Goal: Complete application form

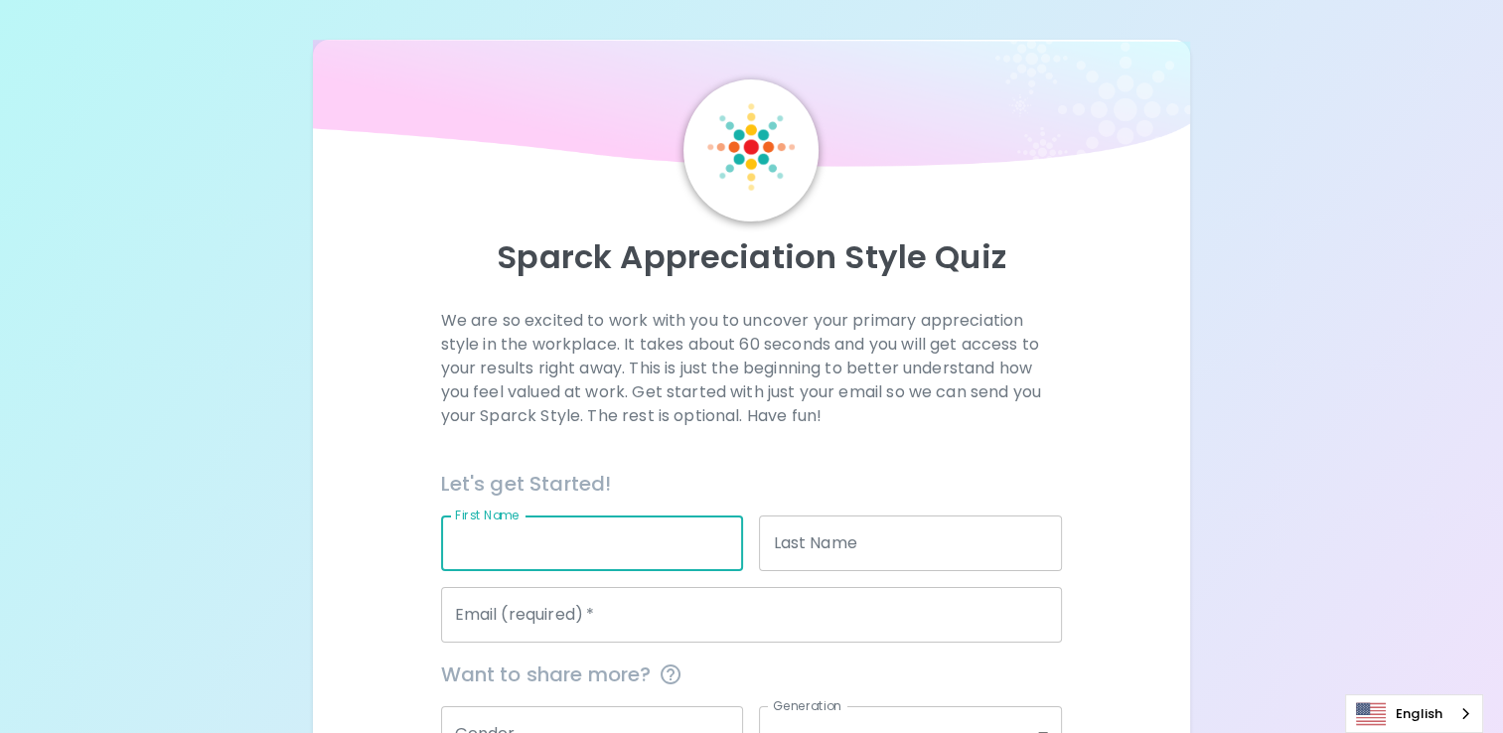
click at [501, 545] on input "First Name" at bounding box center [592, 544] width 303 height 56
type input "[PERSON_NAME]"
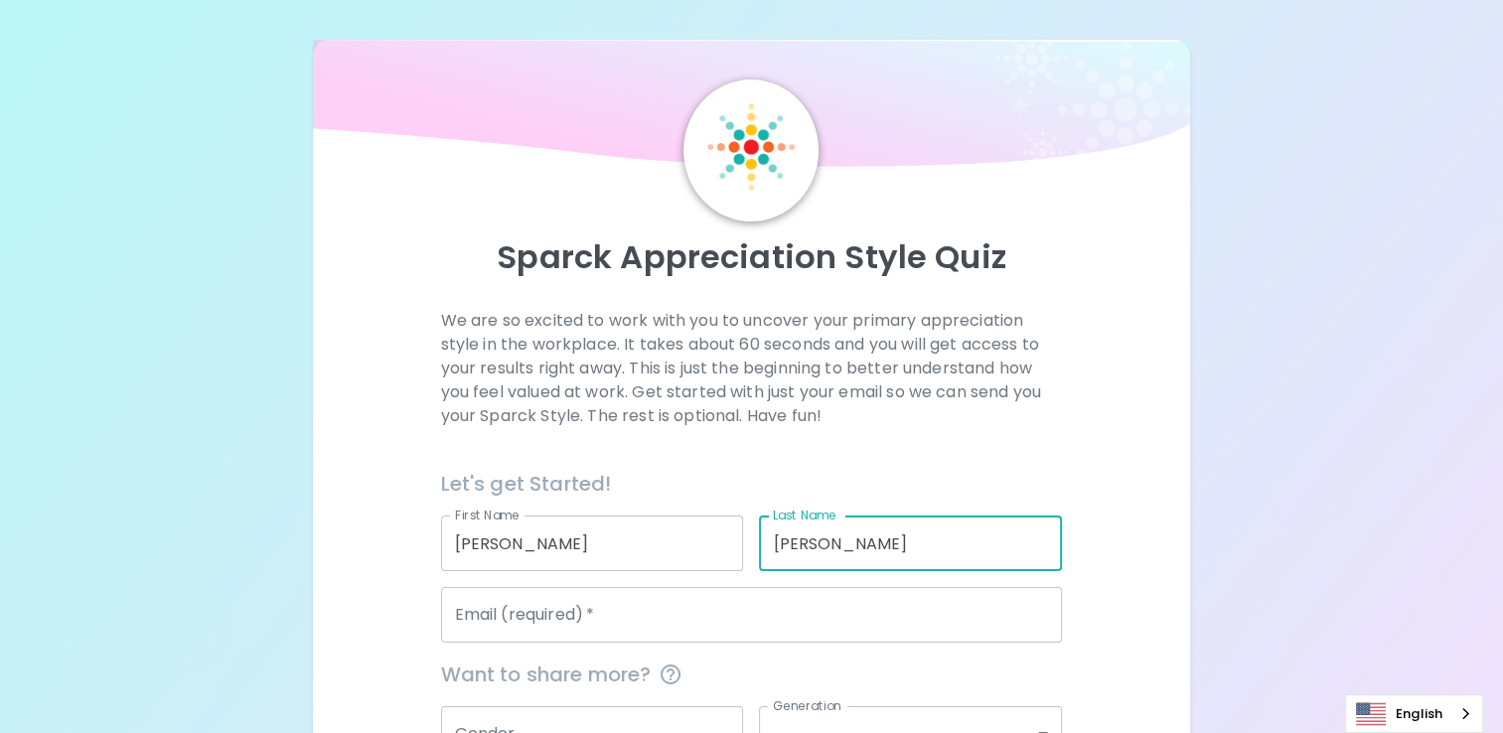
type input "[PERSON_NAME]"
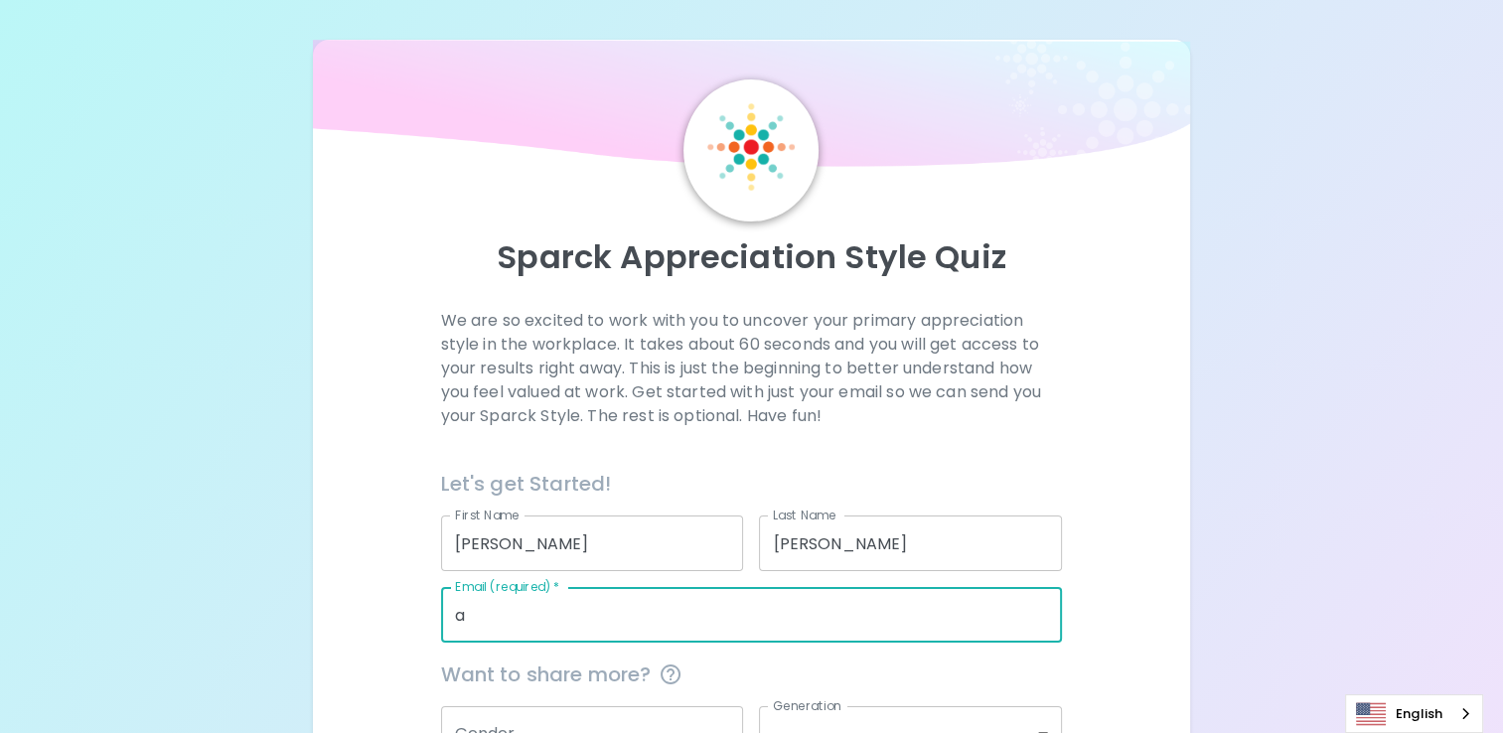
type input "[EMAIL_ADDRESS][DOMAIN_NAME]"
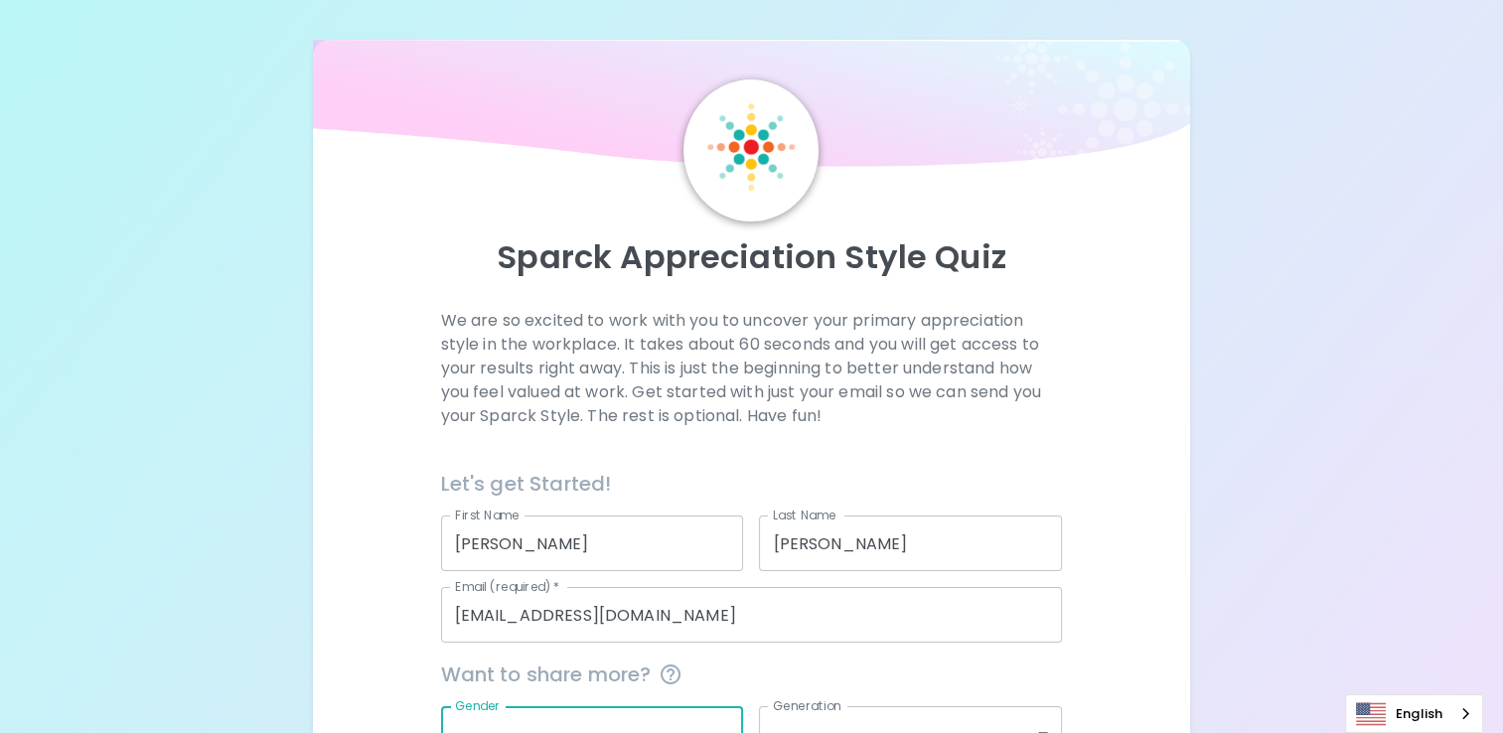
scroll to position [11, 0]
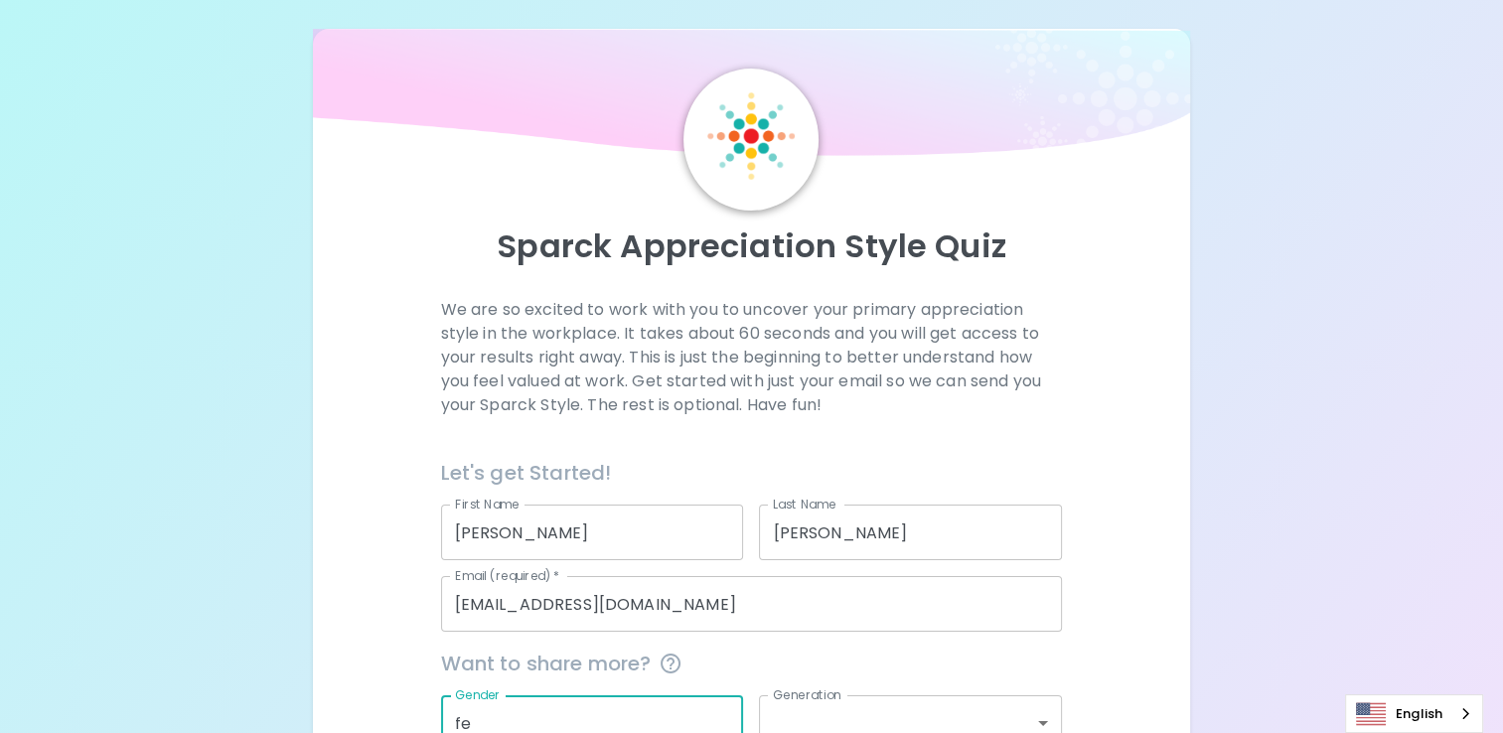
type input "f"
type input "D"
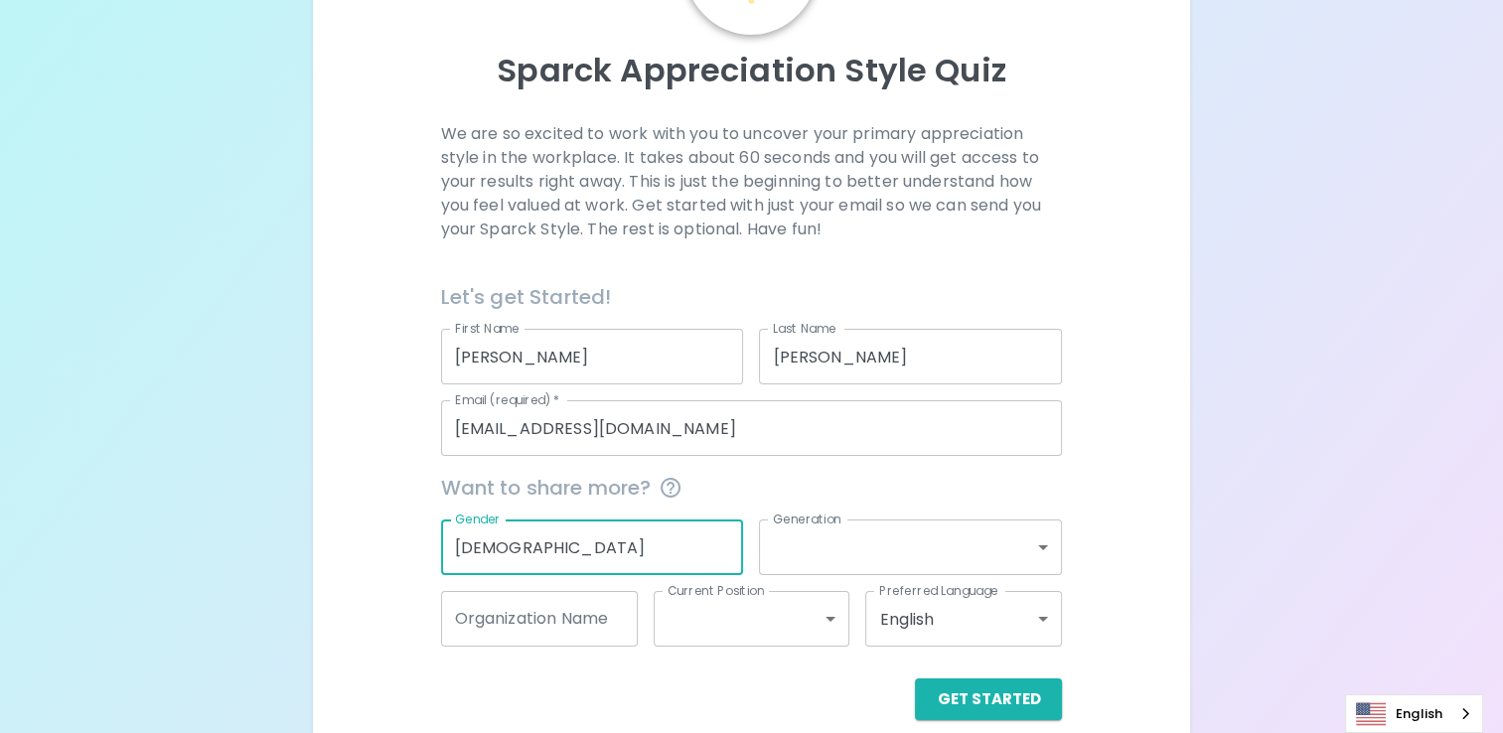
scroll to position [191, 0]
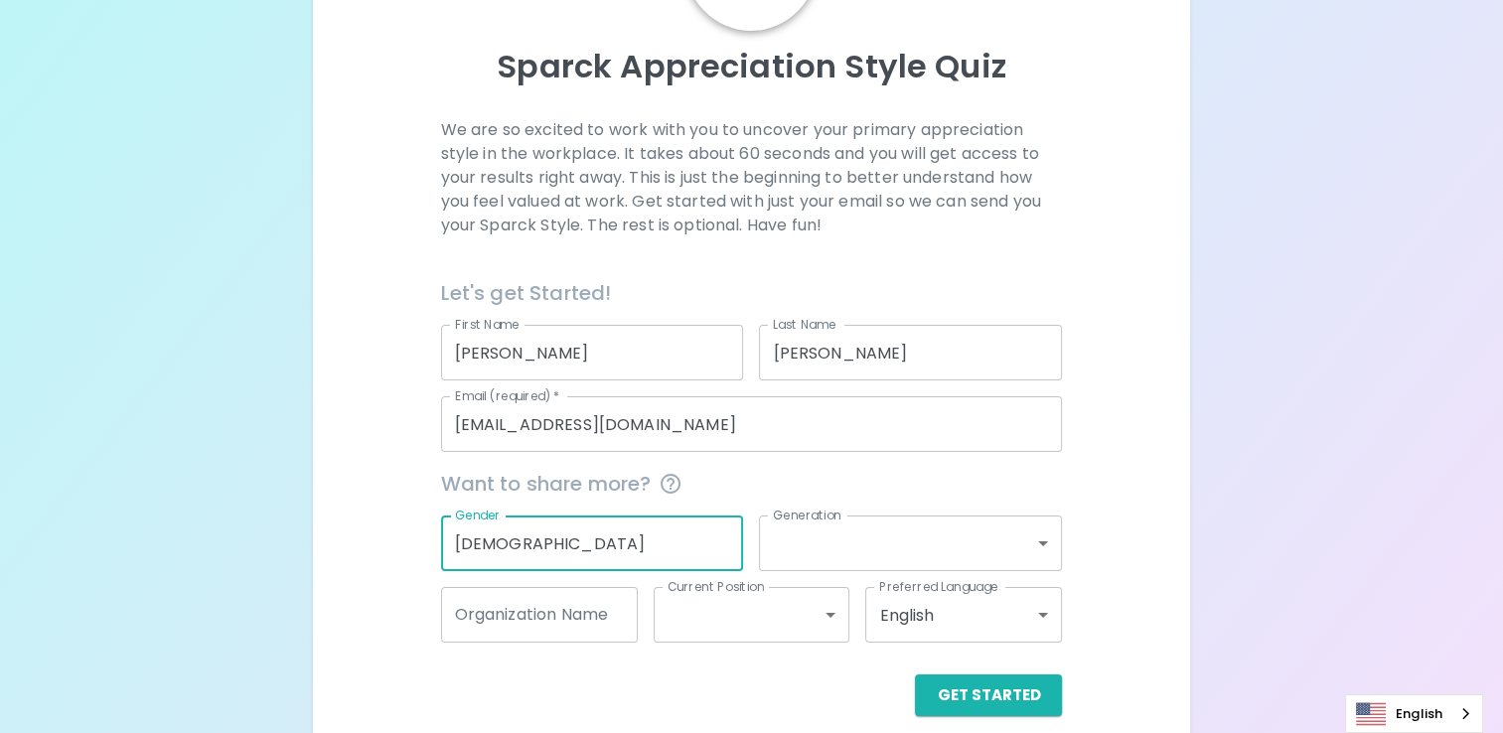
type input "[DEMOGRAPHIC_DATA]"
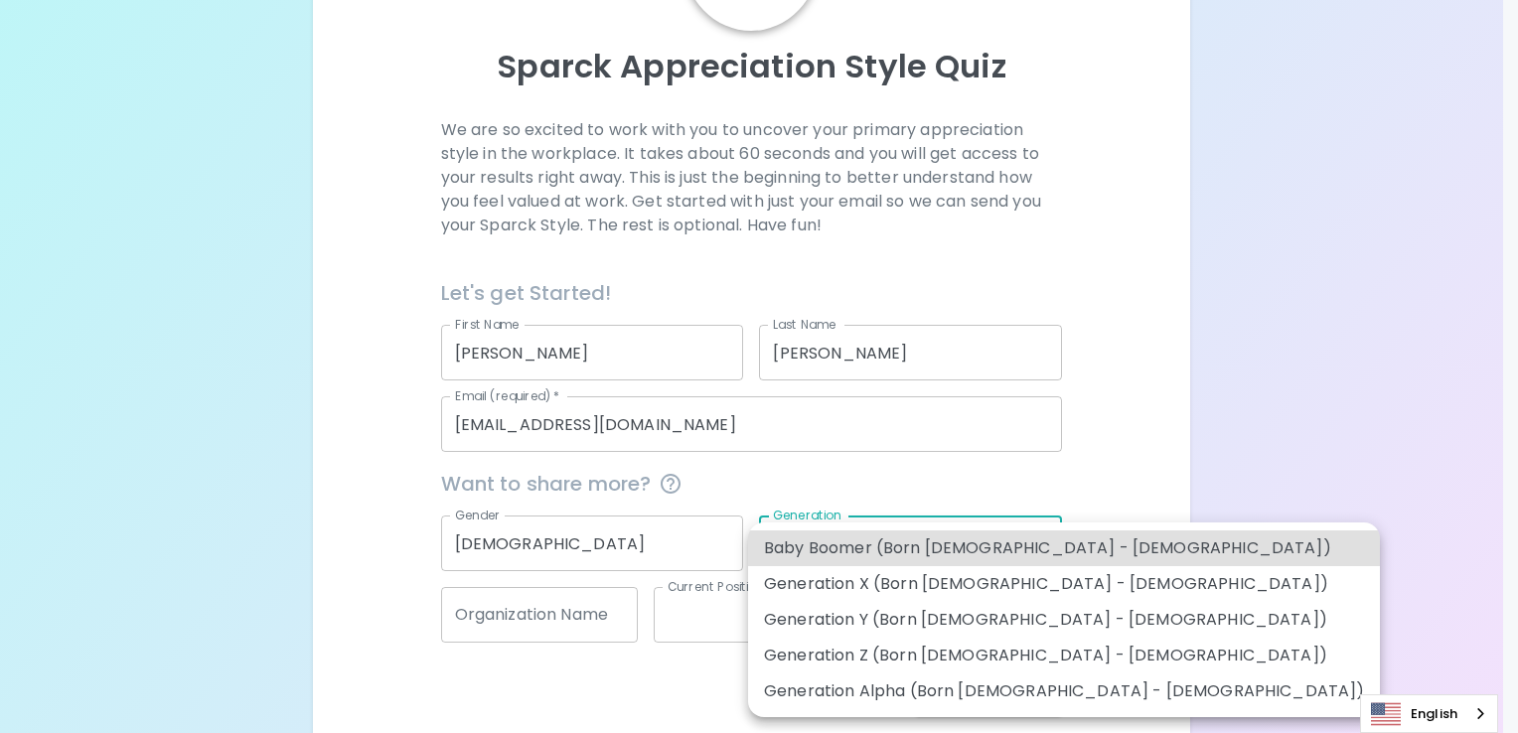
click at [1048, 550] on body "Sparck Appreciation Style Quiz We are so excited to work with you to uncover yo…" at bounding box center [759, 282] width 1518 height 947
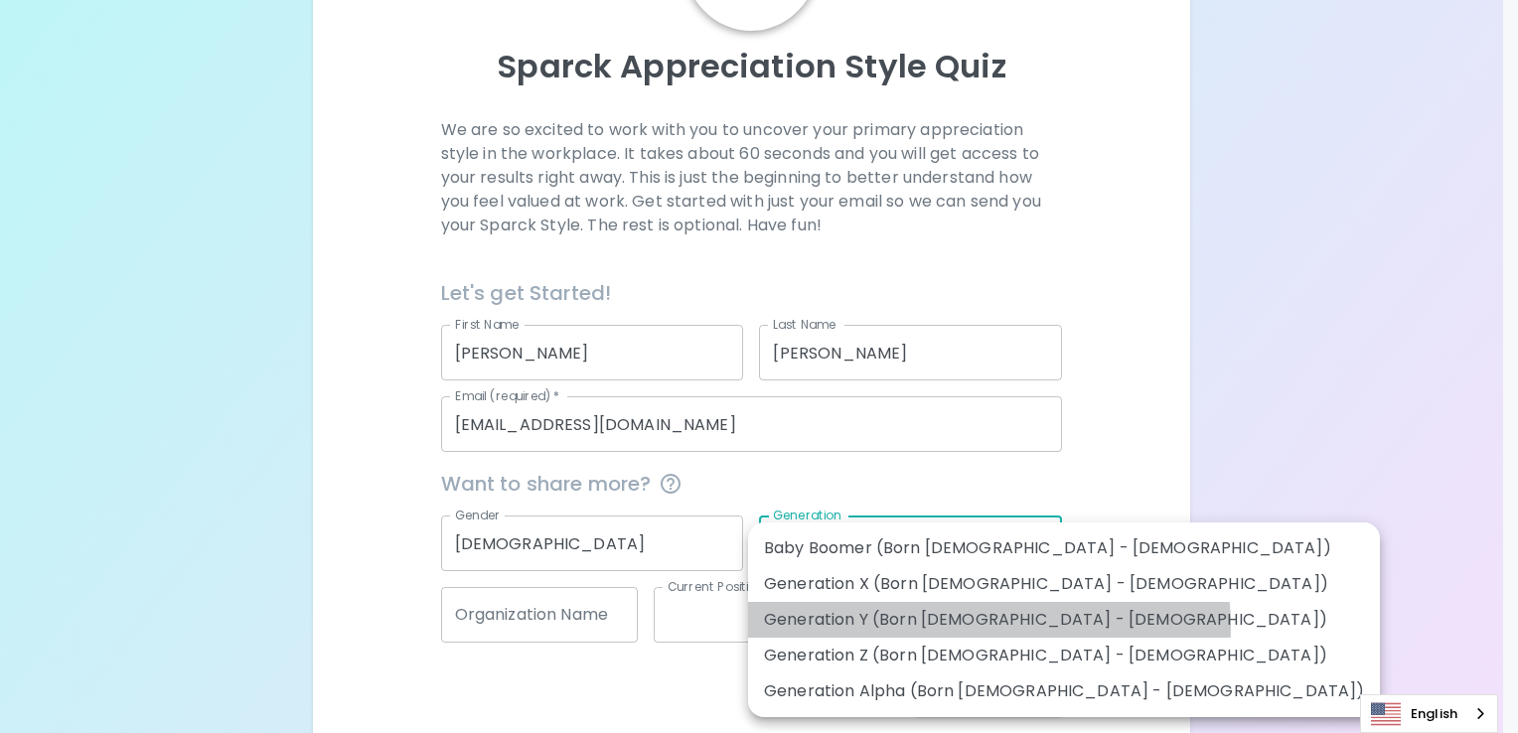
click at [989, 627] on li "Generation Y (Born [DEMOGRAPHIC_DATA] - [DEMOGRAPHIC_DATA])" at bounding box center [1064, 620] width 632 height 36
type input "generation_y"
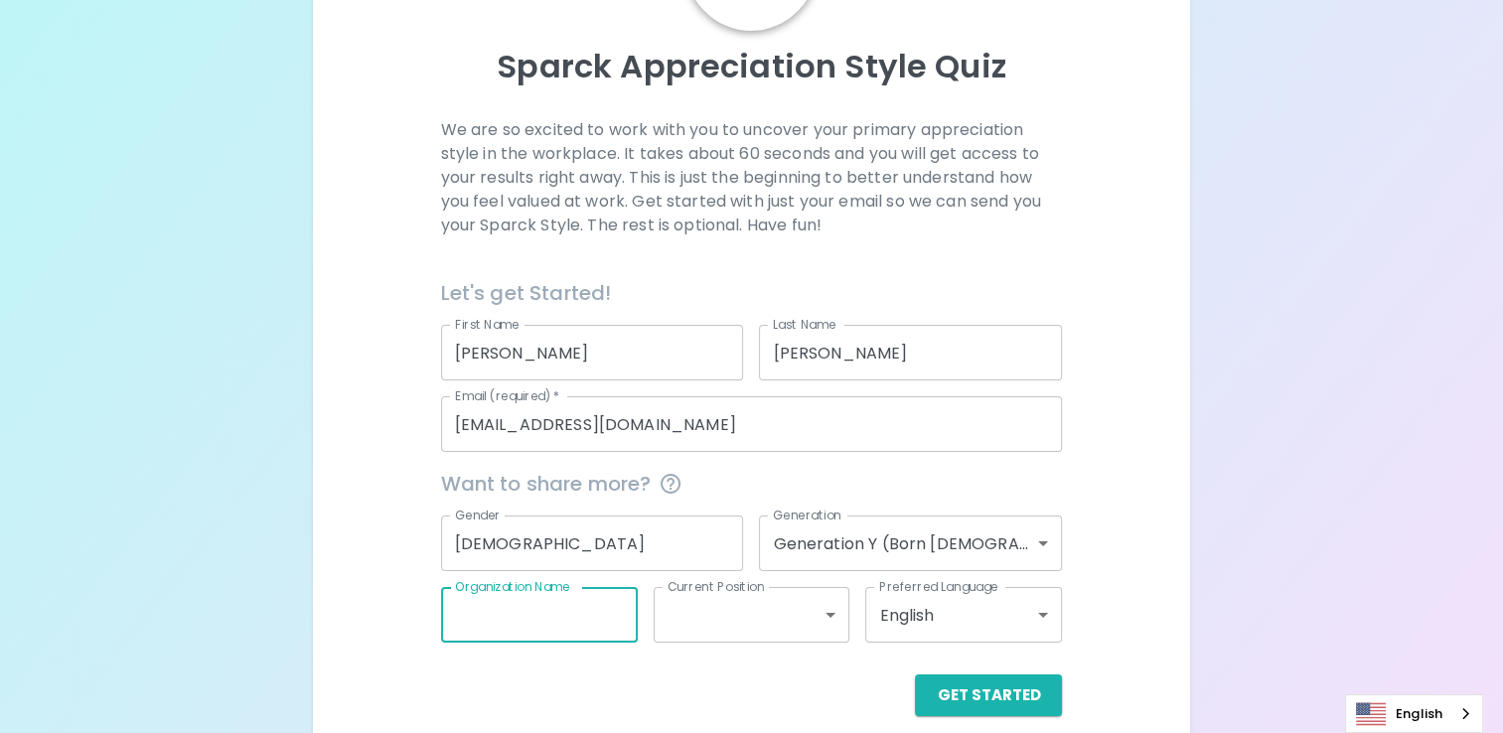
click at [580, 613] on input "Organization Name" at bounding box center [539, 615] width 197 height 56
type input "Engineered Tax Services"
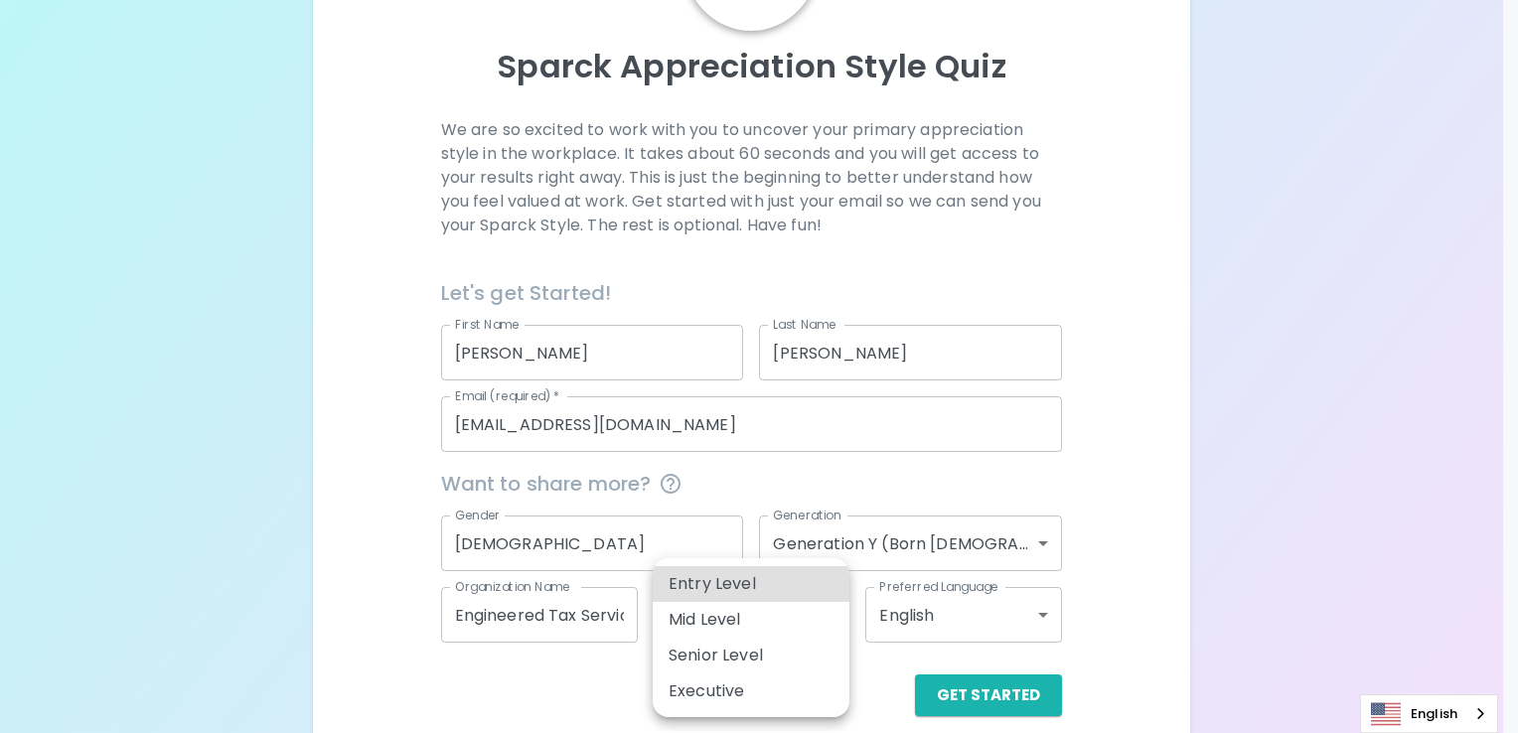
click at [827, 606] on body "Sparck Appreciation Style Quiz We are so excited to work with you to uncover yo…" at bounding box center [759, 282] width 1518 height 947
click at [805, 588] on li "Entry Level" at bounding box center [751, 584] width 197 height 36
type input "entry_level"
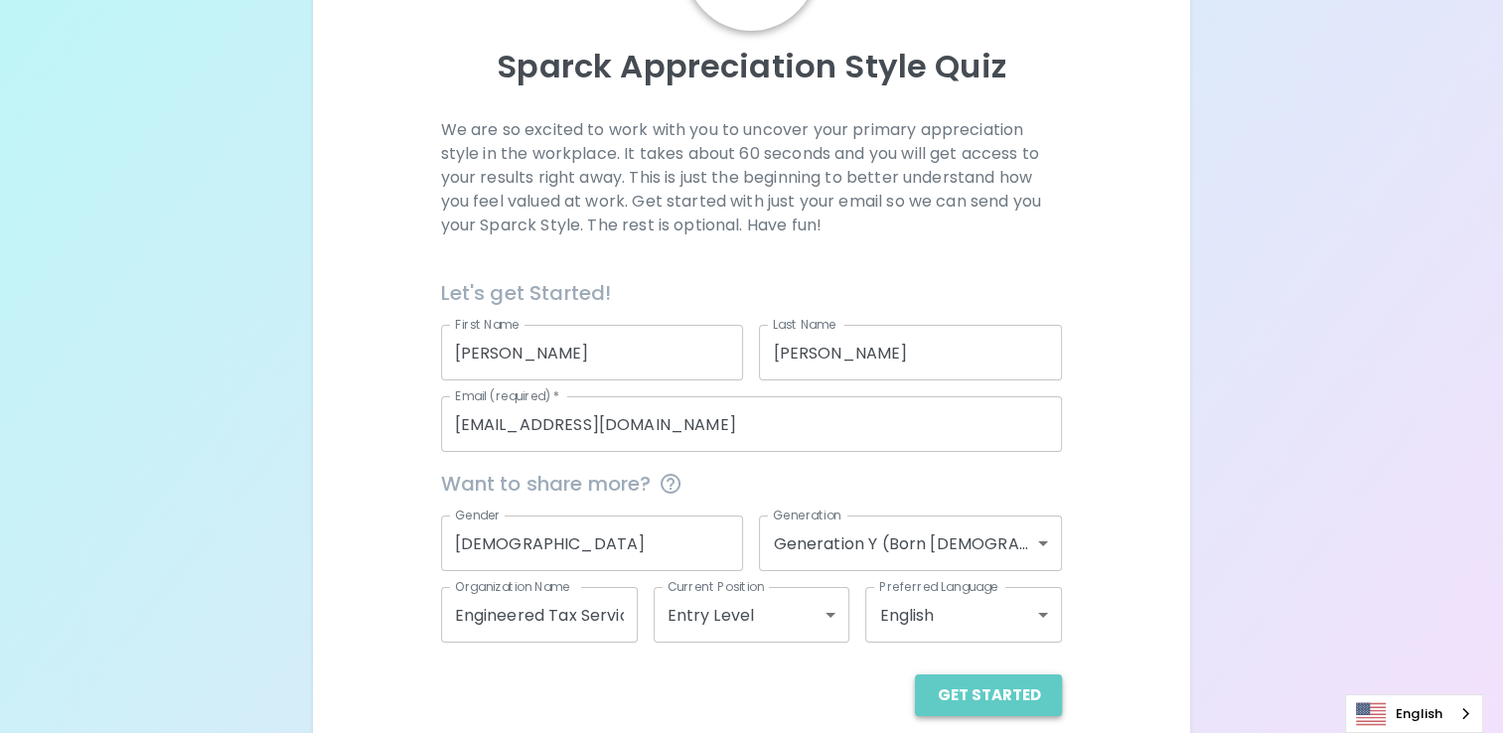
click at [1000, 690] on button "Get Started" at bounding box center [988, 696] width 147 height 42
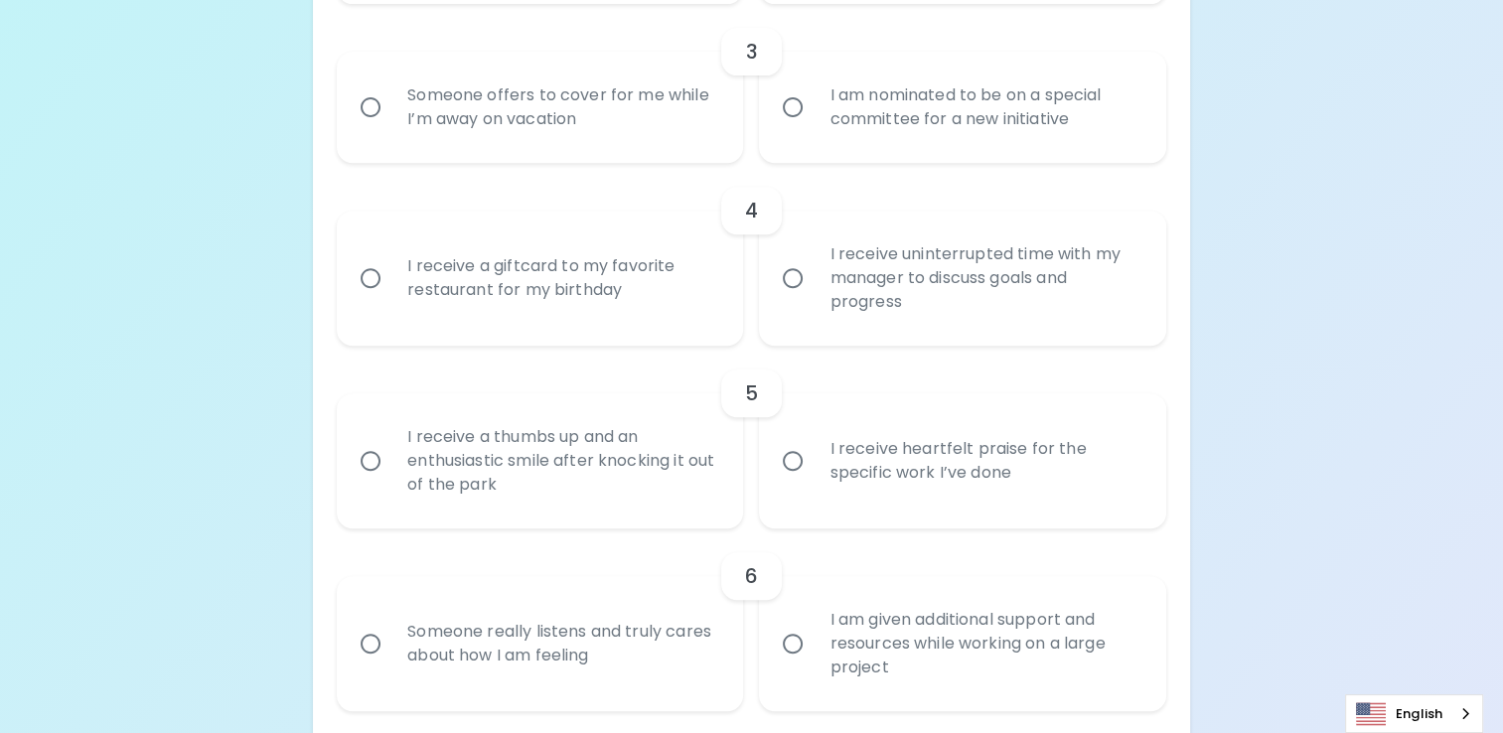
scroll to position [827, 0]
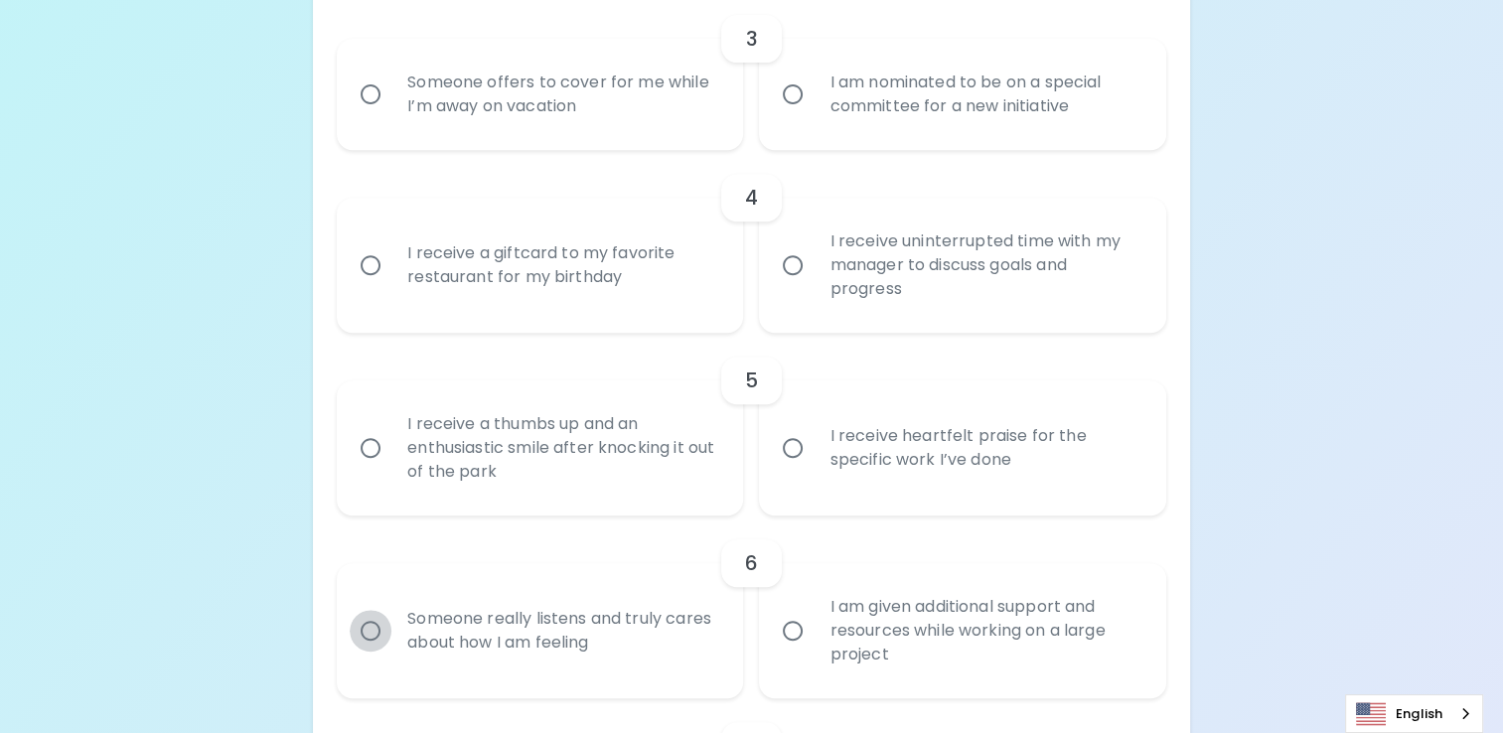
click at [354, 625] on input "Someone really listens and truly cares about how I am feeling" at bounding box center [371, 631] width 42 height 42
radio input "true"
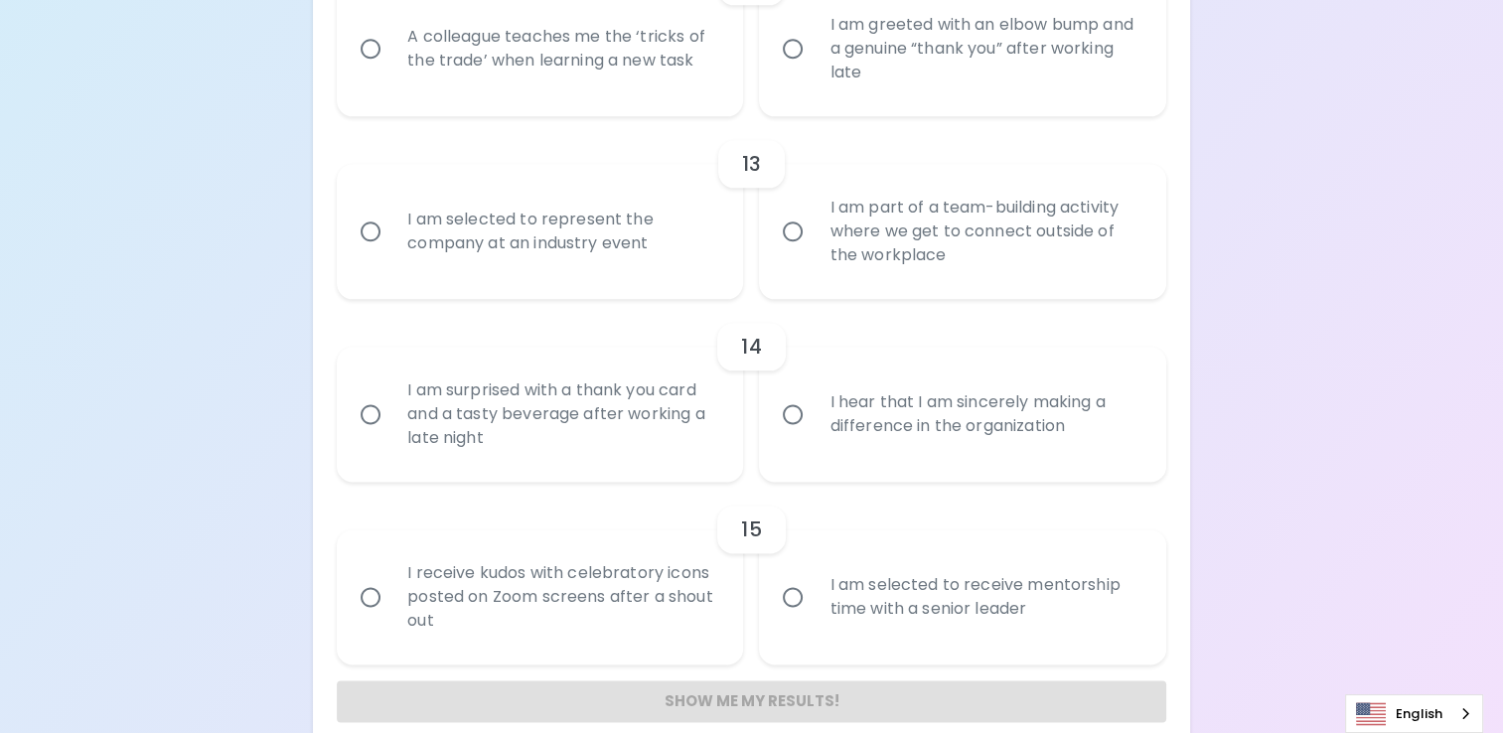
scroll to position [2462, 0]
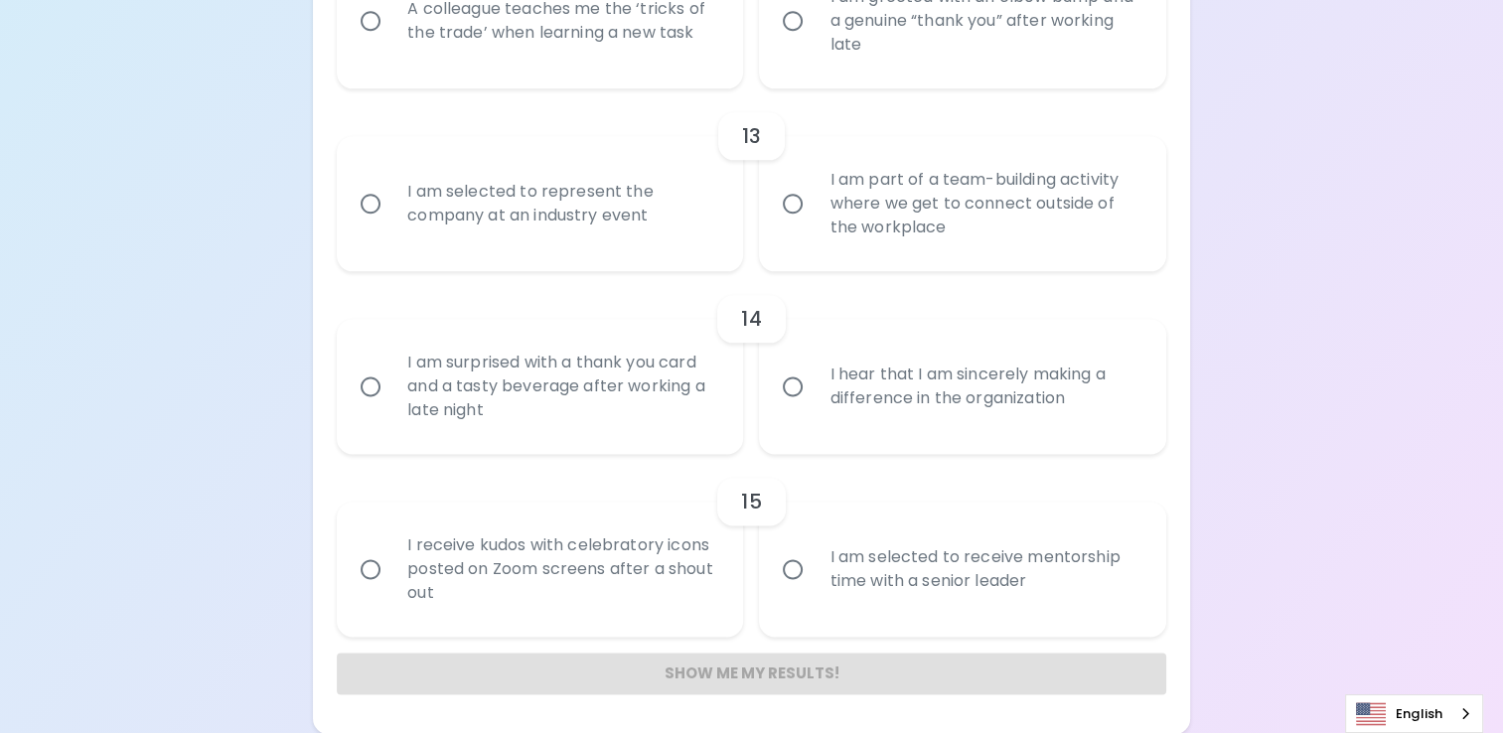
click at [787, 673] on div "Show me my results!" at bounding box center [752, 674] width 830 height 42
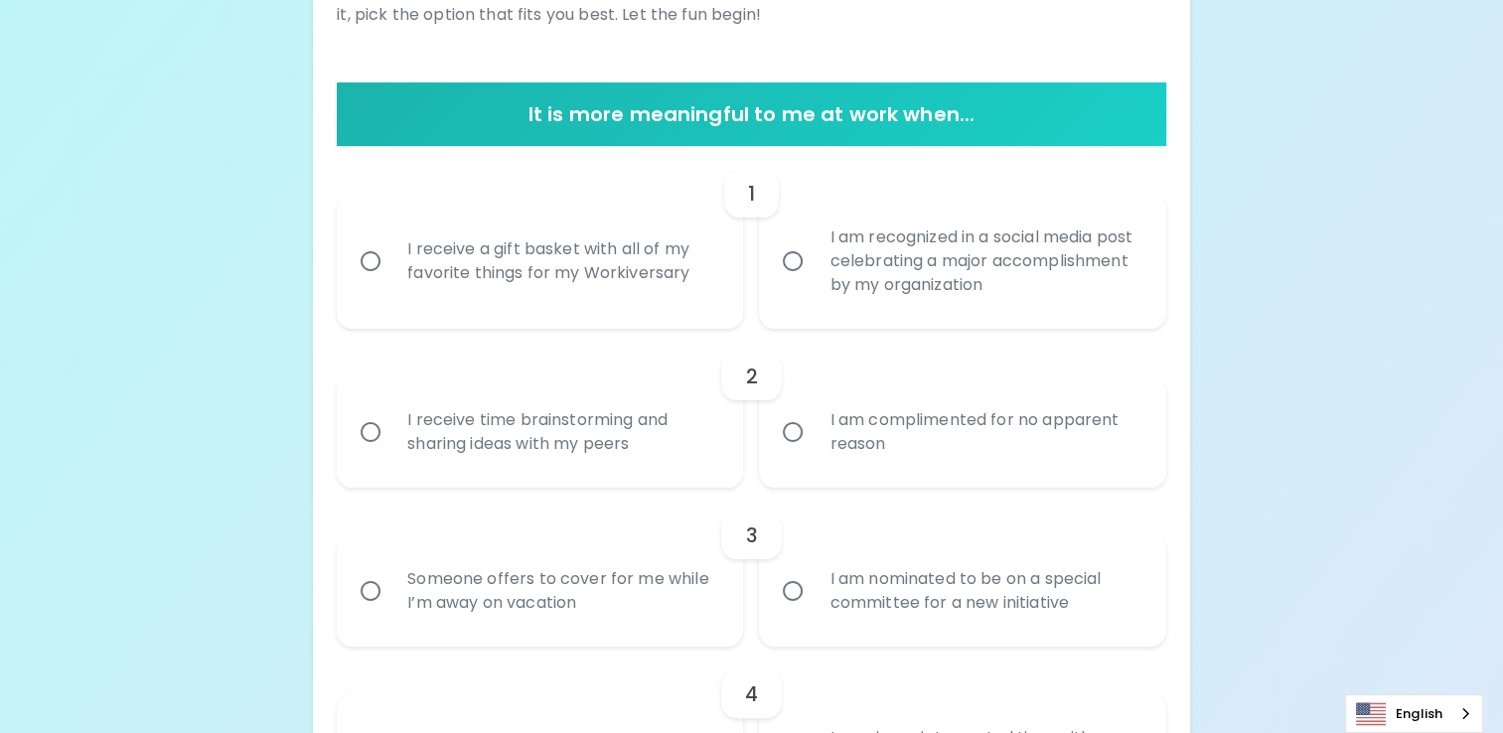
scroll to position [342, 0]
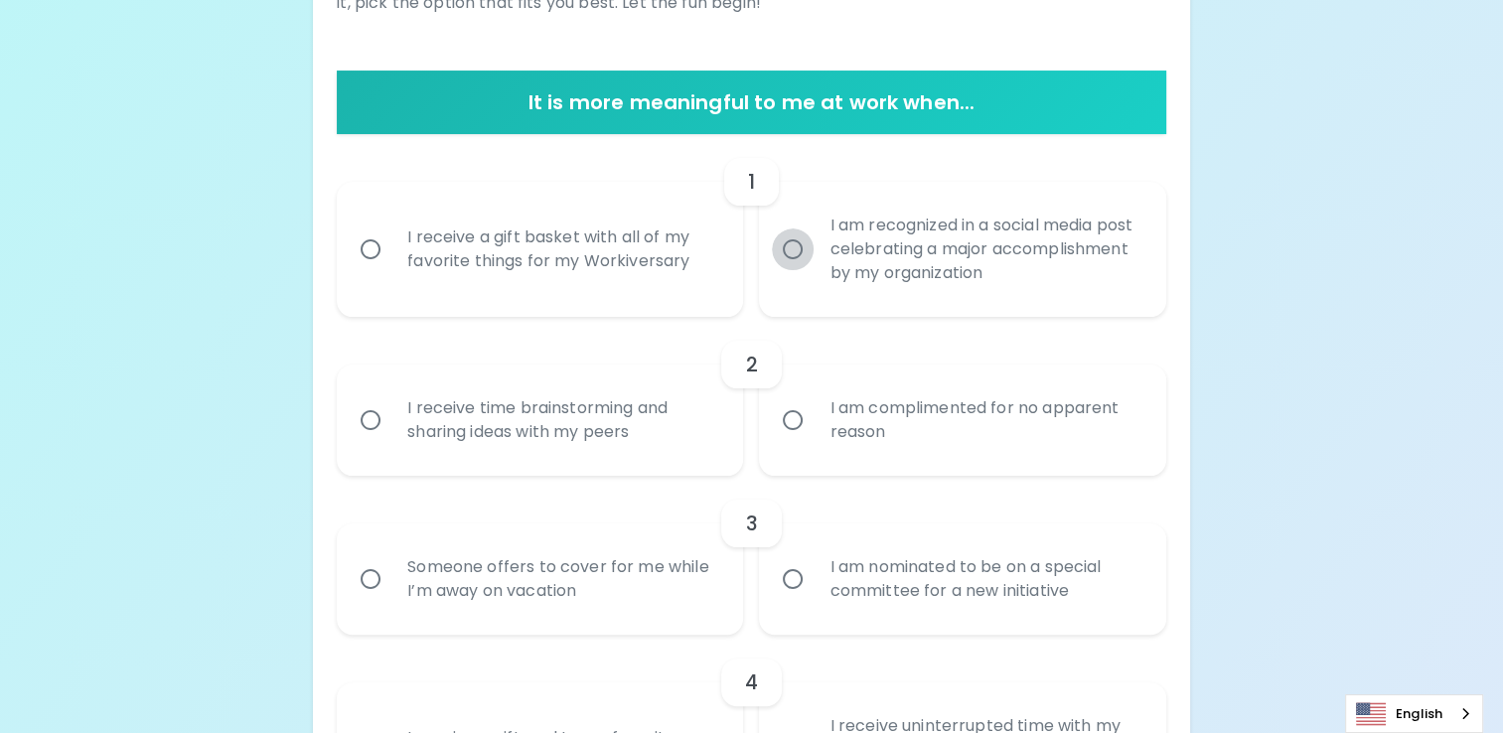
click at [803, 248] on input "I am recognized in a social media post celebrating a major accomplishment by my…" at bounding box center [793, 250] width 42 height 42
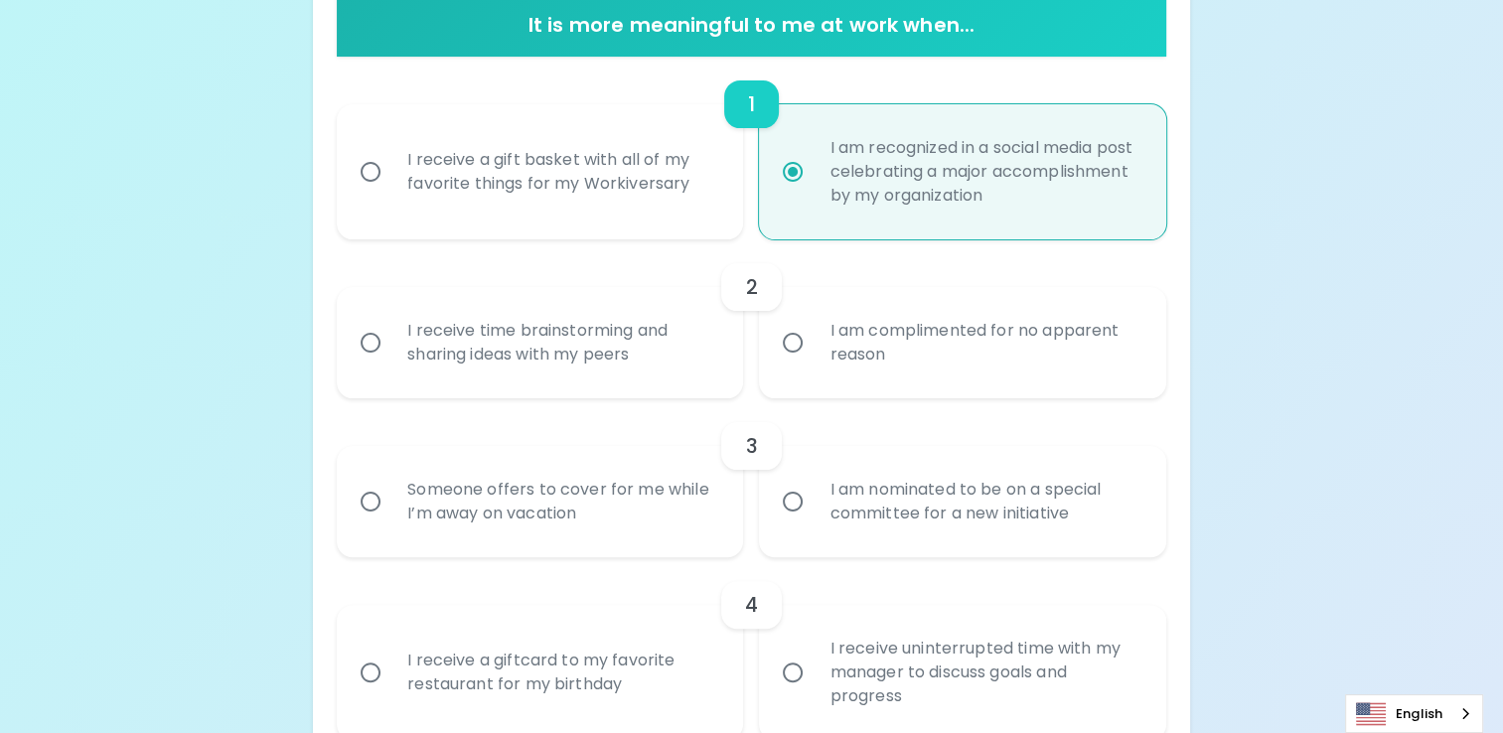
scroll to position [501, 0]
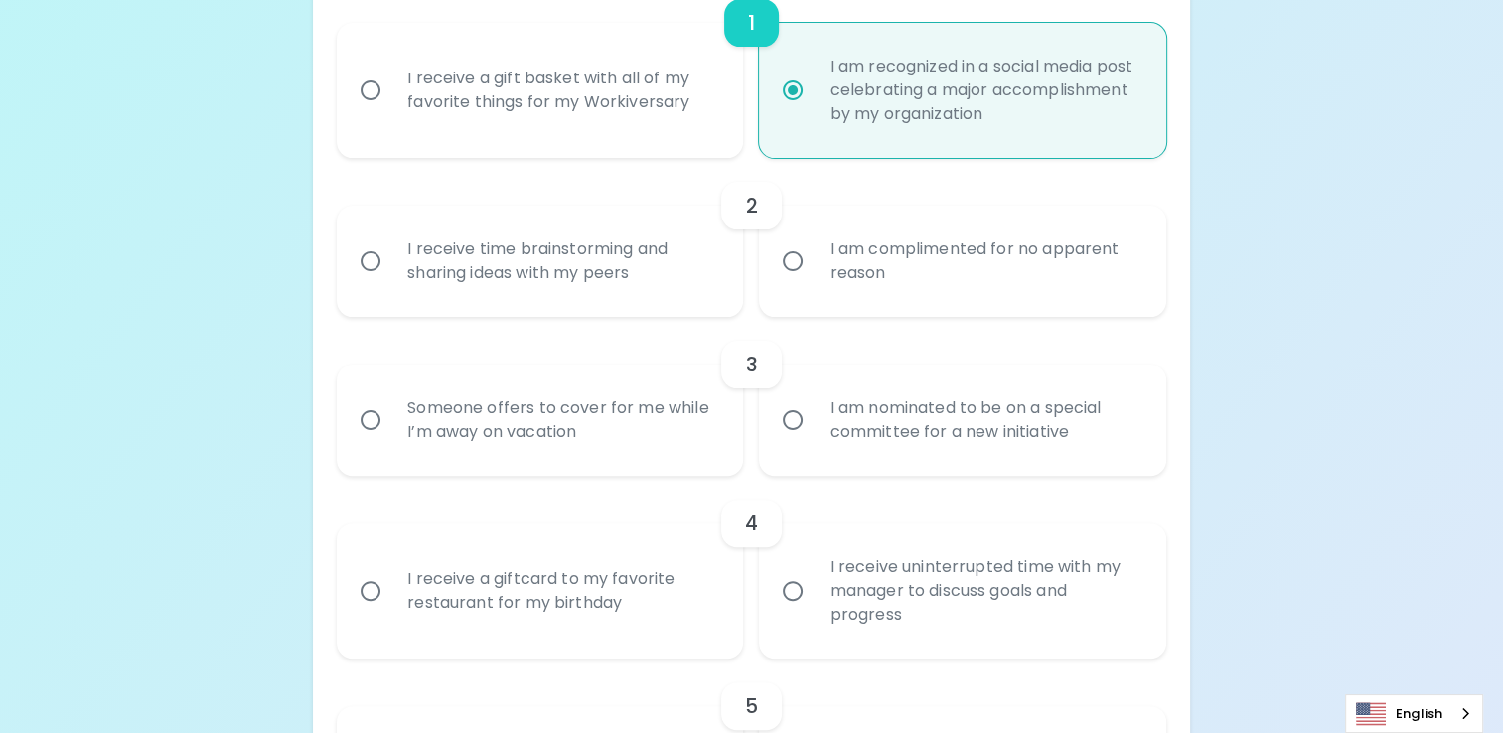
radio input "true"
click at [382, 256] on input "I receive time brainstorming and sharing ideas with my peers" at bounding box center [371, 261] width 42 height 42
radio input "false"
radio input "true"
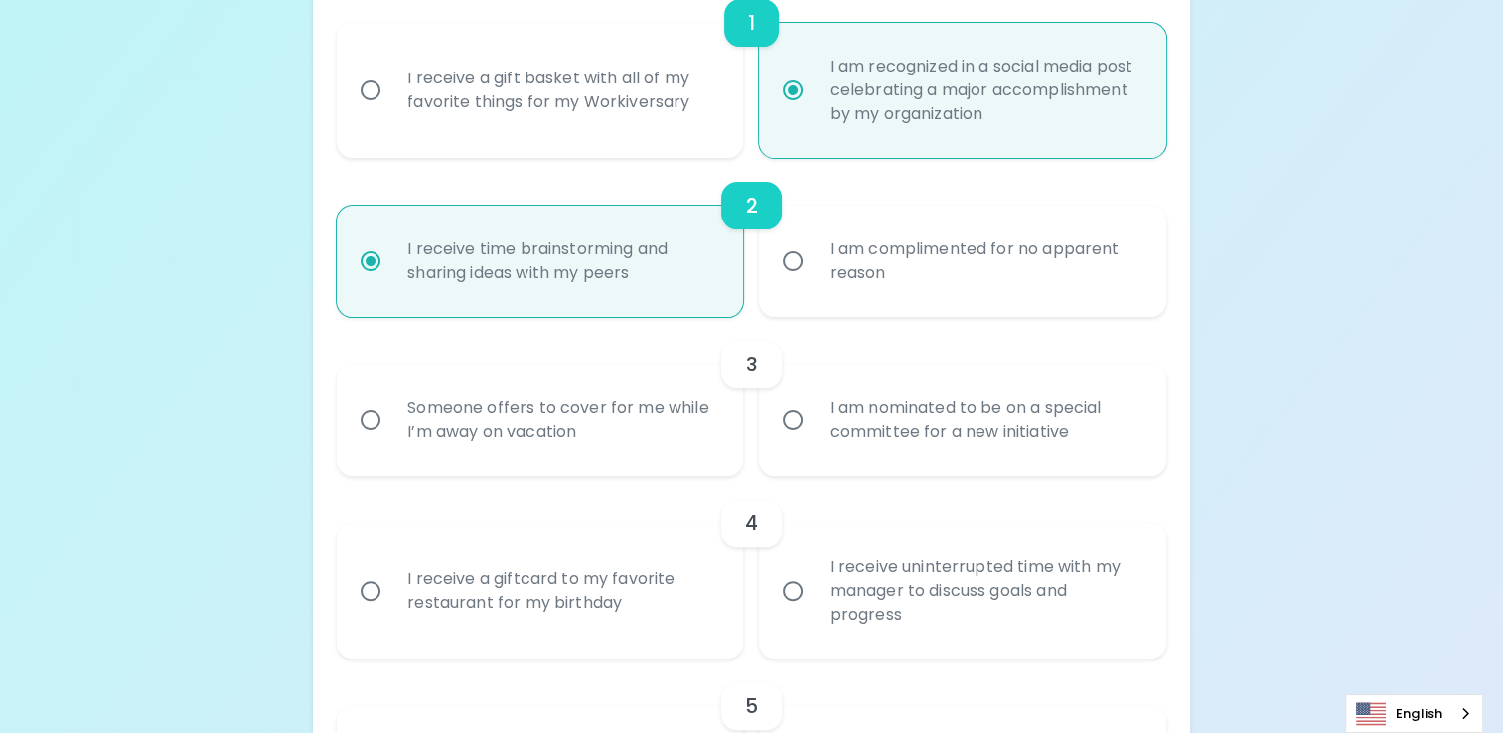
scroll to position [660, 0]
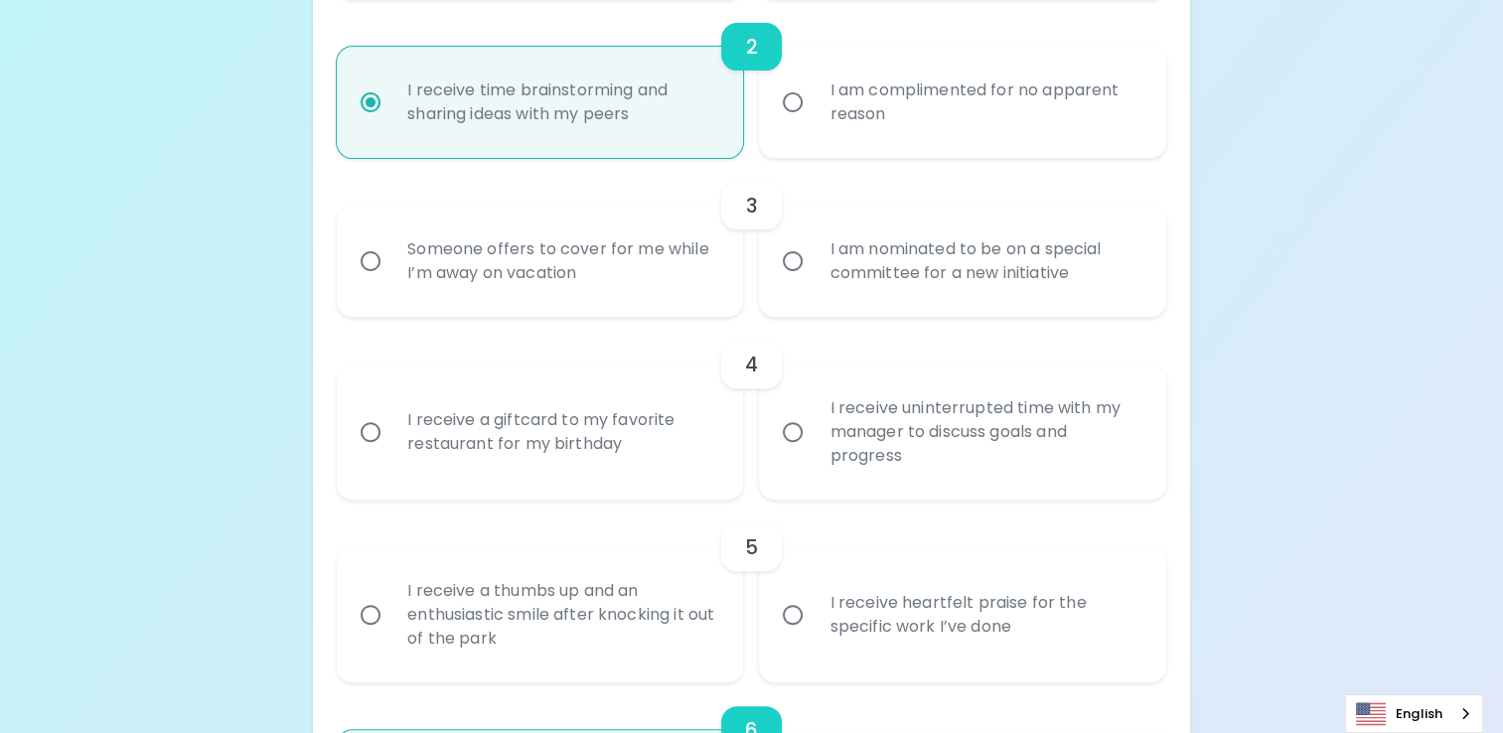
radio input "true"
click at [382, 256] on input "Someone offers to cover for me while I’m away on vacation" at bounding box center [371, 261] width 42 height 42
radio input "false"
radio input "true"
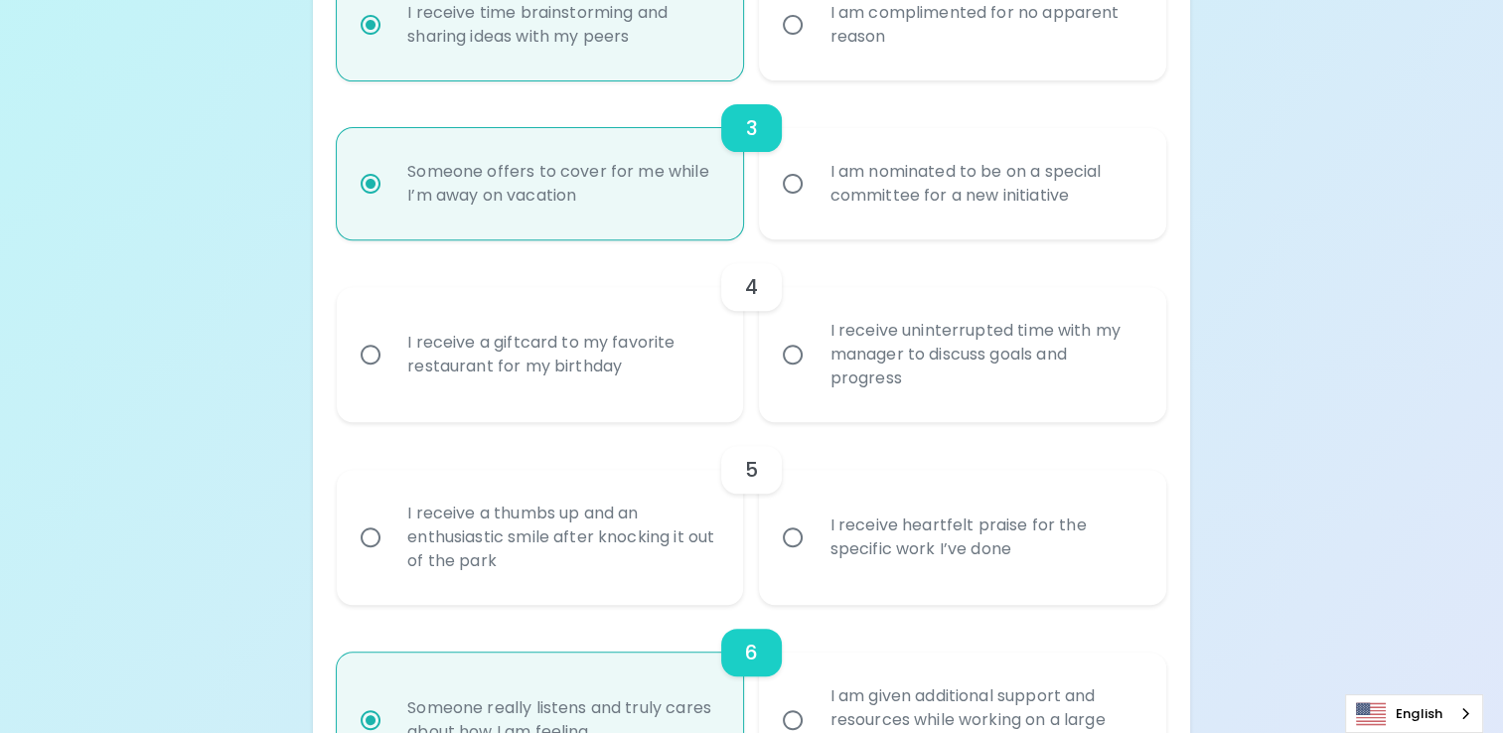
scroll to position [819, 0]
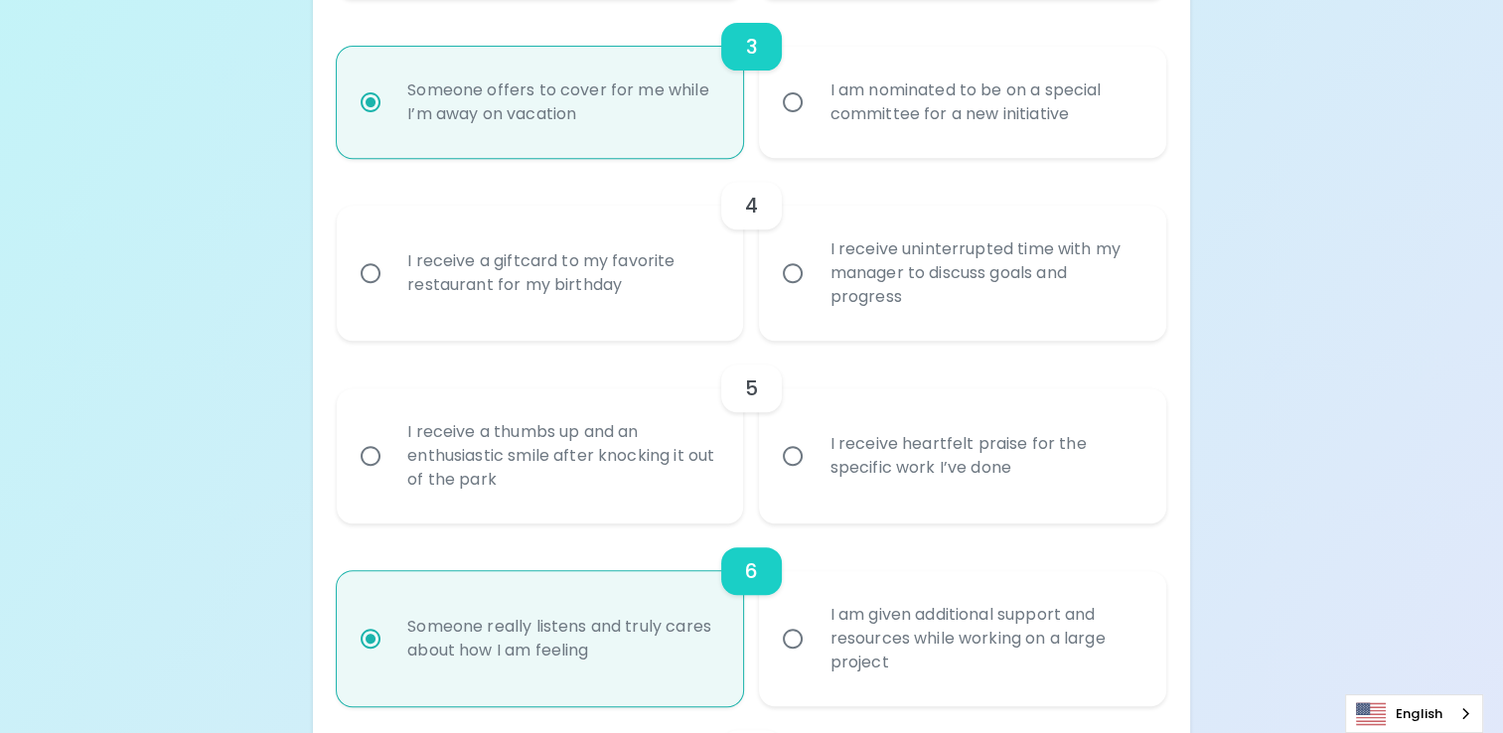
radio input "true"
click at [811, 268] on input "I receive uninterrupted time with my manager to discuss goals and progress" at bounding box center [793, 273] width 42 height 42
radio input "false"
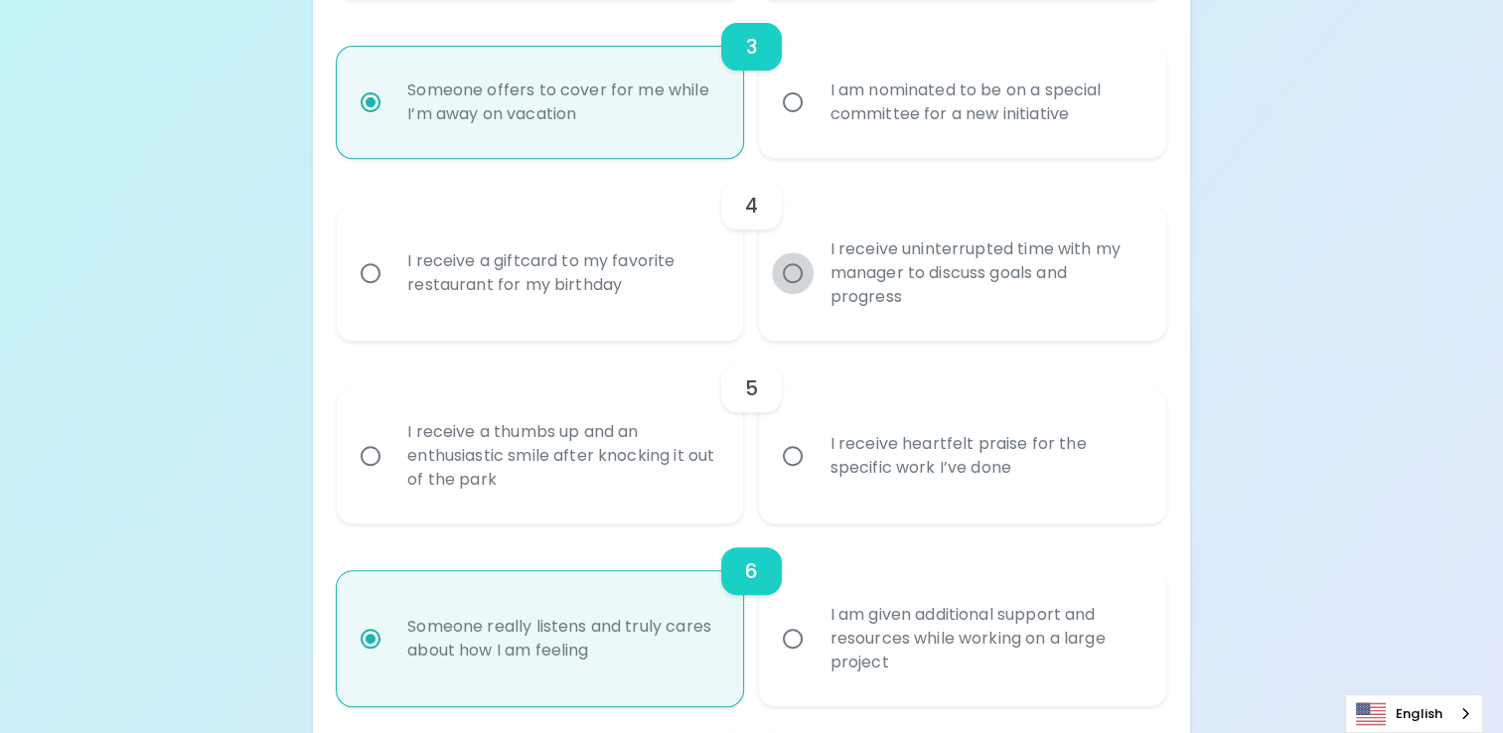
radio input "true"
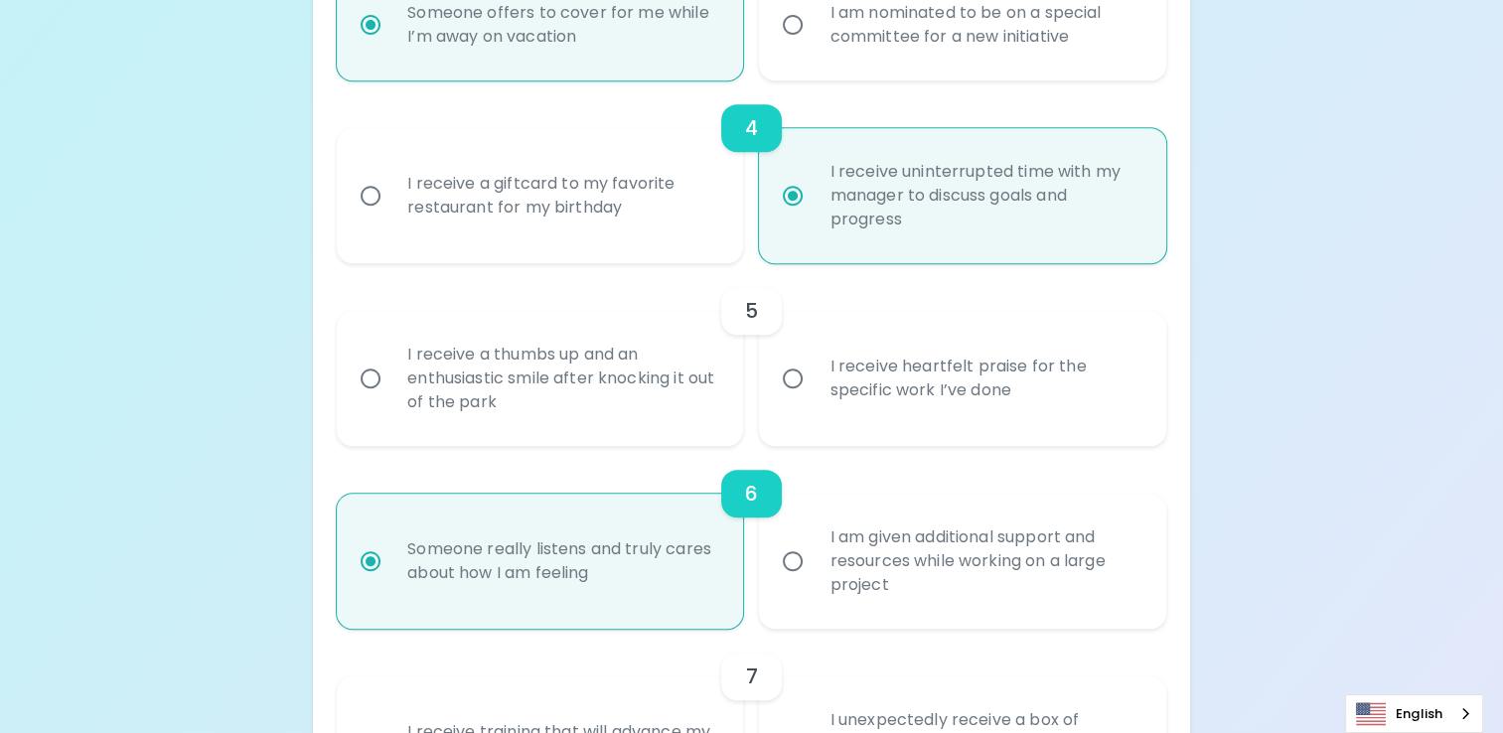
scroll to position [978, 0]
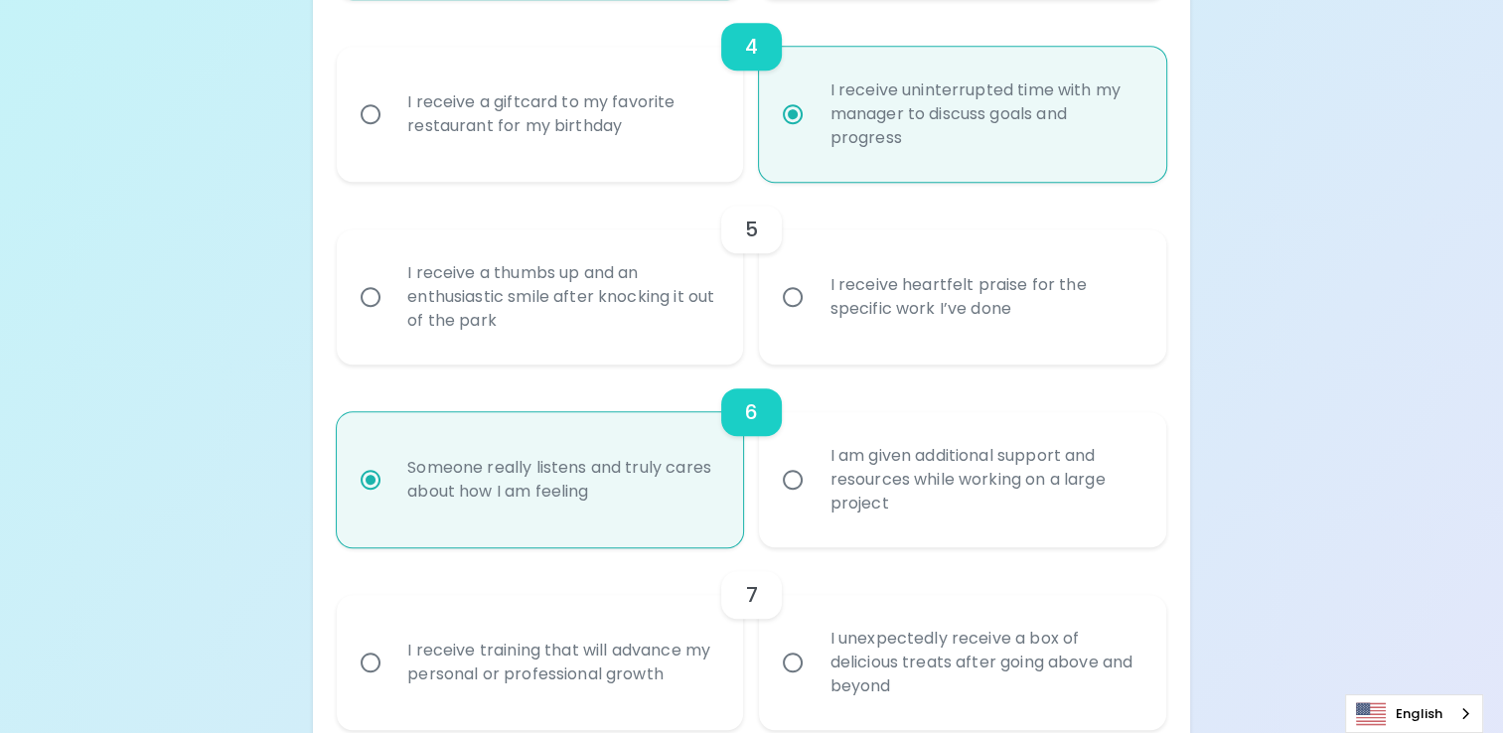
radio input "true"
click at [374, 297] on input "I receive a thumbs up and an enthusiastic smile after knocking it out of the pa…" at bounding box center [371, 297] width 42 height 42
radio input "false"
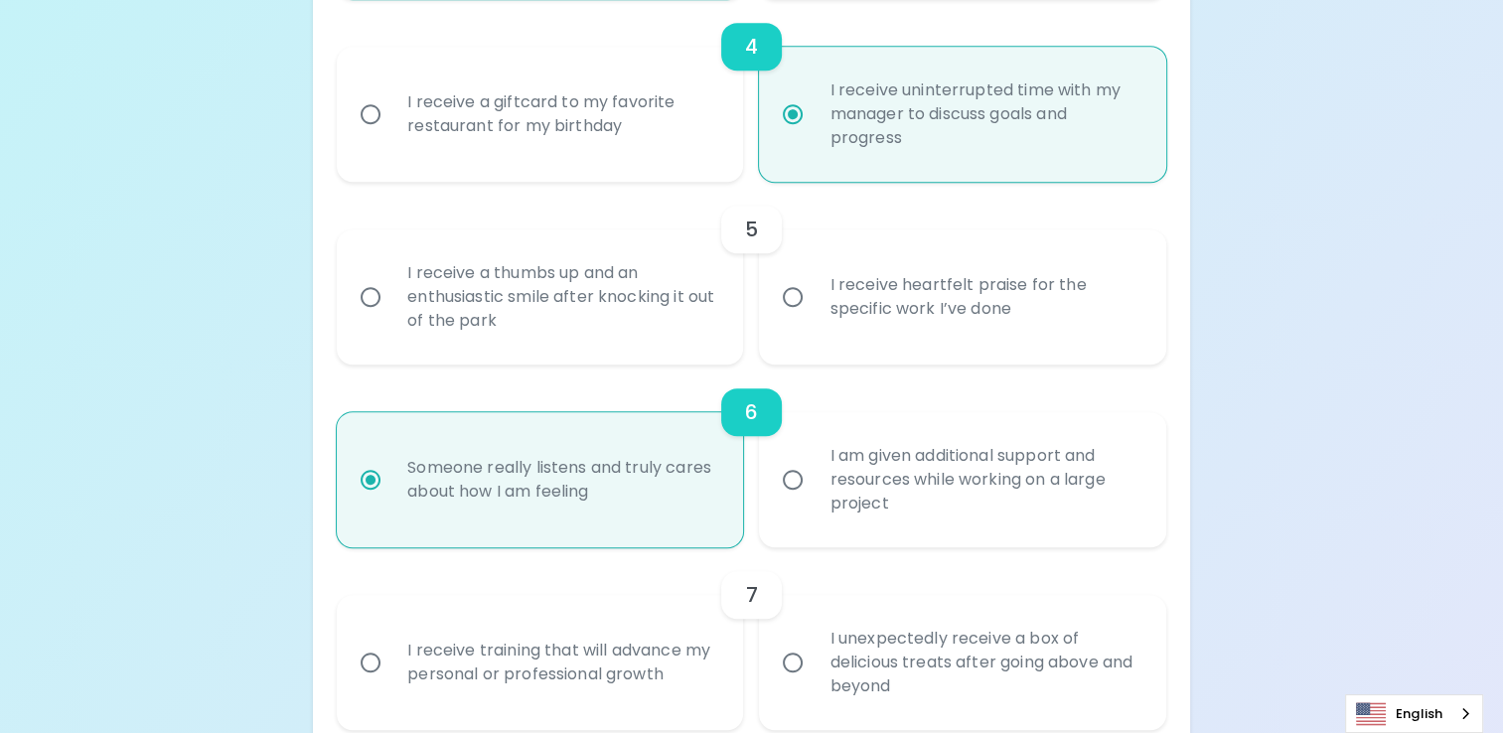
radio input "false"
radio input "true"
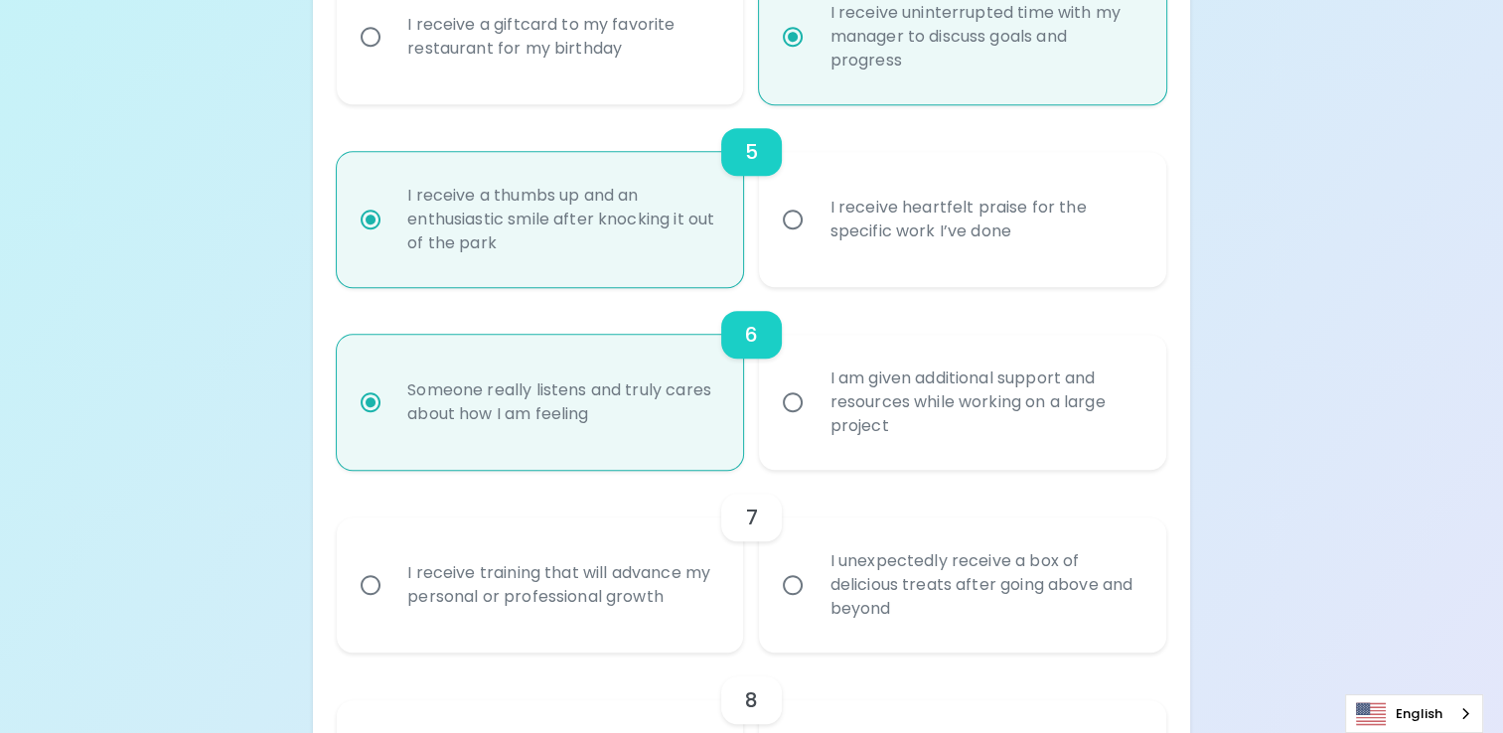
scroll to position [1137, 0]
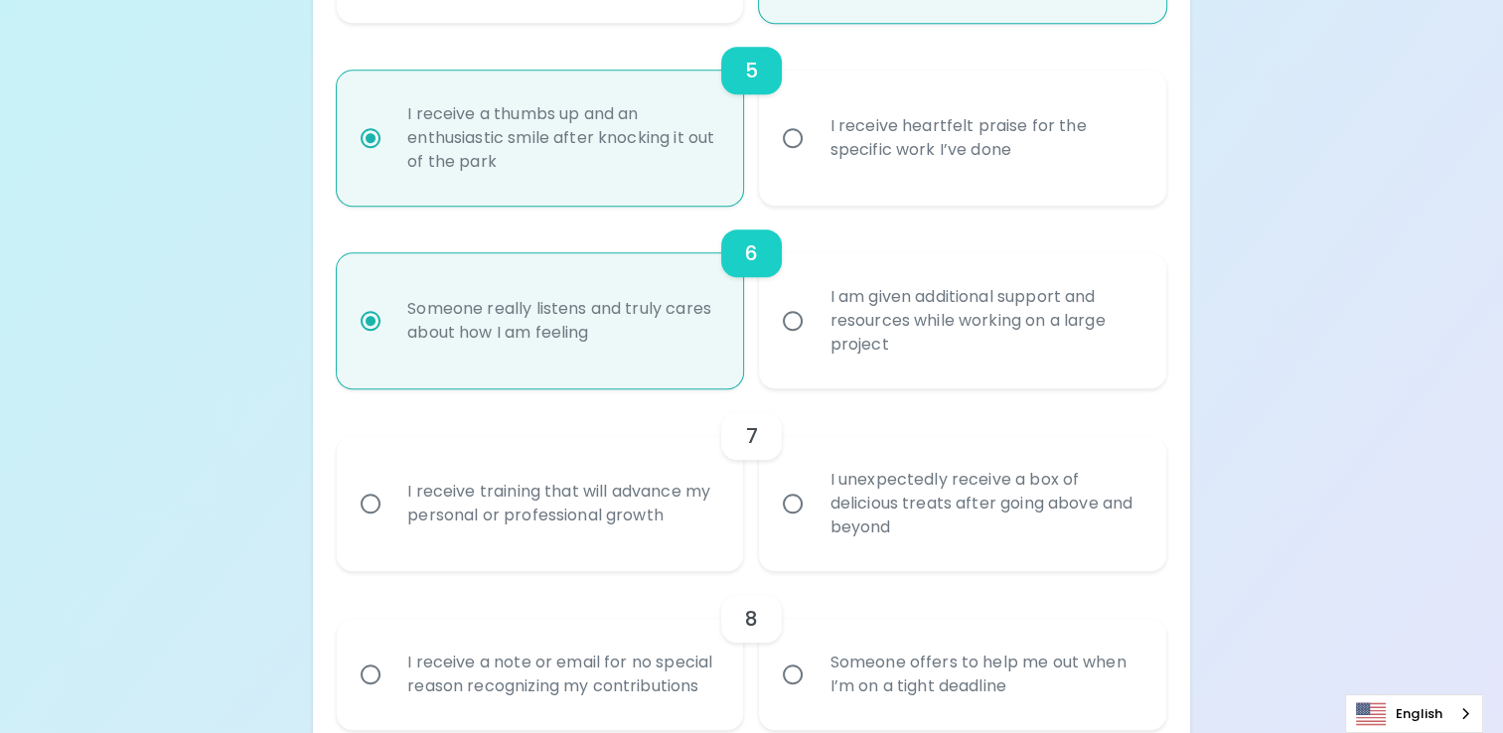
radio input "true"
click at [368, 504] on input "I receive training that will advance my personal or professional growth" at bounding box center [371, 504] width 42 height 42
radio input "false"
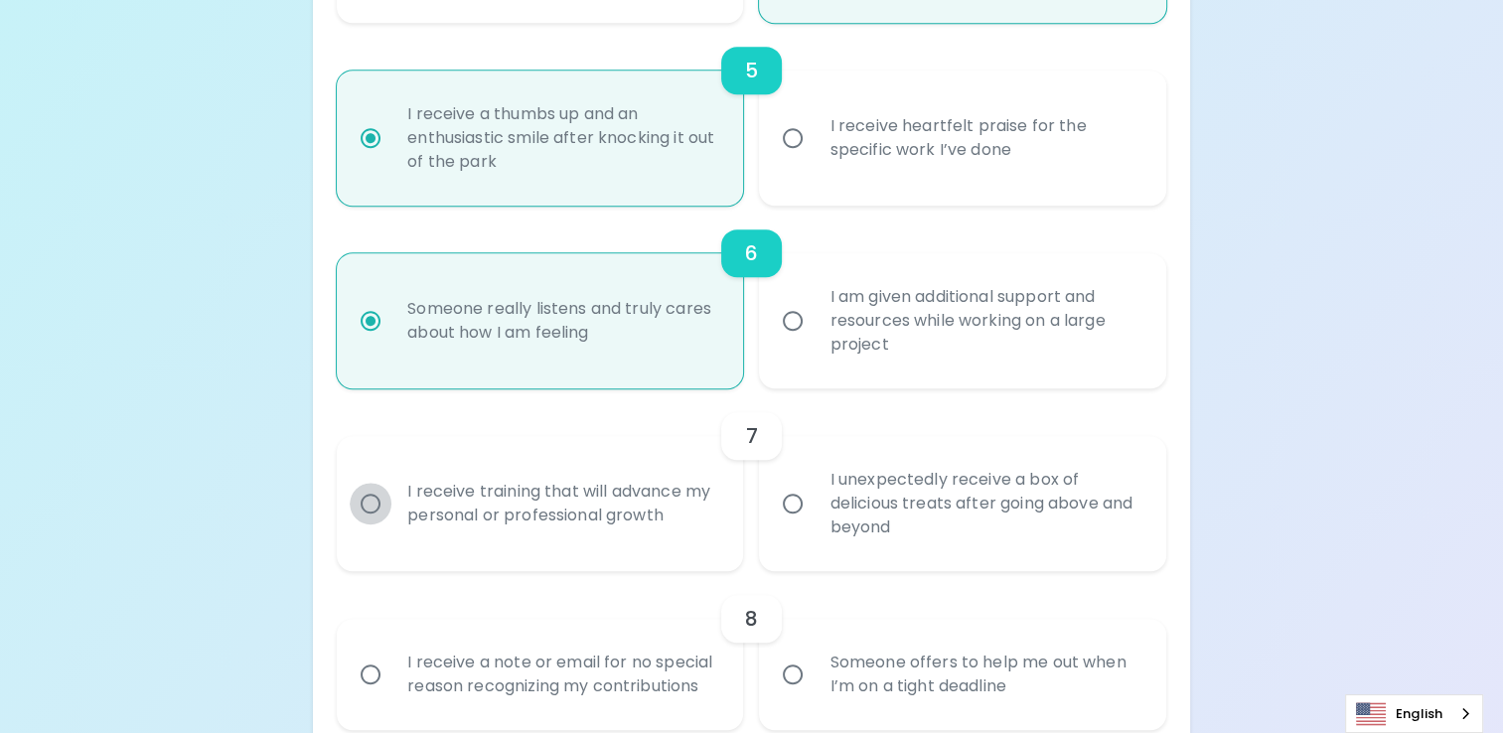
radio input "false"
radio input "true"
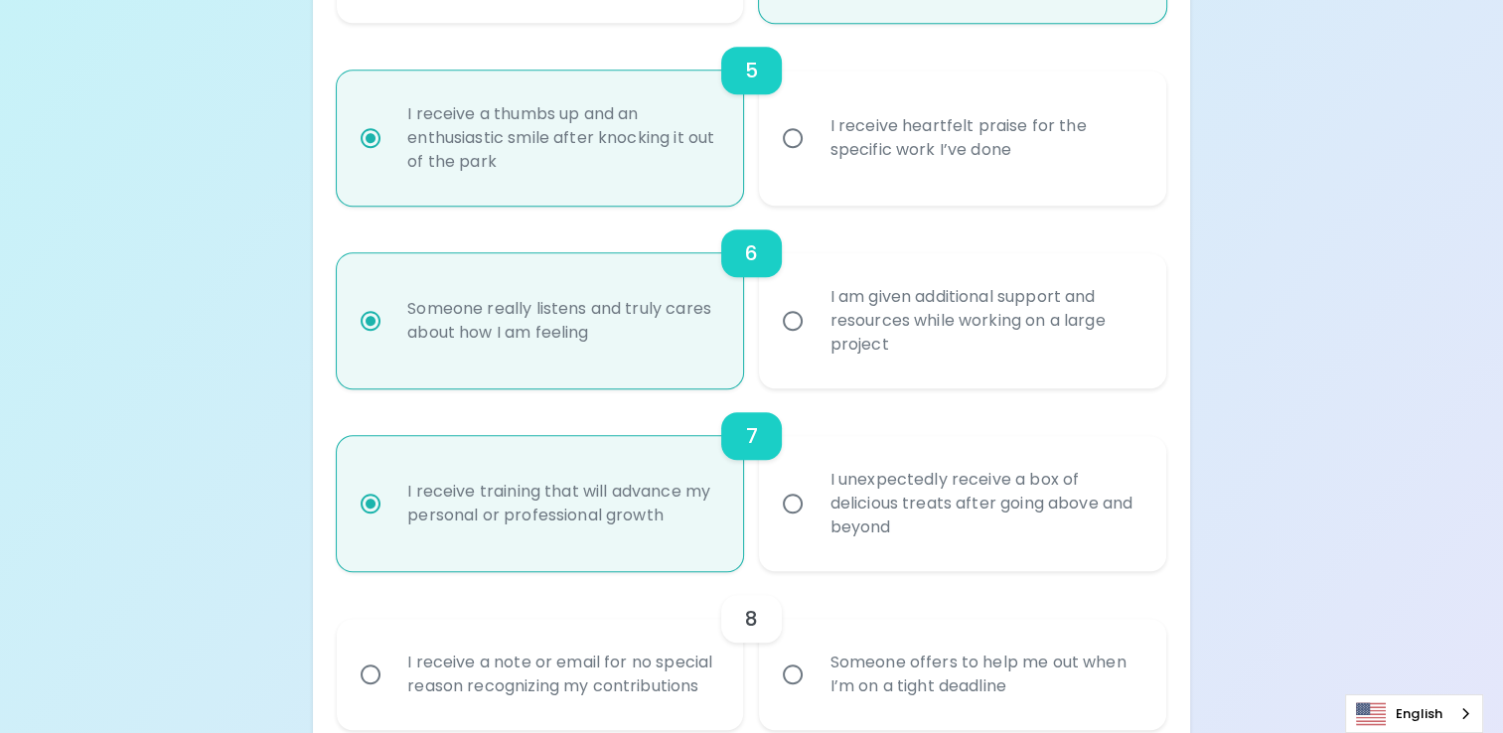
scroll to position [1296, 0]
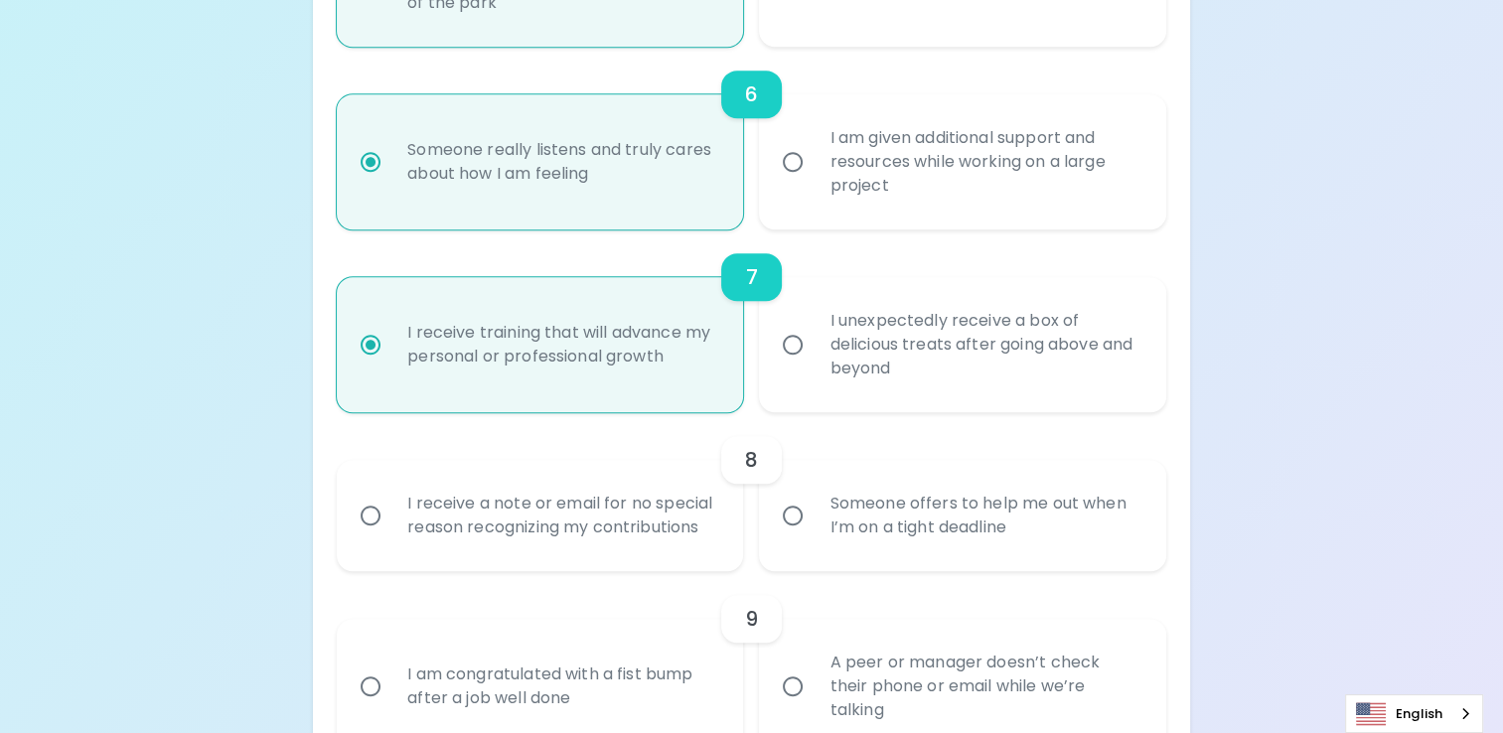
radio input "true"
click at [798, 510] on input "Someone offers to help me out when I’m on a tight deadline" at bounding box center [793, 516] width 42 height 42
radio input "false"
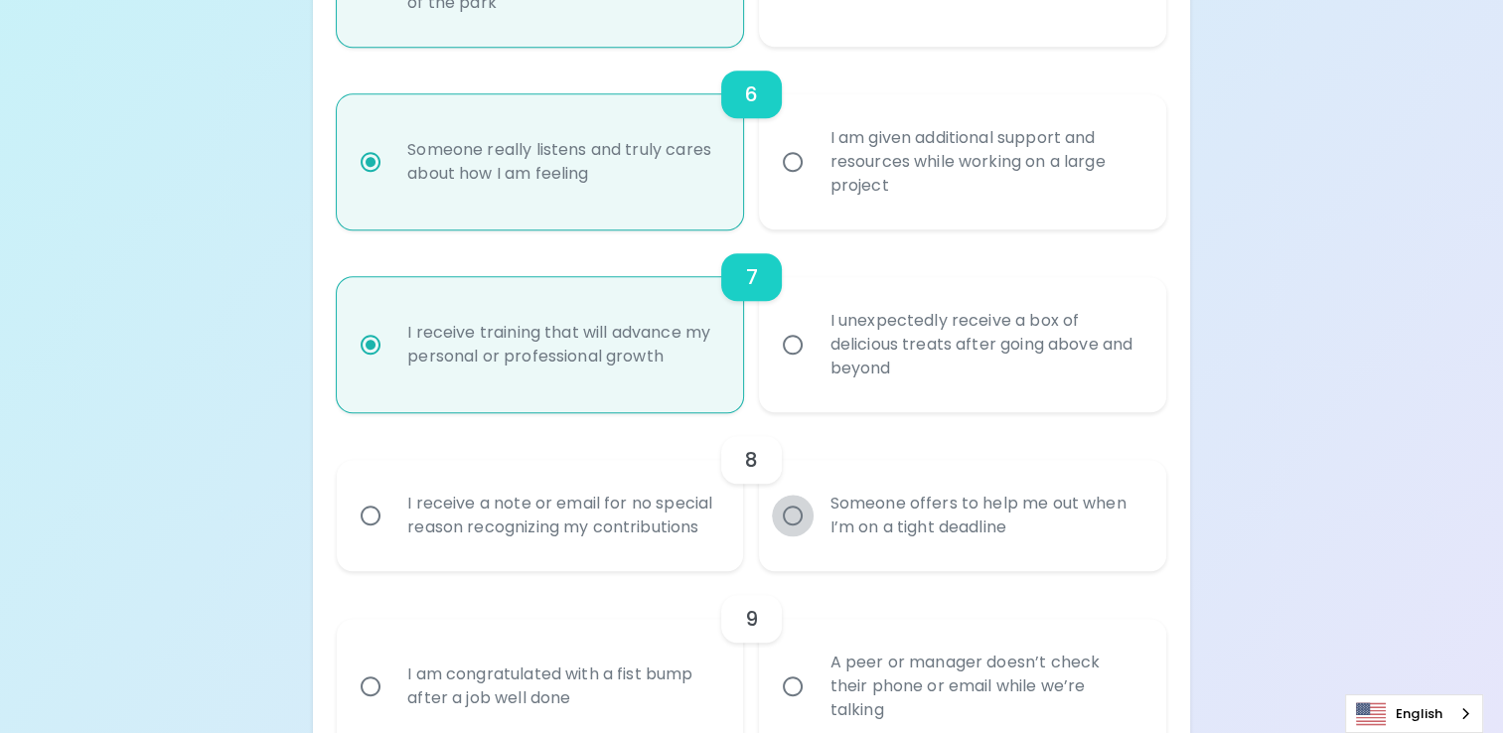
radio input "false"
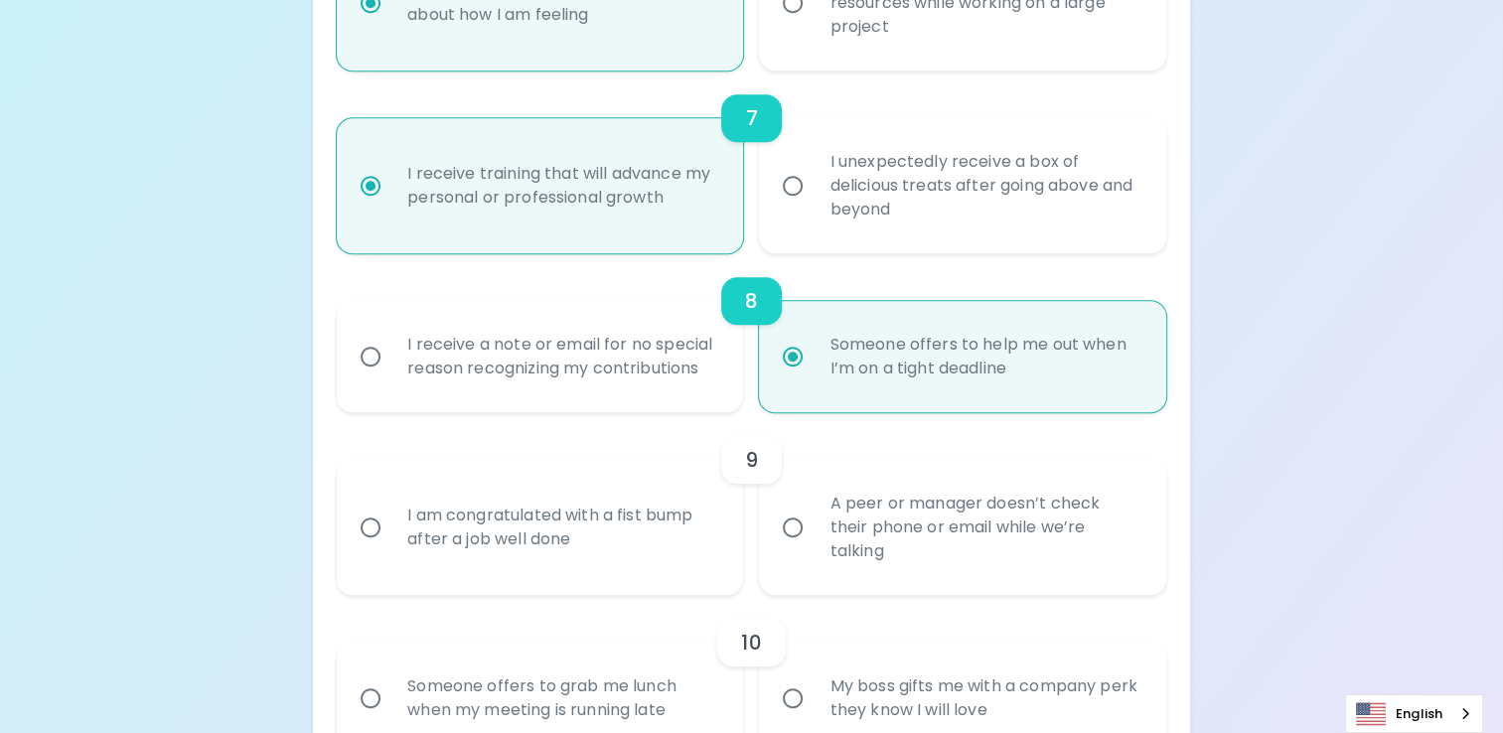
radio input "true"
click at [798, 531] on input "A peer or manager doesn’t check their phone or email while we’re talking" at bounding box center [793, 528] width 42 height 42
radio input "false"
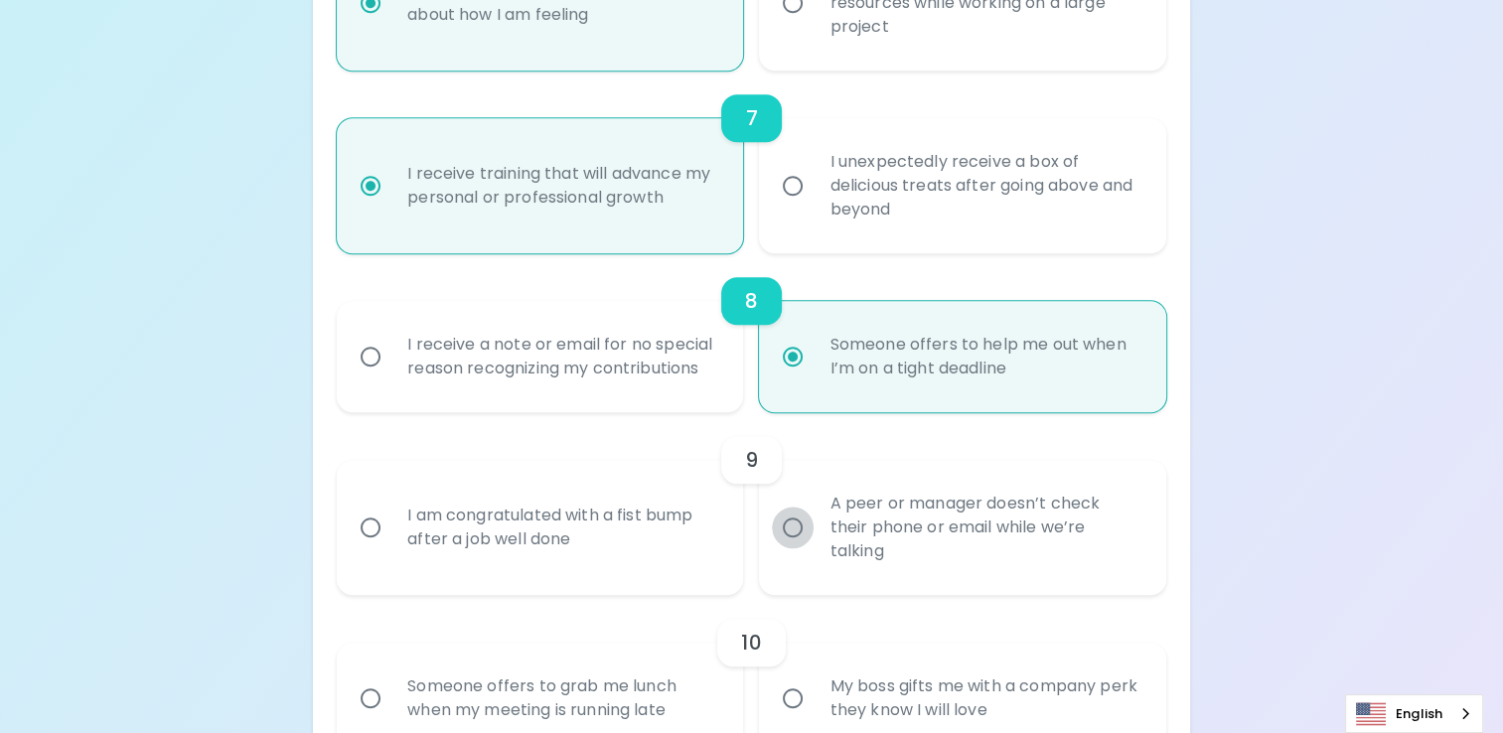
radio input "false"
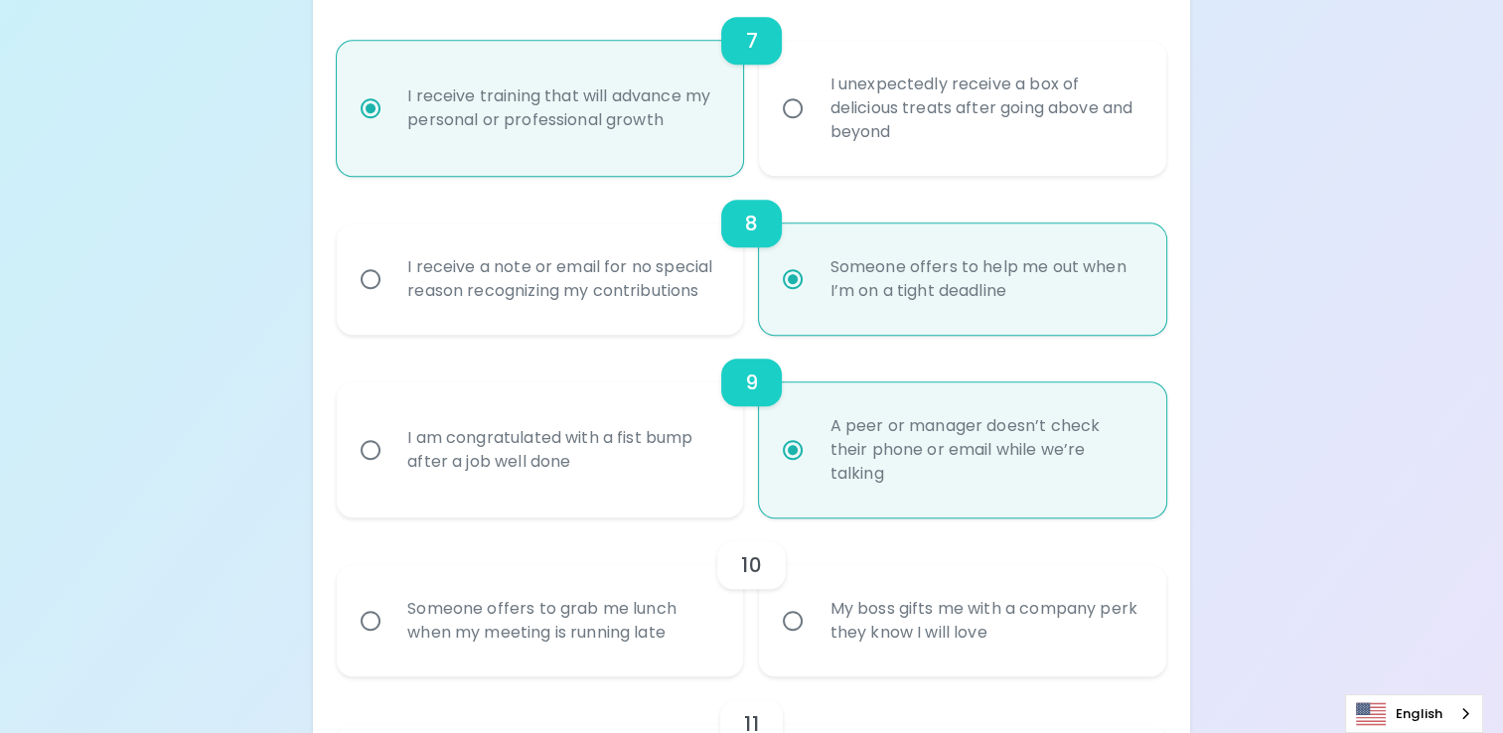
scroll to position [1613, 0]
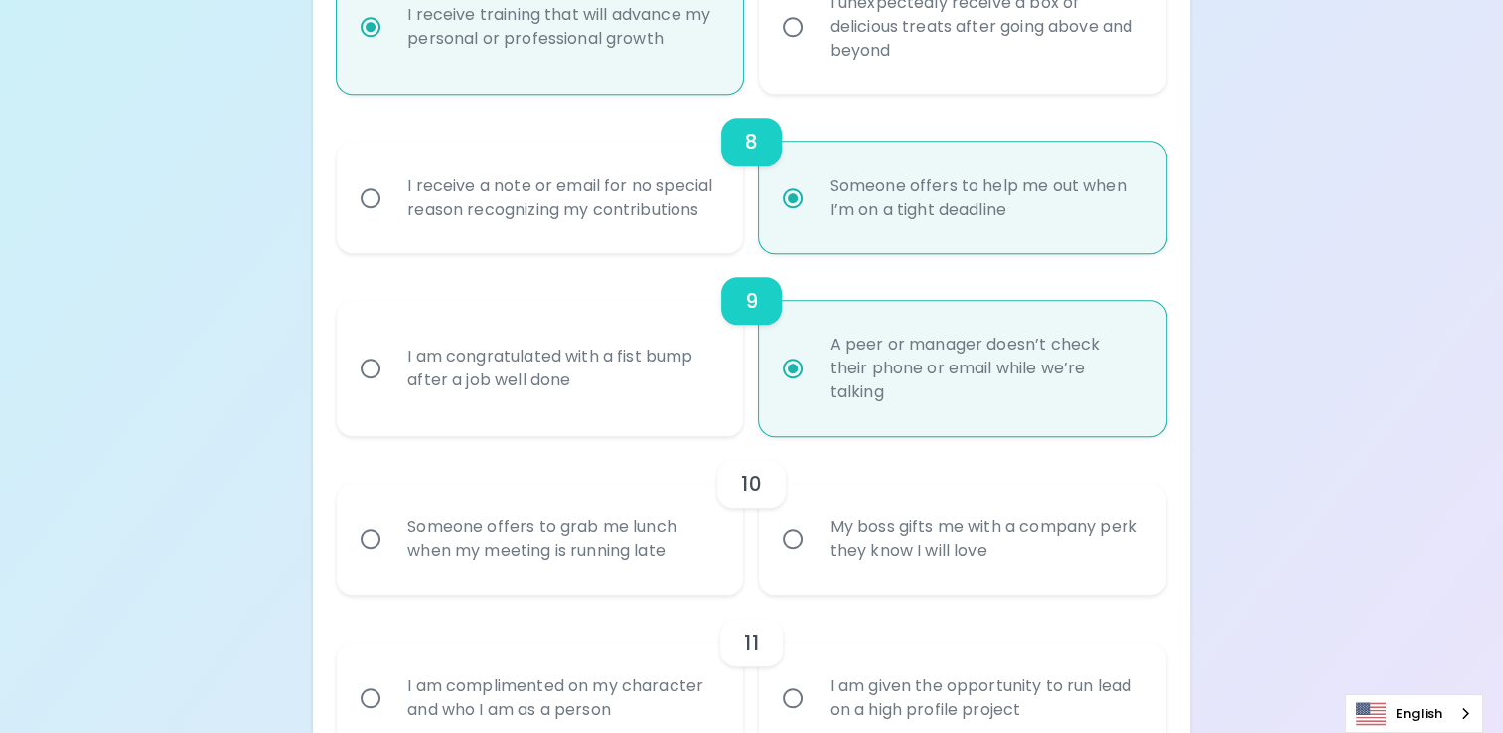
radio input "true"
click at [371, 531] on input "Someone offers to grab me lunch when my meeting is running late" at bounding box center [371, 540] width 42 height 42
radio input "false"
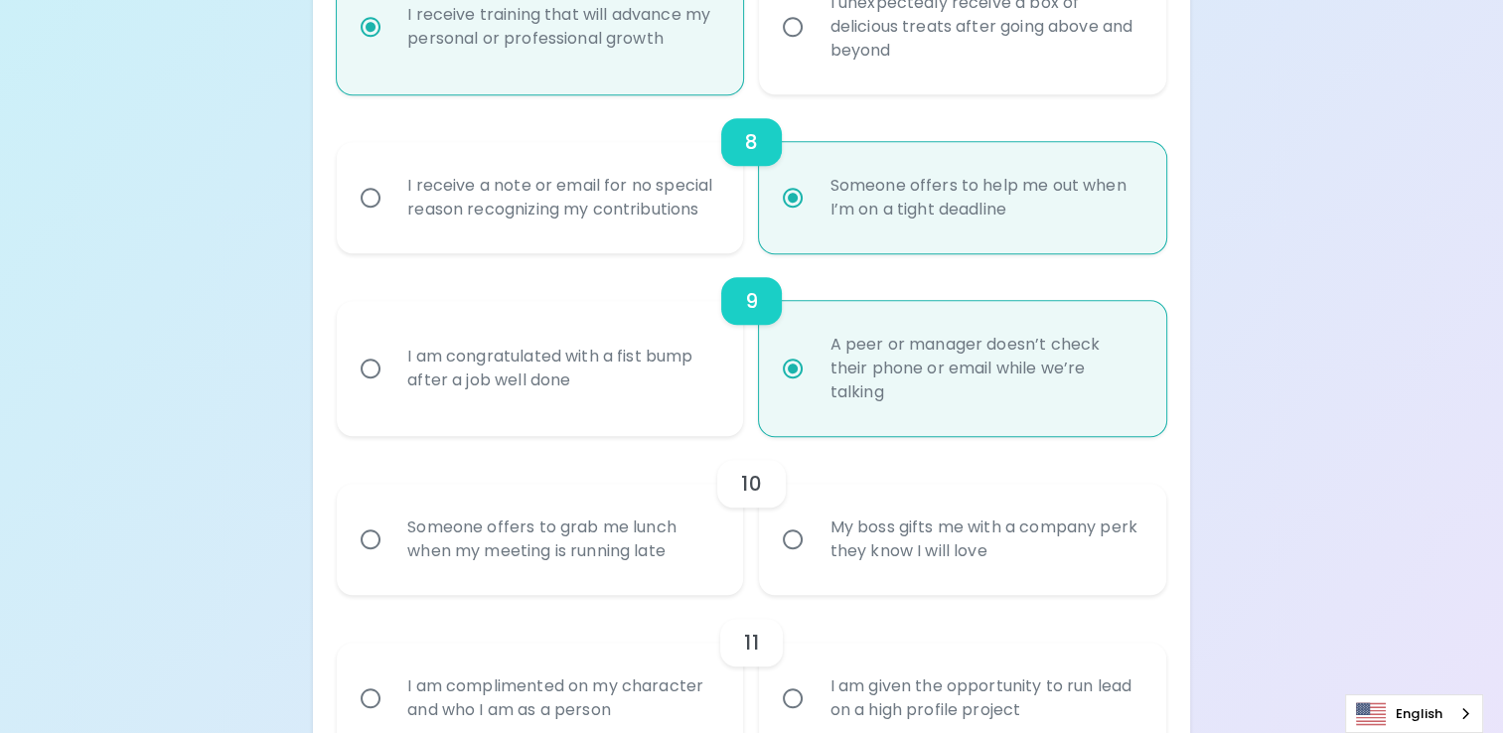
radio input "false"
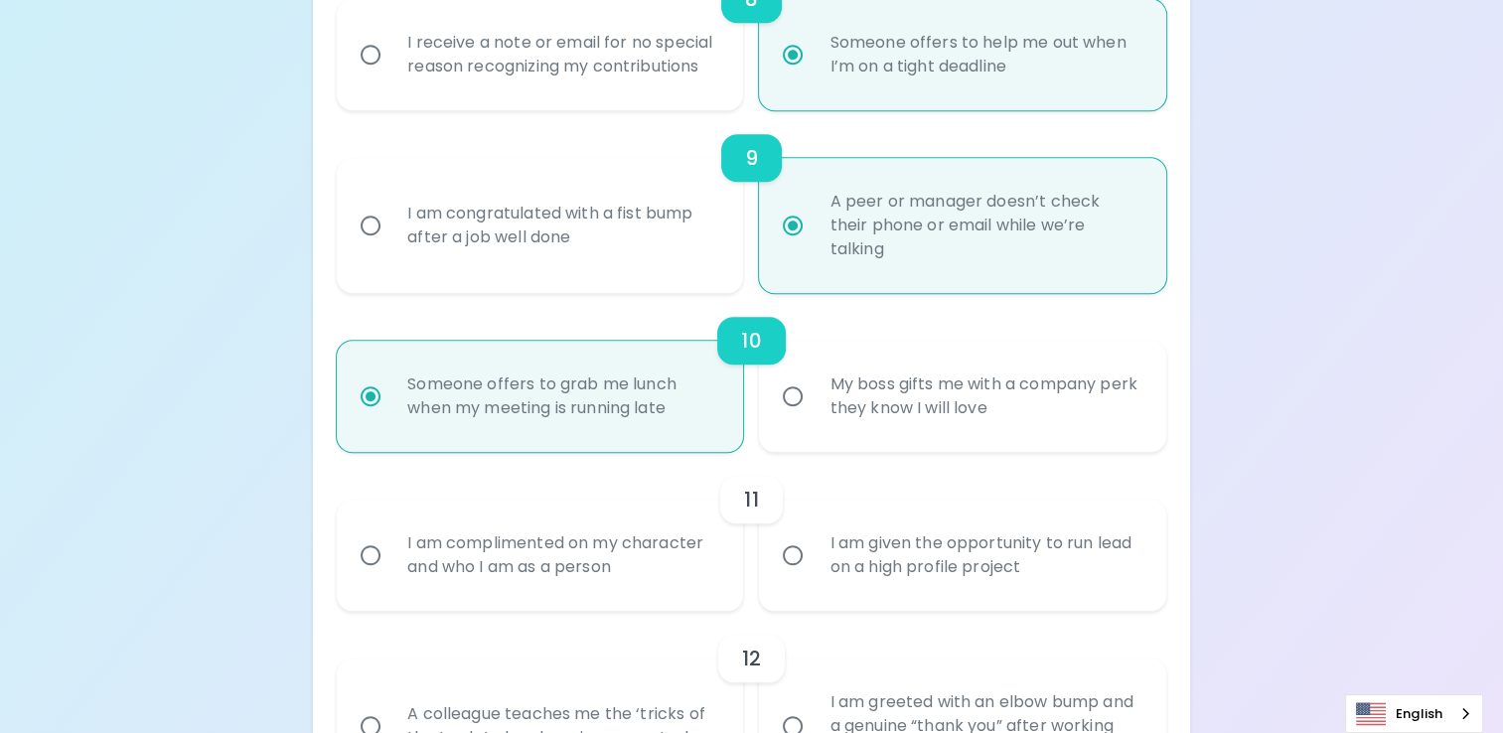
scroll to position [1772, 0]
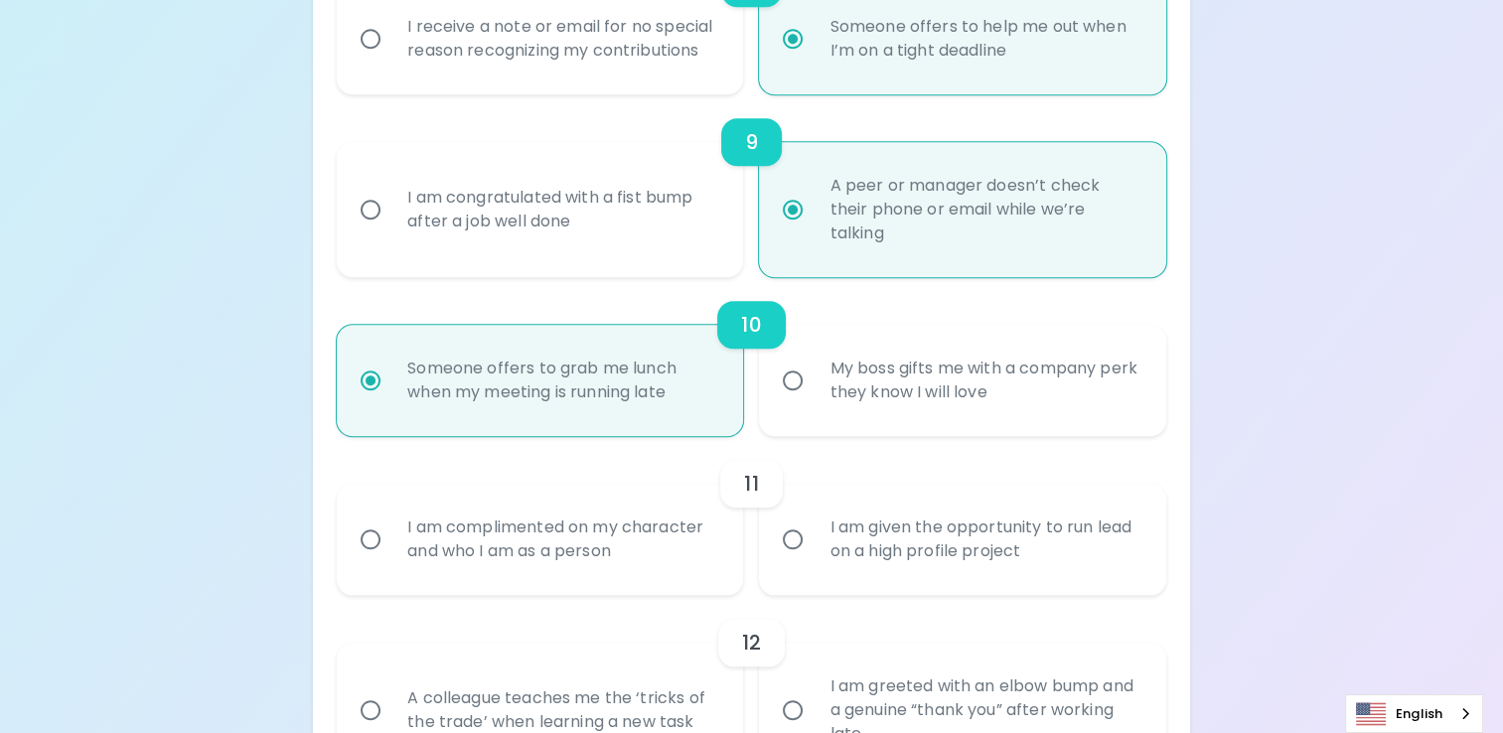
radio input "true"
click at [371, 531] on input "I am complimented on my character and who I am as a person" at bounding box center [371, 540] width 42 height 42
radio input "false"
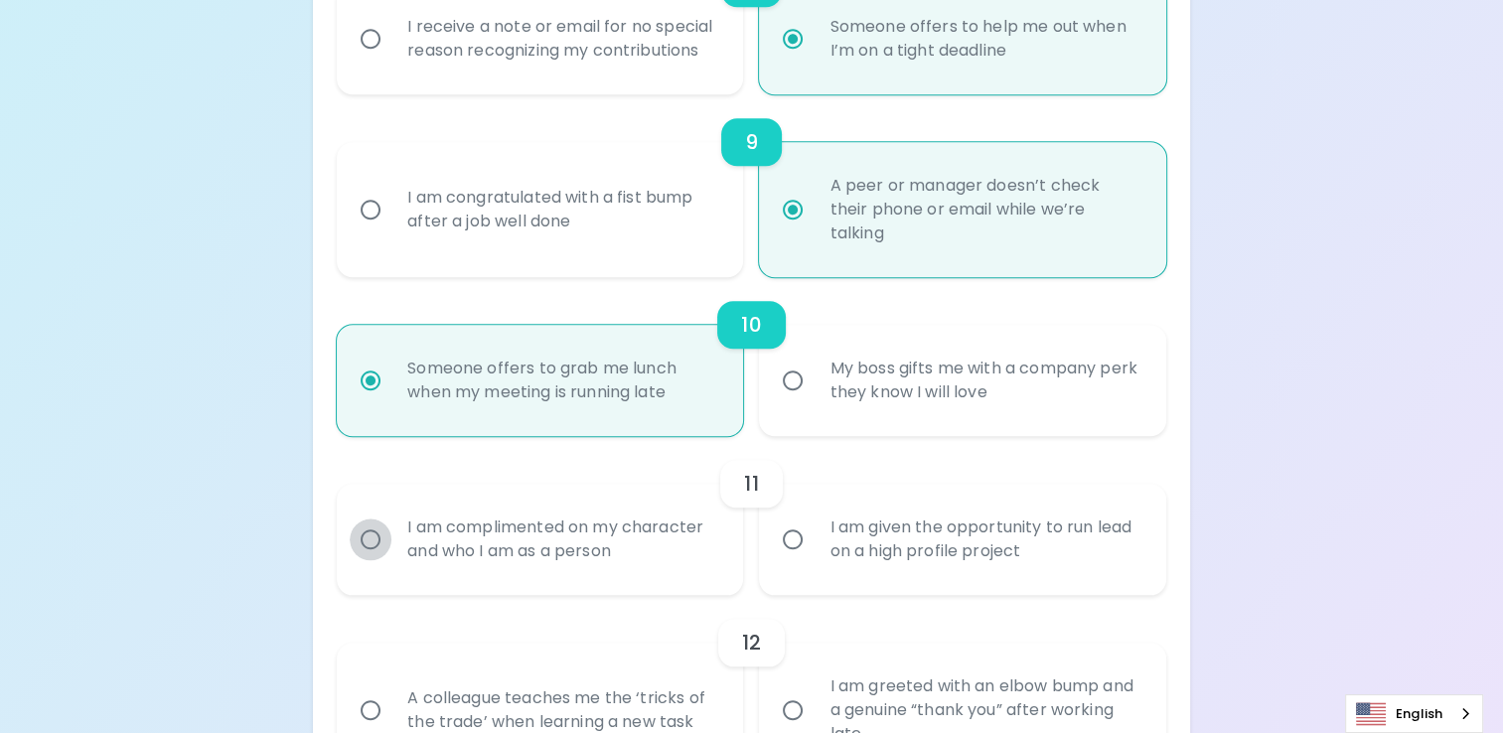
radio input "false"
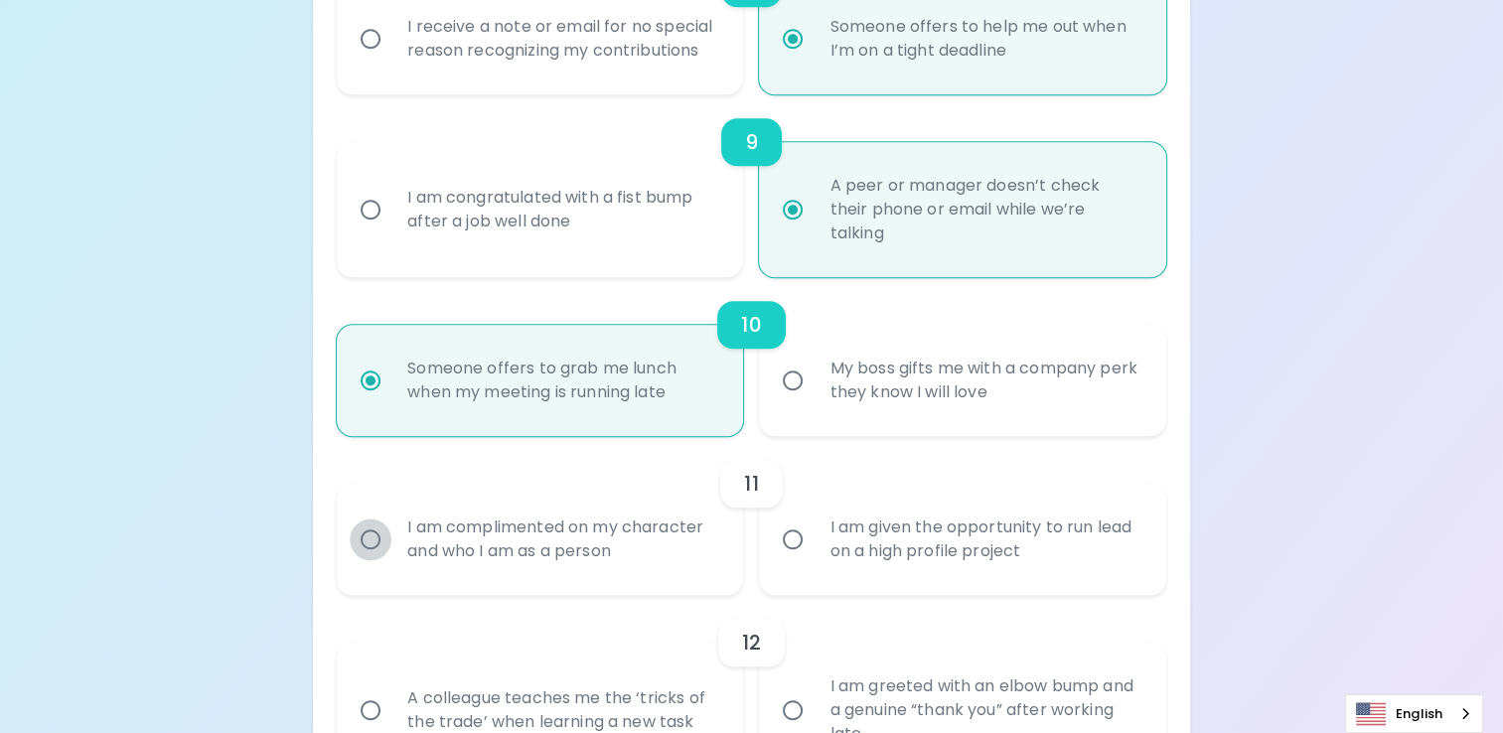
radio input "false"
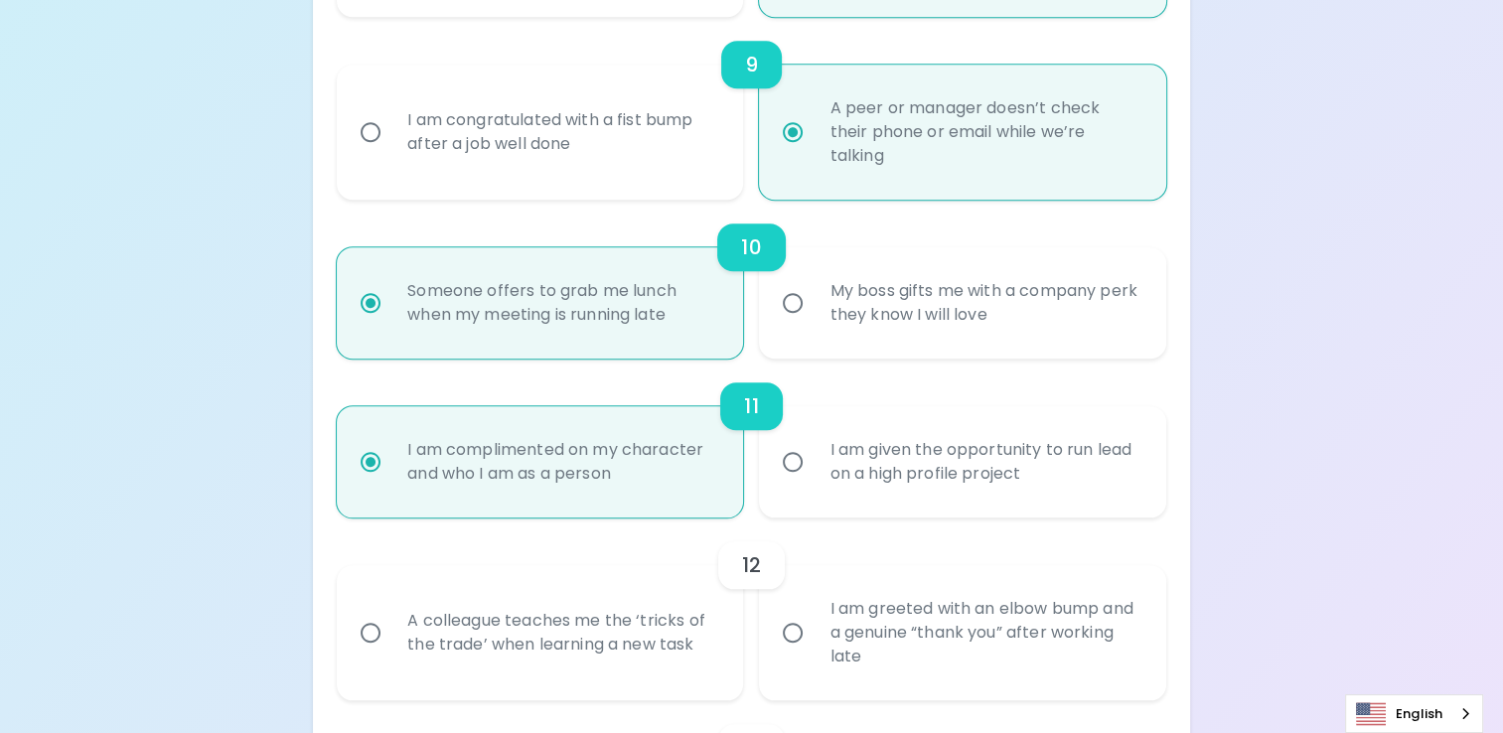
scroll to position [1931, 0]
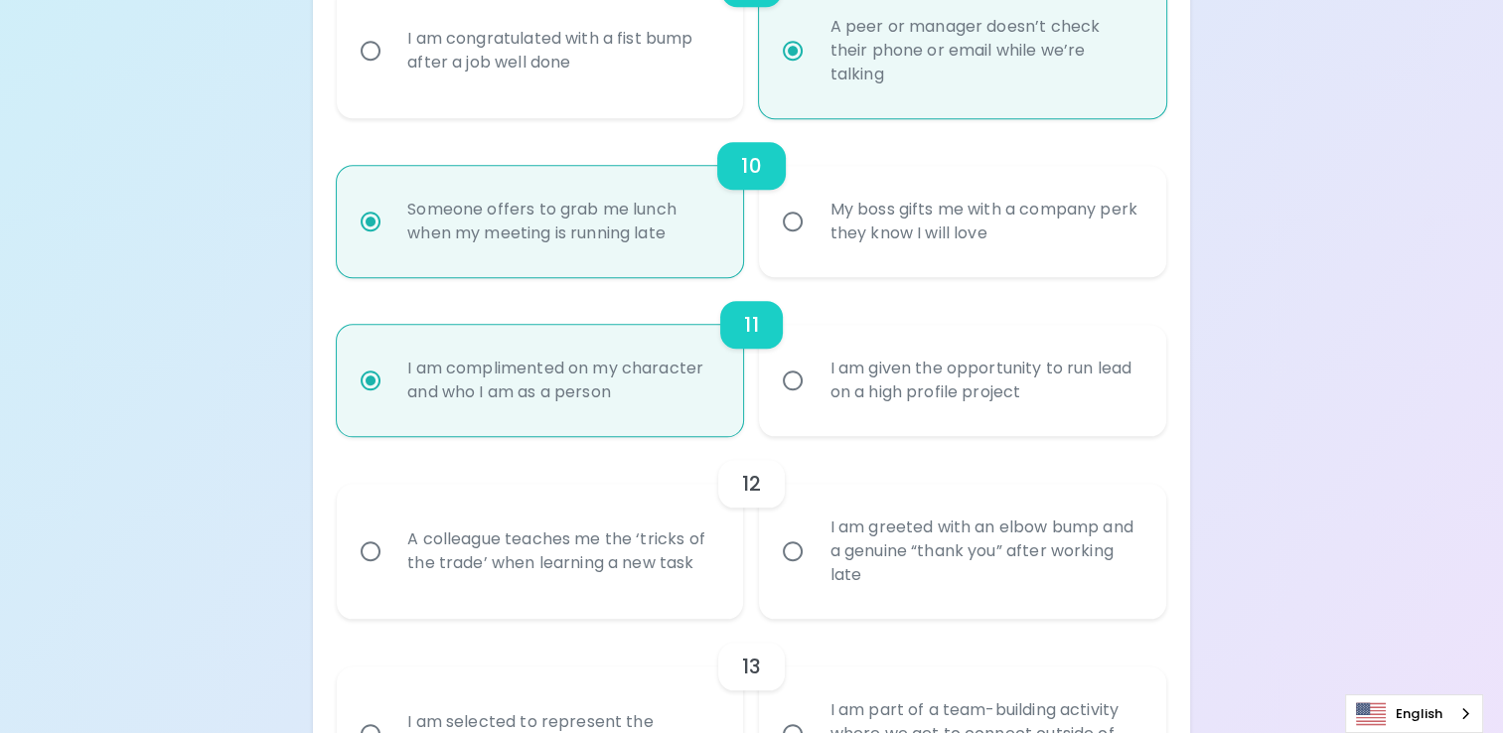
radio input "true"
click at [371, 531] on input "A colleague teaches me the ‘tricks of the trade’ when learning a new task" at bounding box center [371, 552] width 42 height 42
radio input "false"
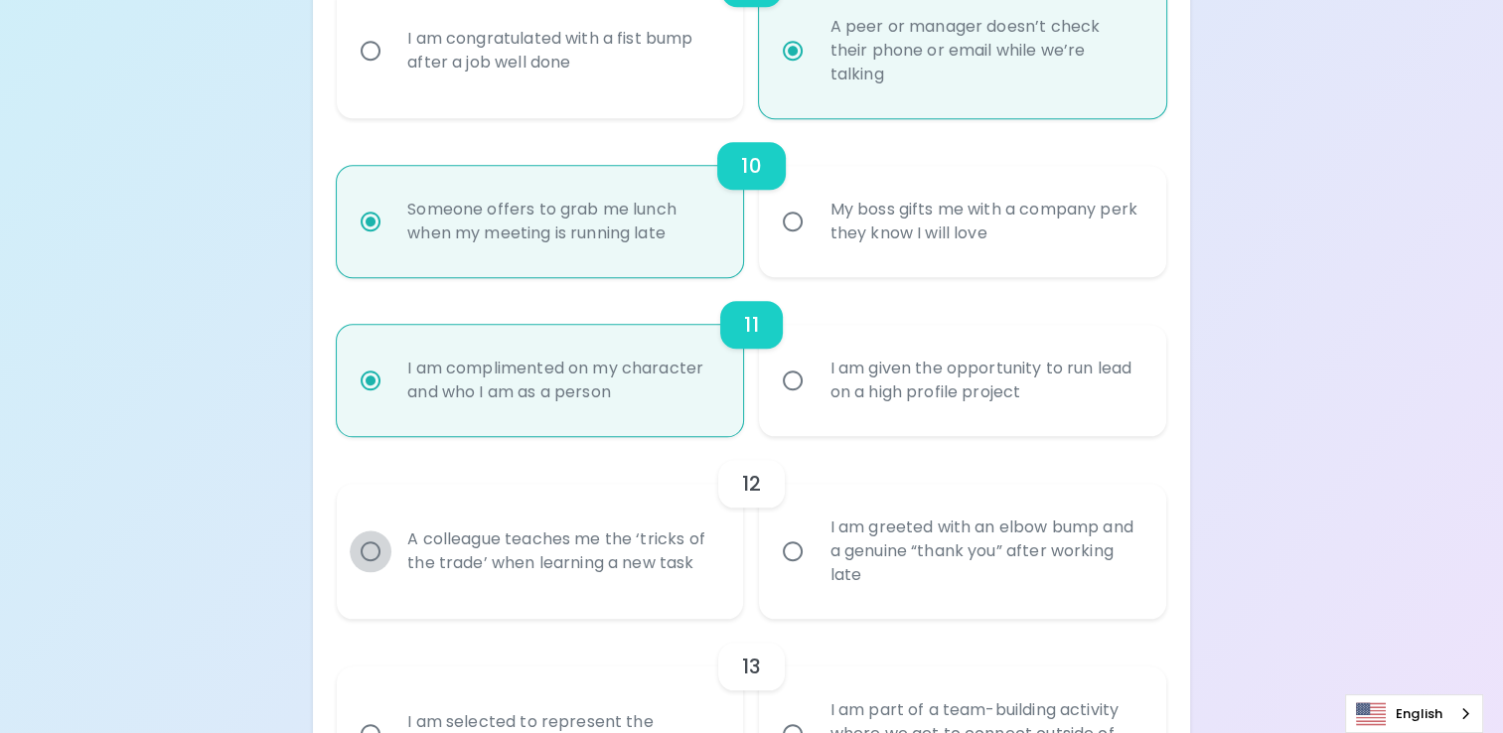
radio input "false"
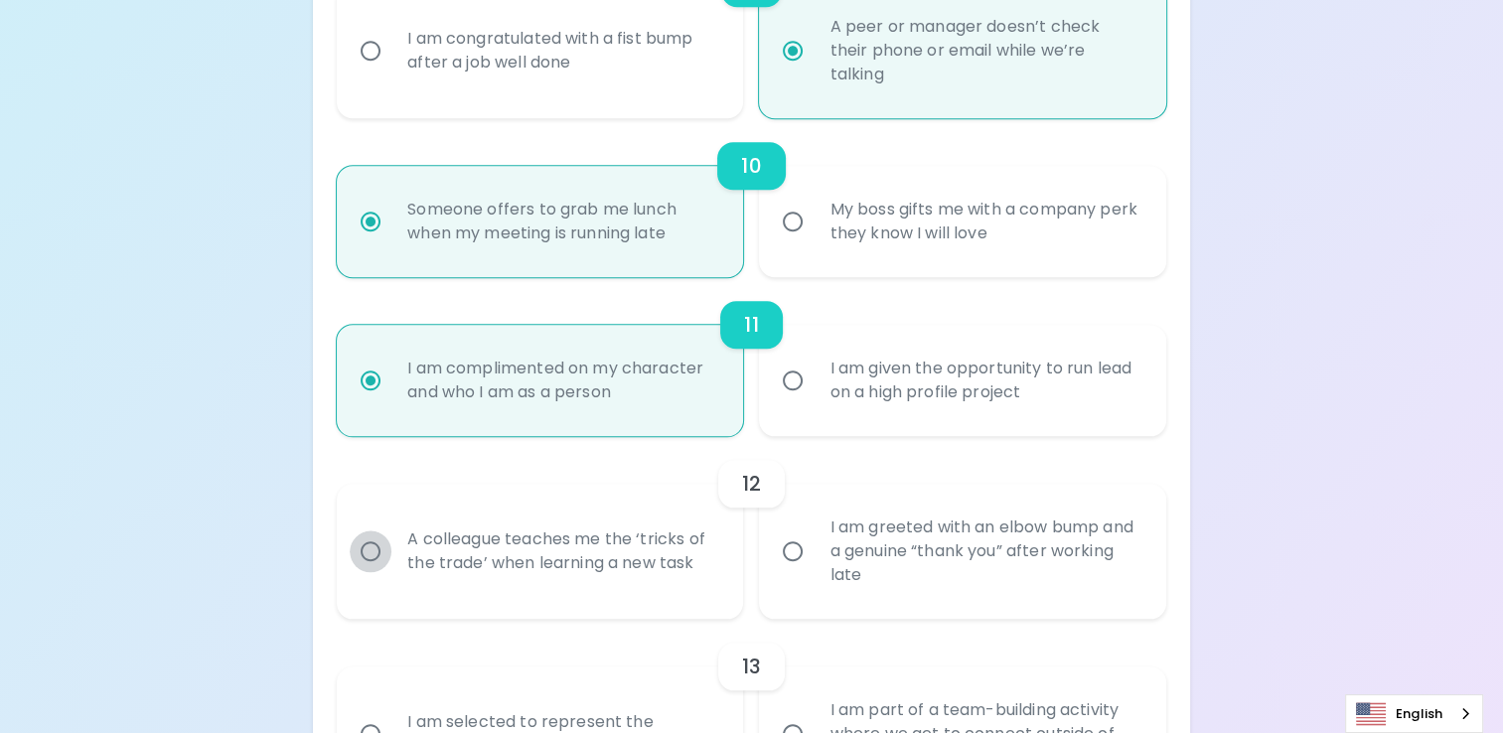
radio input "false"
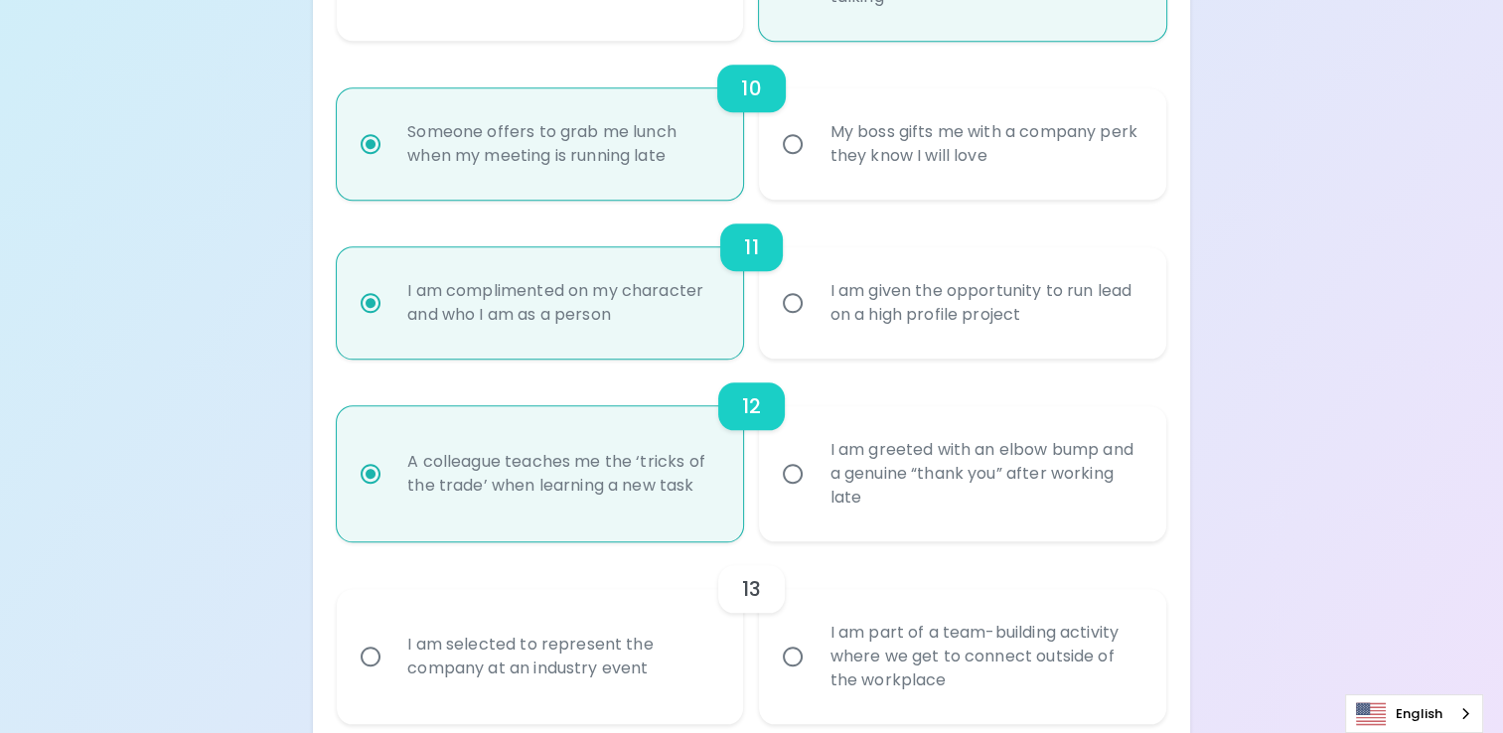
scroll to position [2090, 0]
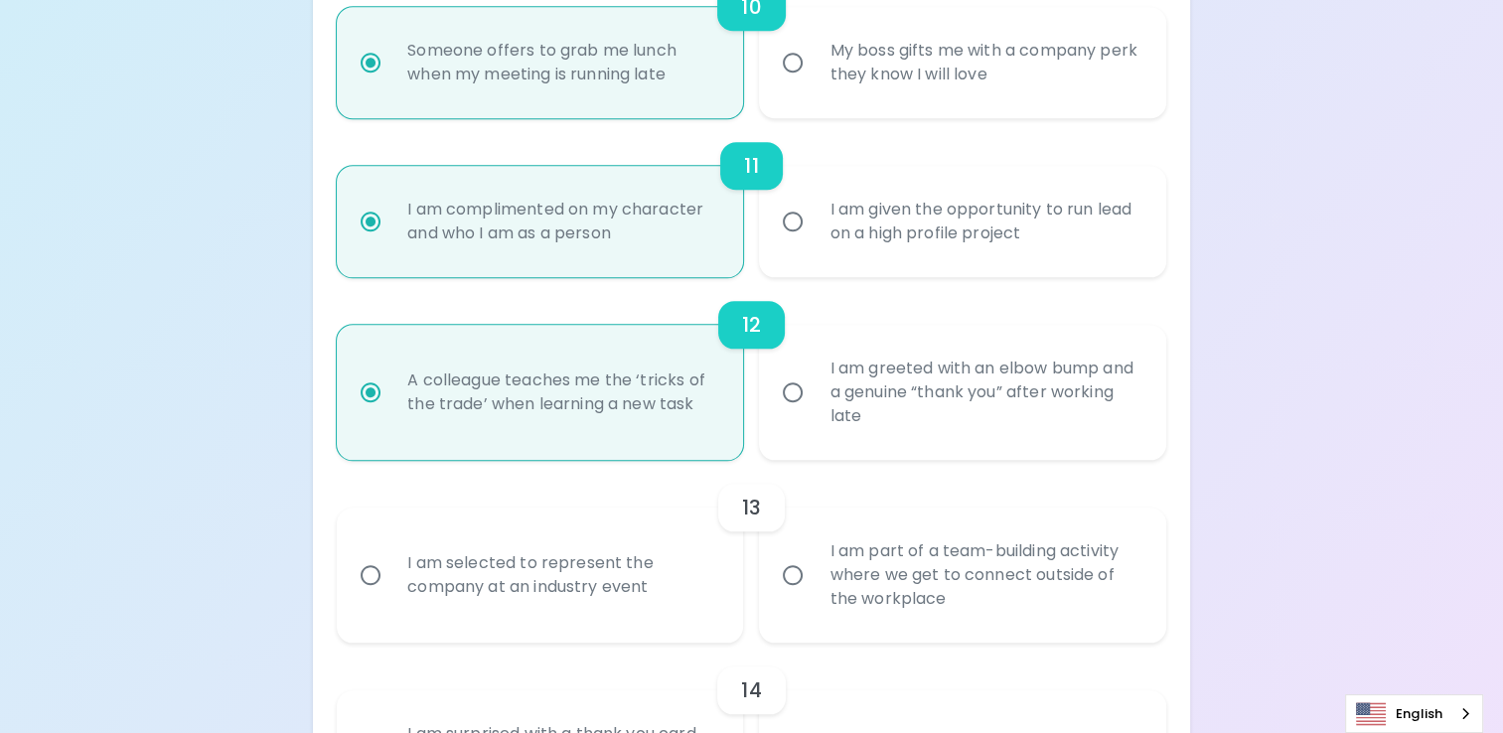
radio input "true"
click at [803, 575] on input "I am part of a team-building activity where we get to connect outside of the wo…" at bounding box center [793, 575] width 42 height 42
radio input "false"
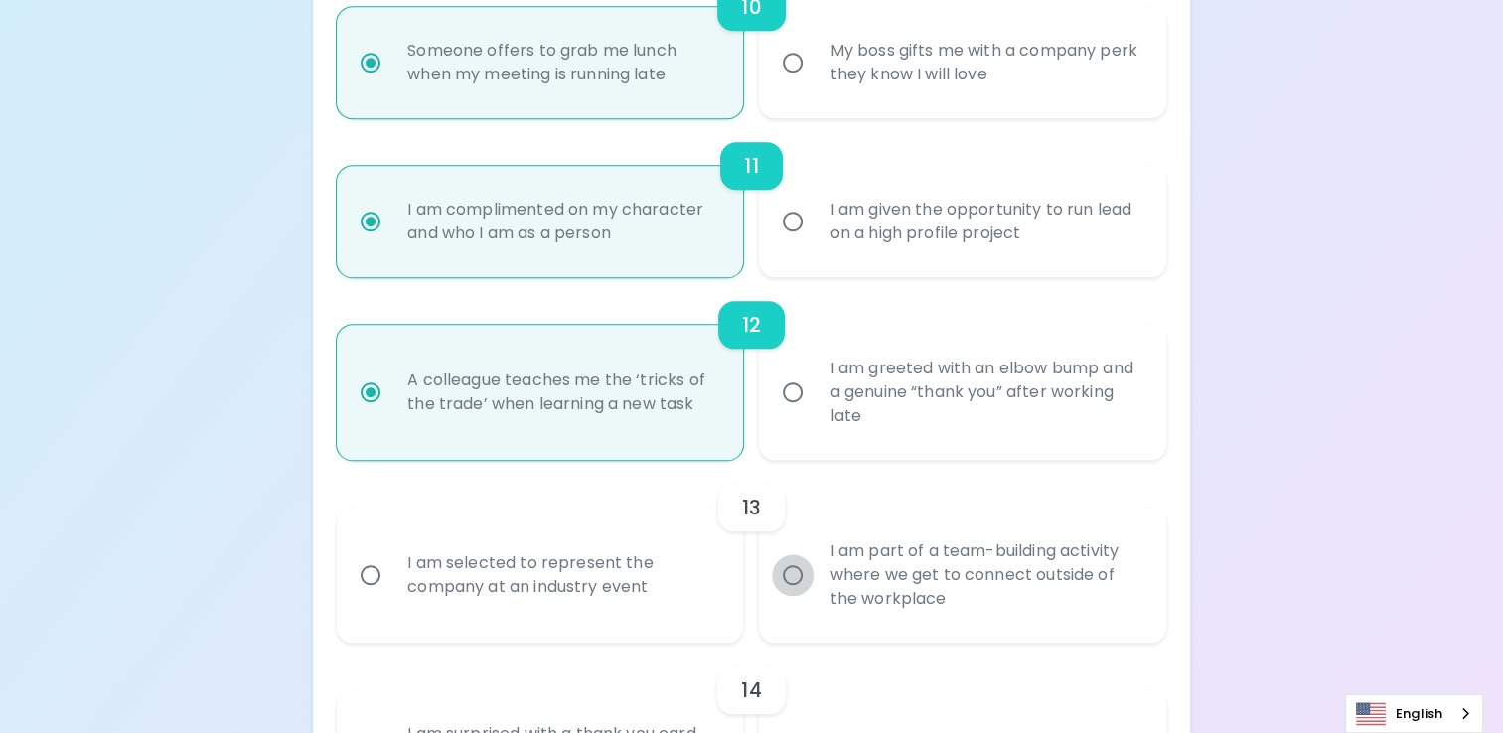
radio input "false"
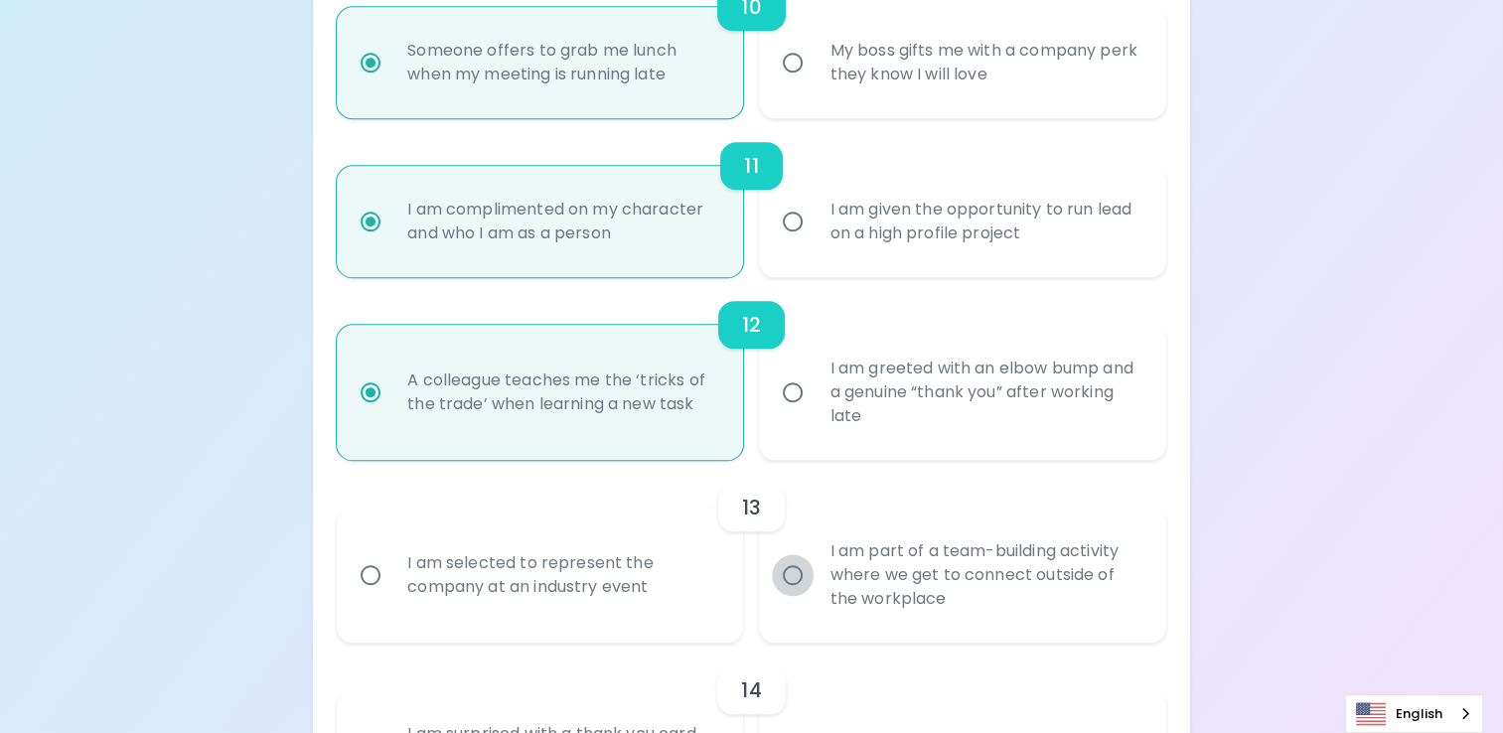
radio input "false"
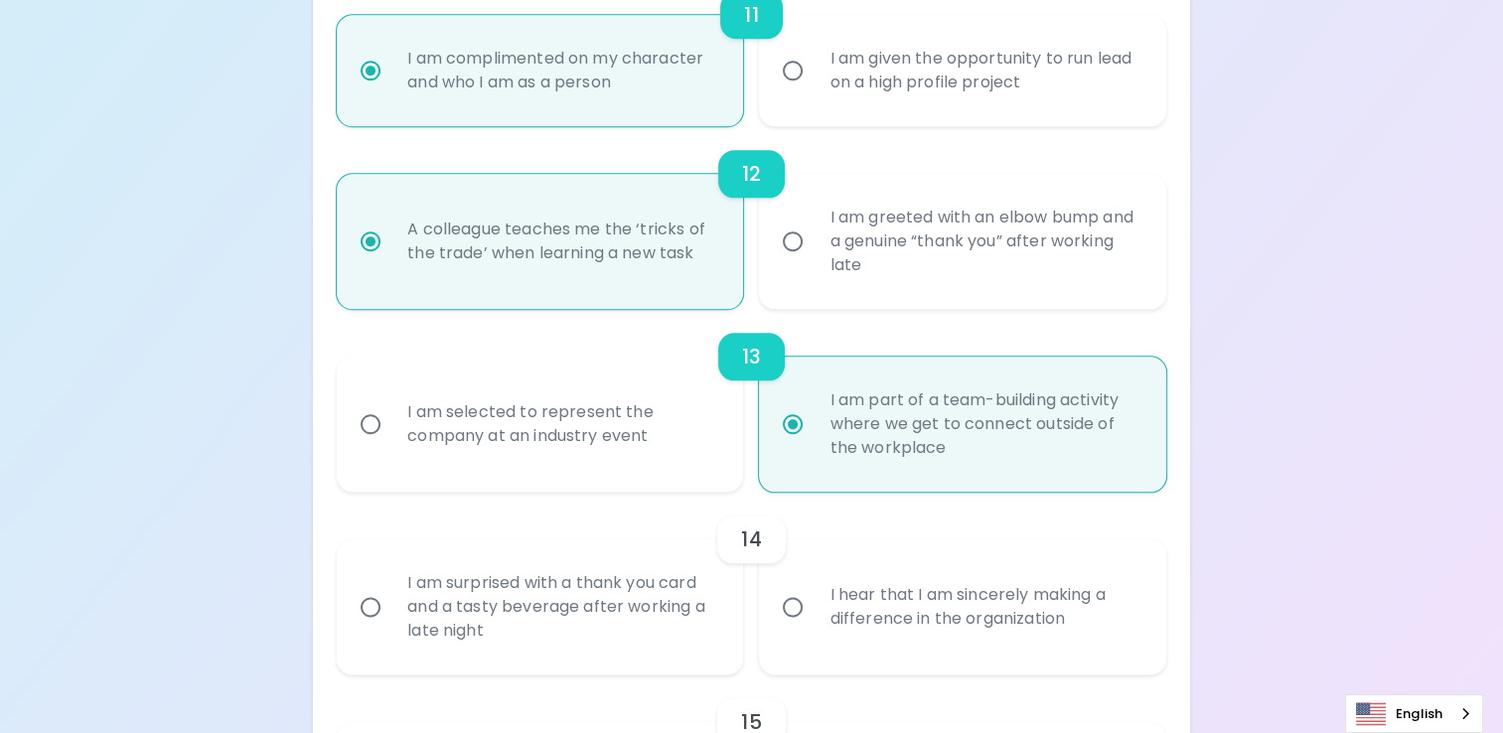
scroll to position [2249, 0]
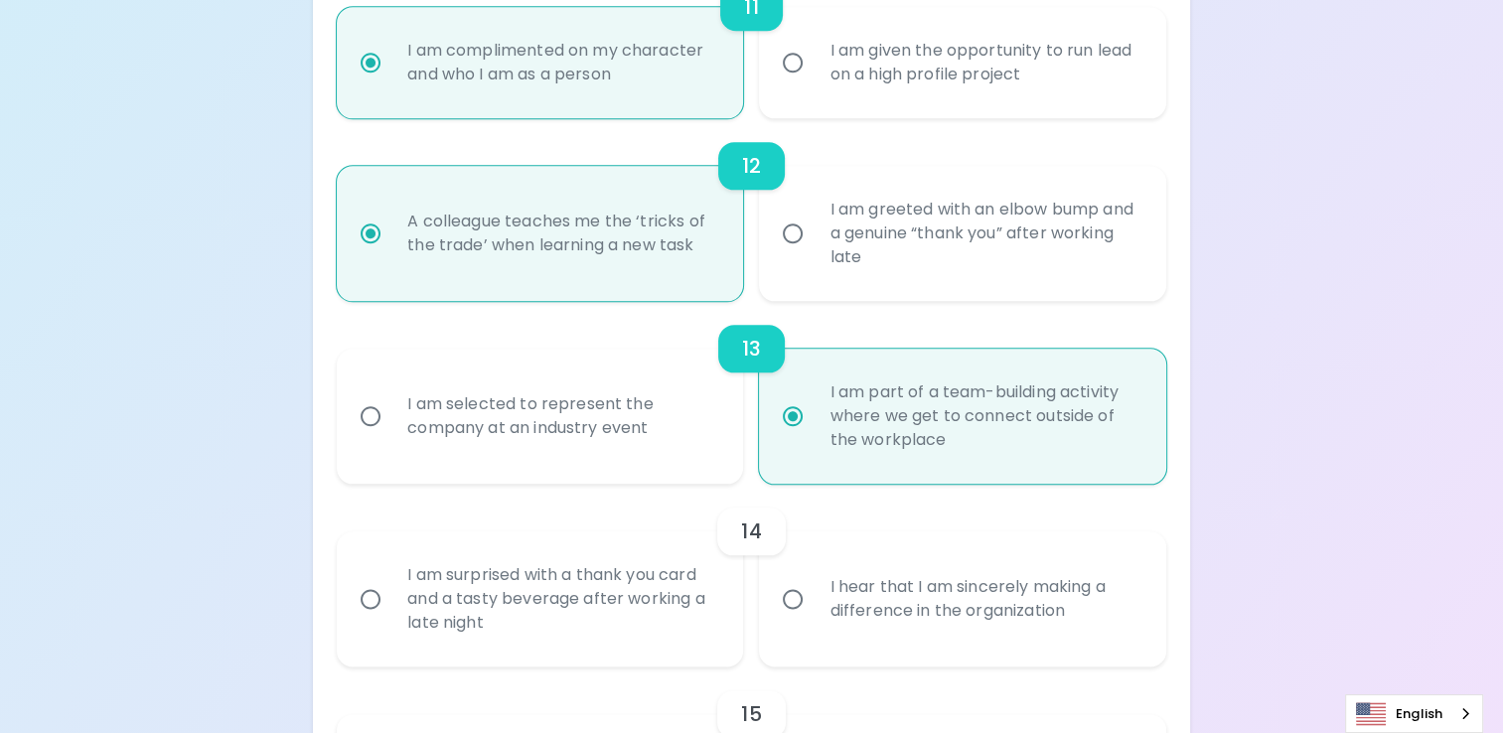
radio input "true"
click at [803, 575] on label "I hear that I am sincerely making a difference in the organization" at bounding box center [951, 599] width 406 height 135
click at [803, 578] on input "I hear that I am sincerely making a difference in the organization" at bounding box center [793, 599] width 42 height 42
radio input "false"
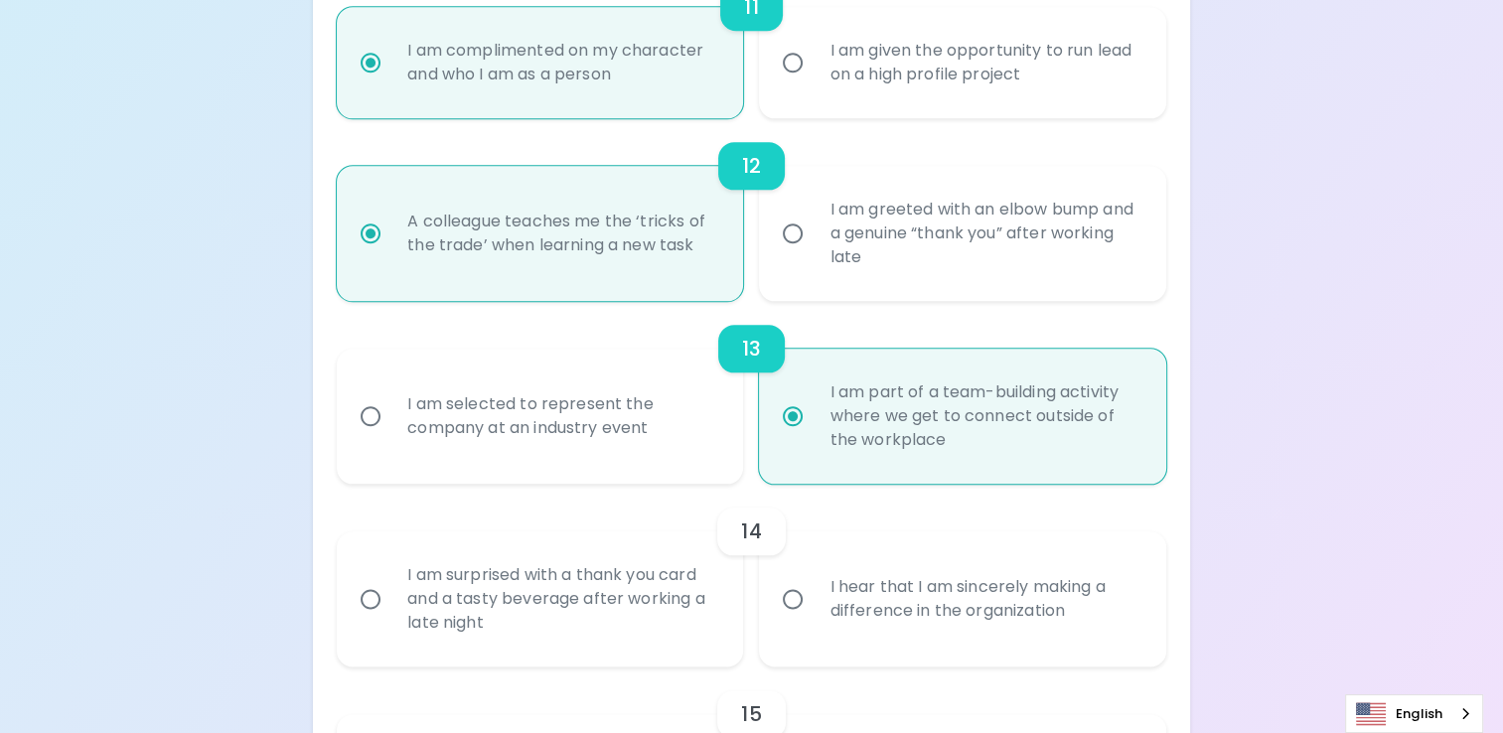
radio input "false"
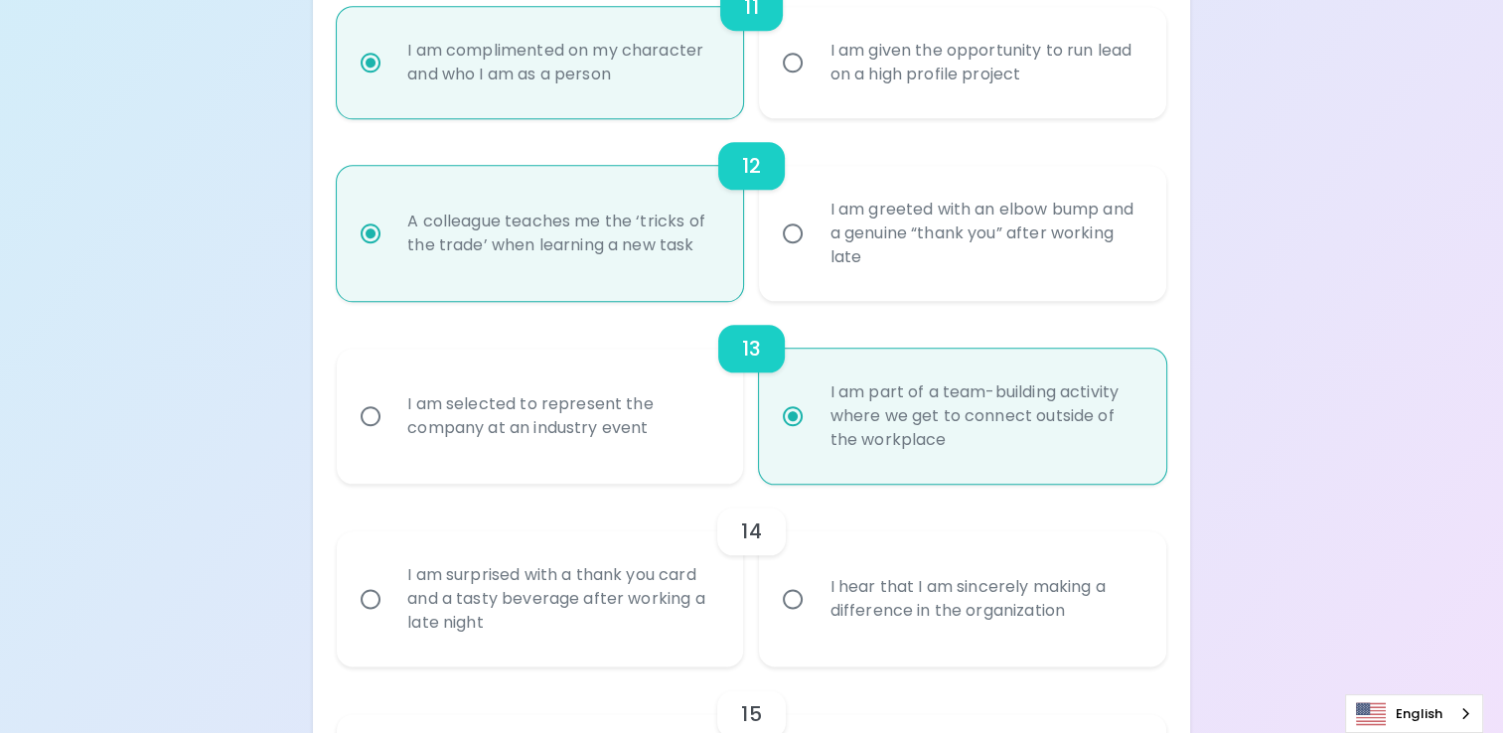
radio input "false"
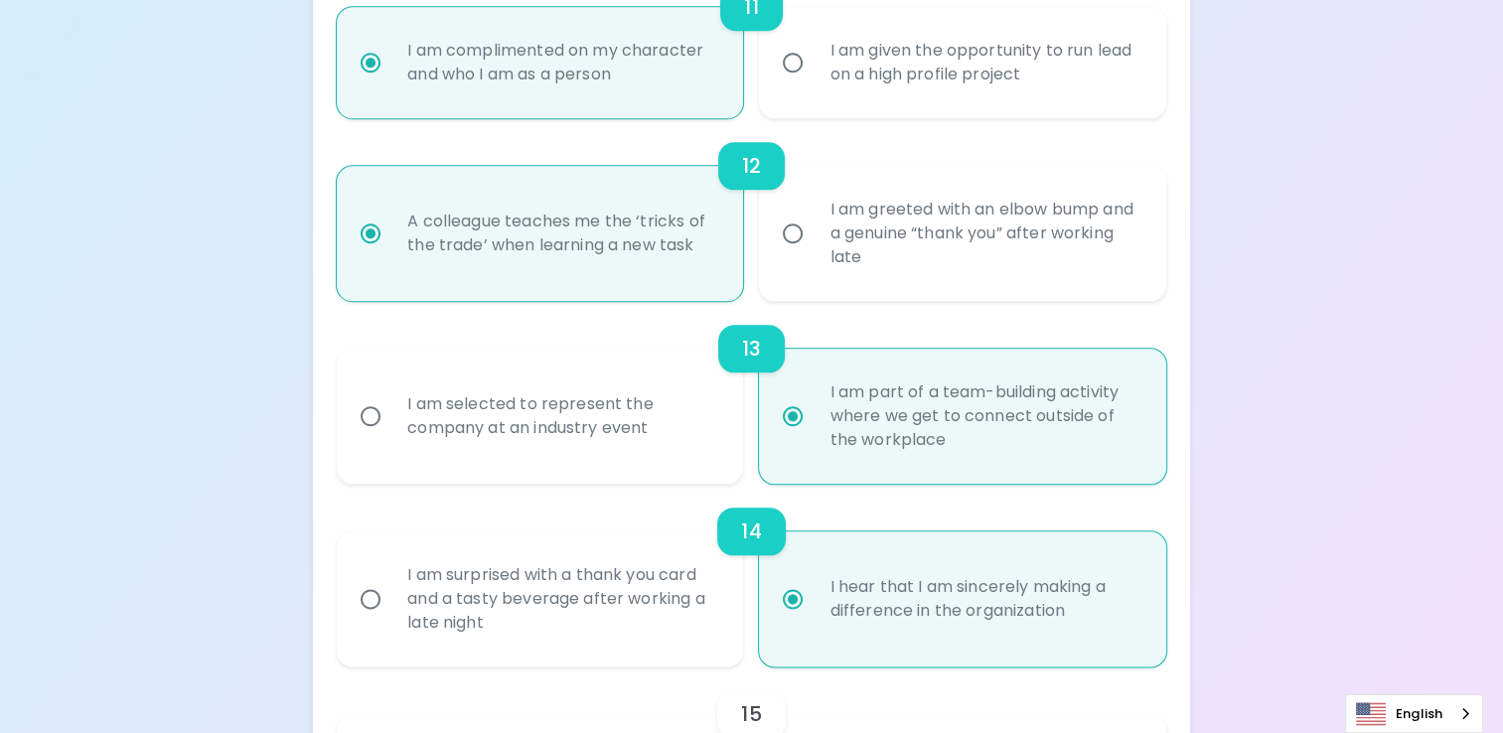
scroll to position [2408, 0]
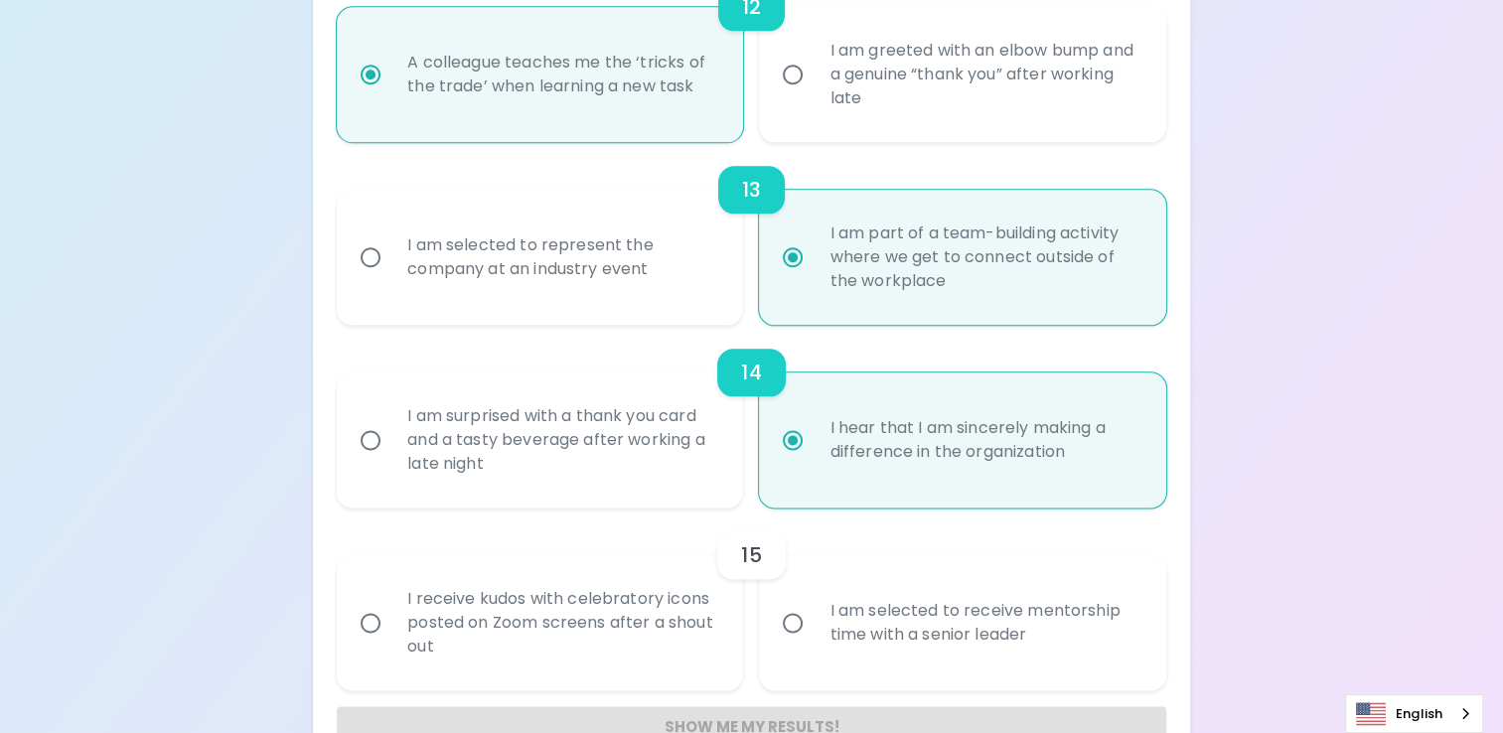
radio input "true"
click at [799, 620] on input "I am selected to receive mentorship time with a senior leader" at bounding box center [793, 623] width 42 height 42
radio input "false"
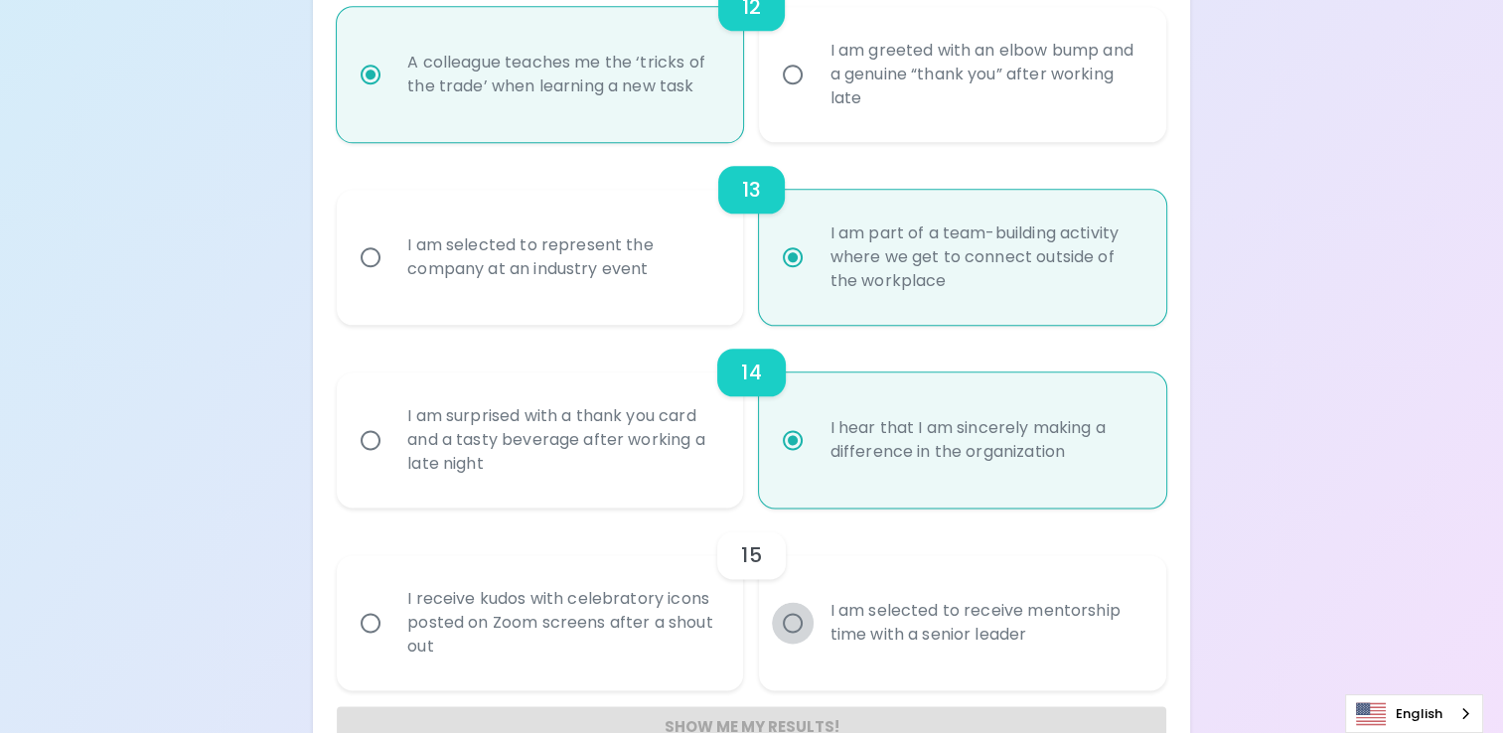
radio input "false"
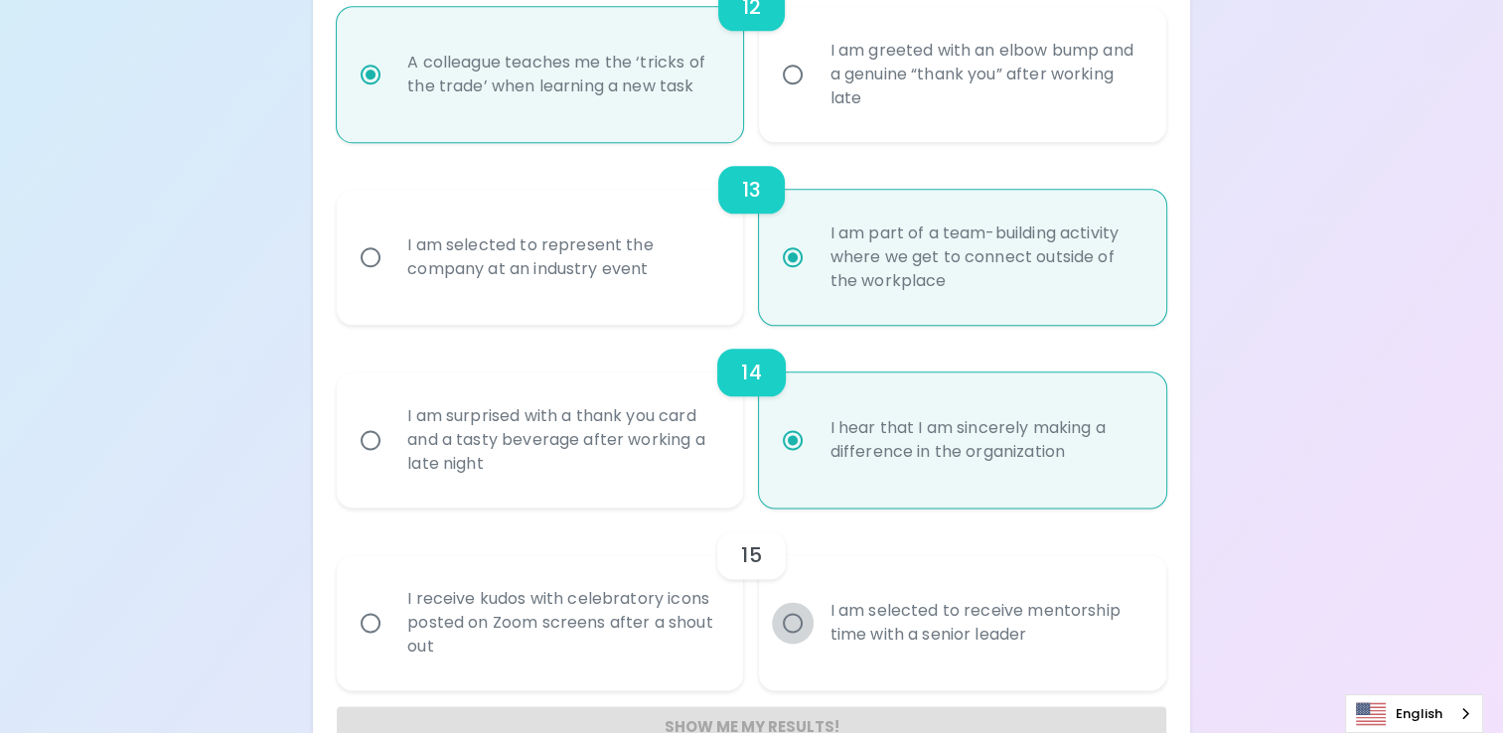
radio input "false"
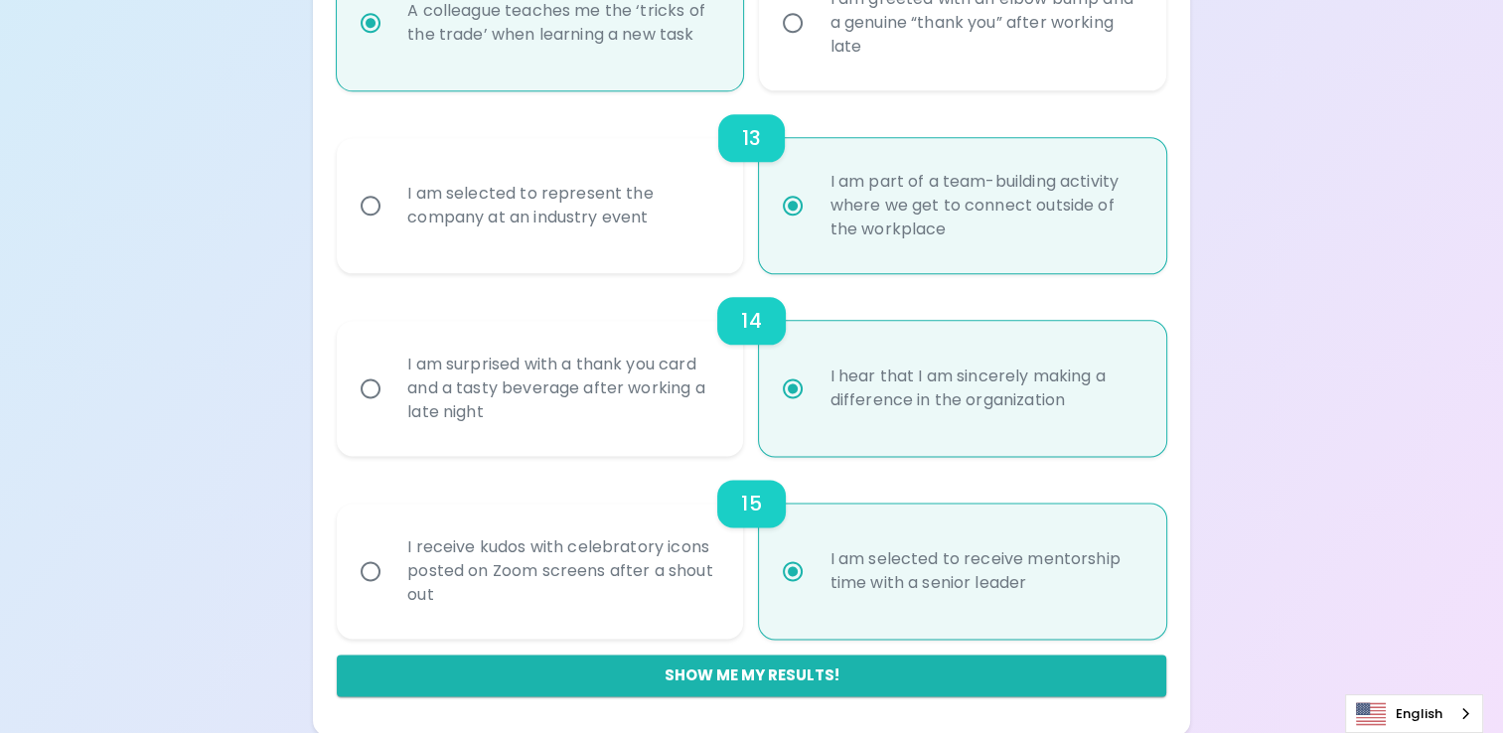
scroll to position [2462, 0]
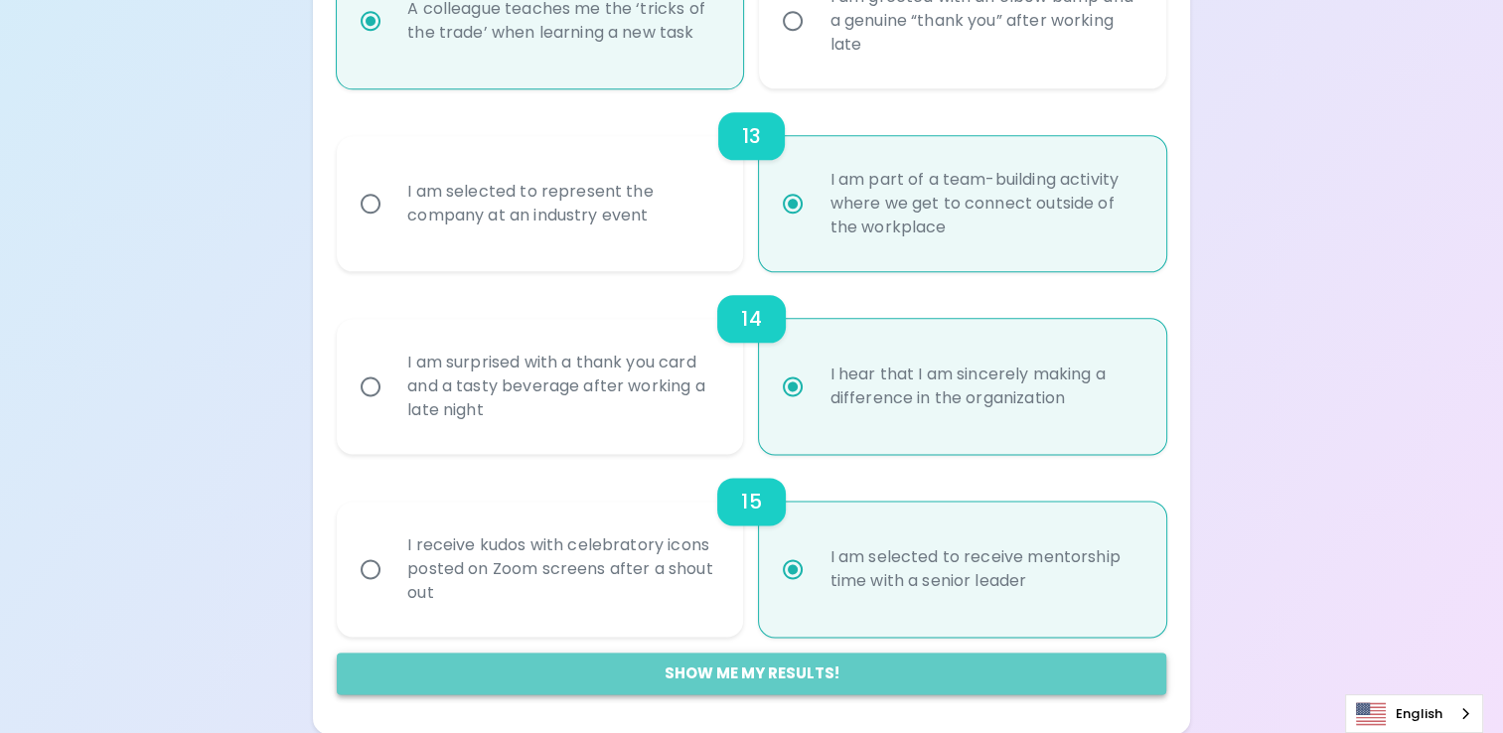
radio input "true"
click at [787, 668] on button "Show me my results!" at bounding box center [752, 674] width 830 height 42
radio input "false"
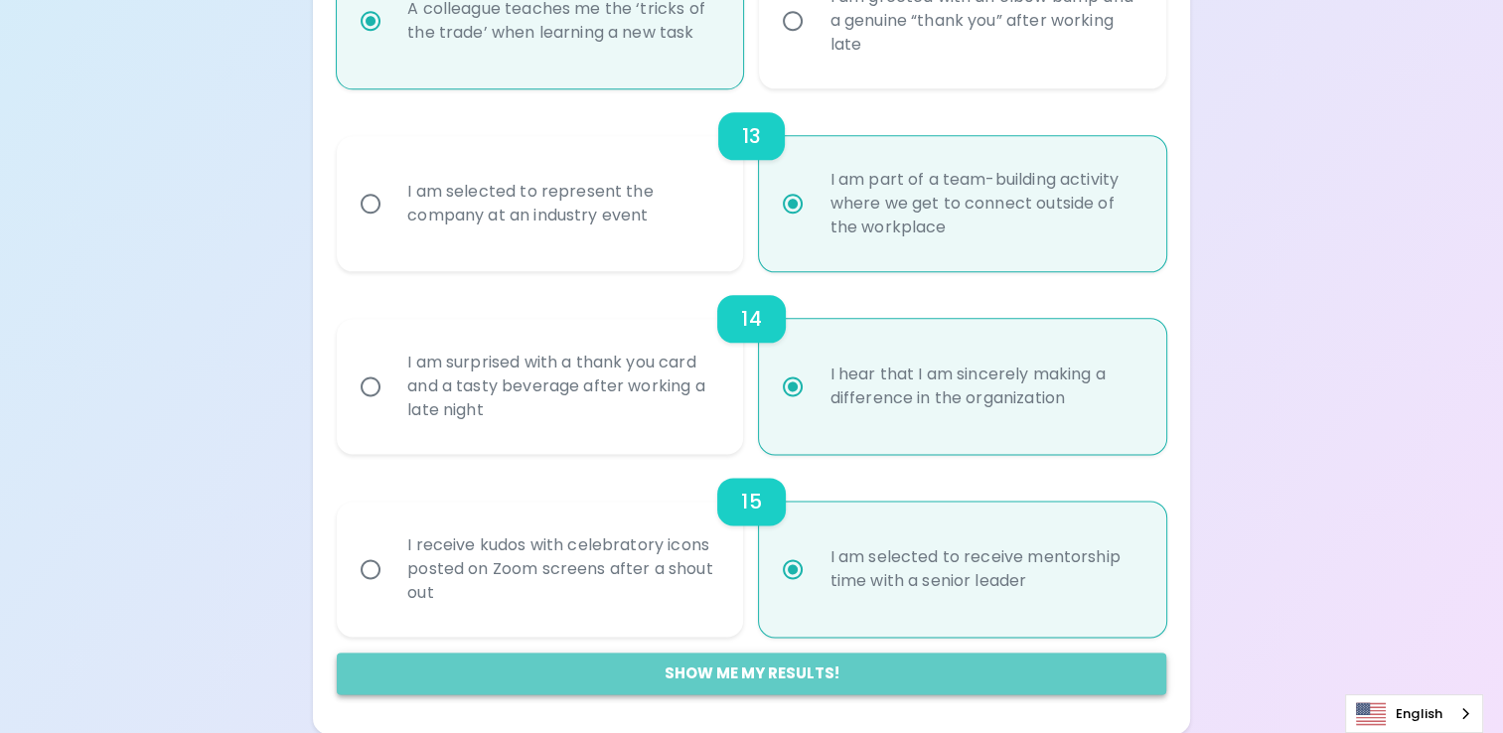
radio input "false"
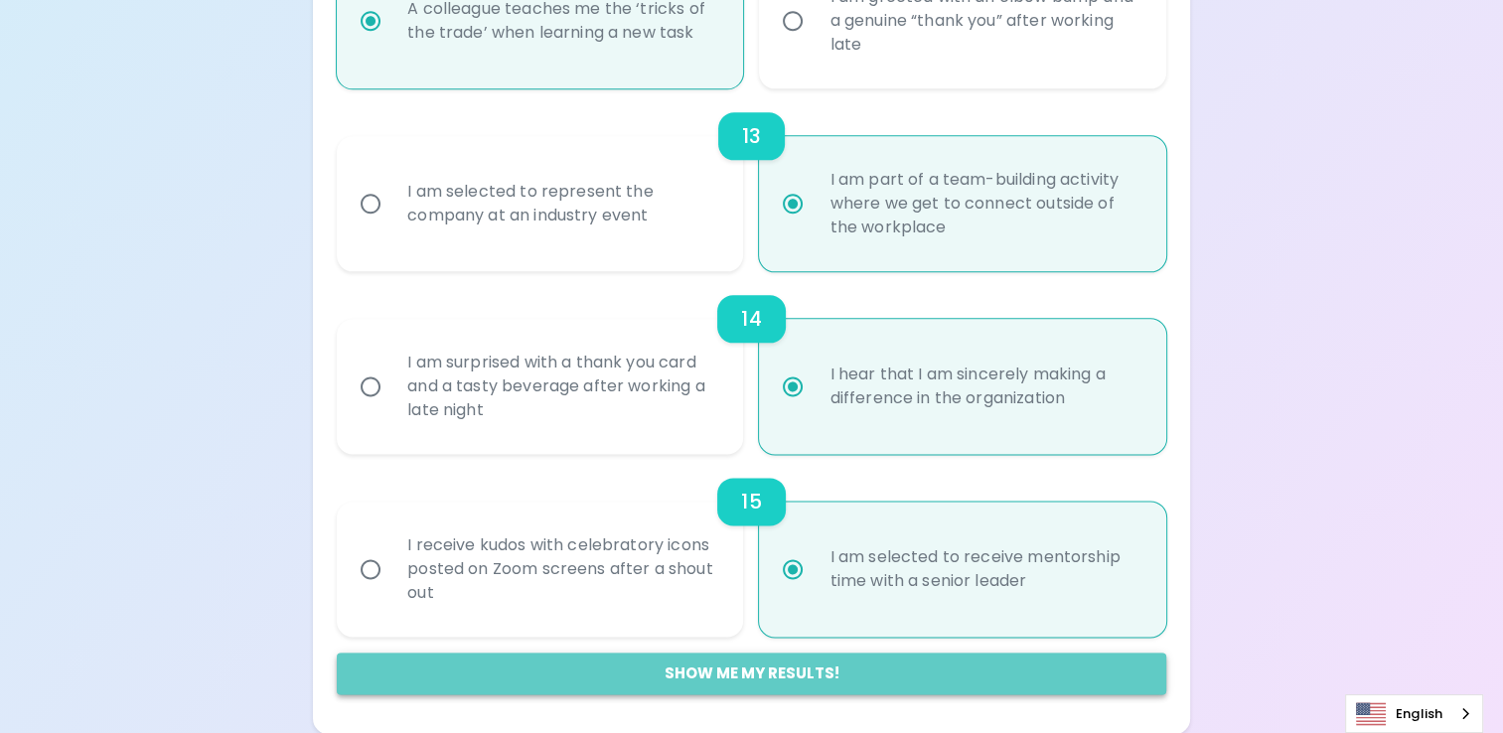
radio input "false"
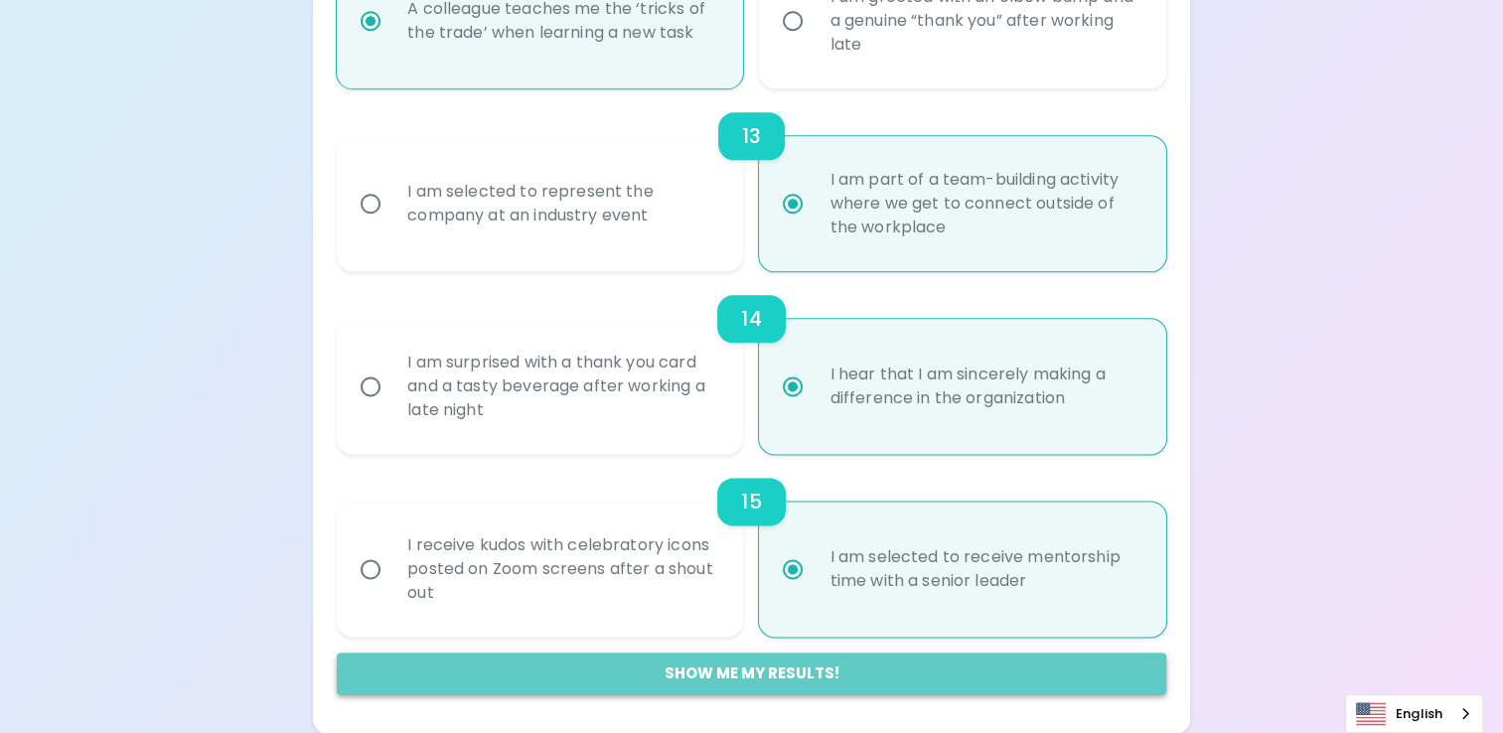
radio input "false"
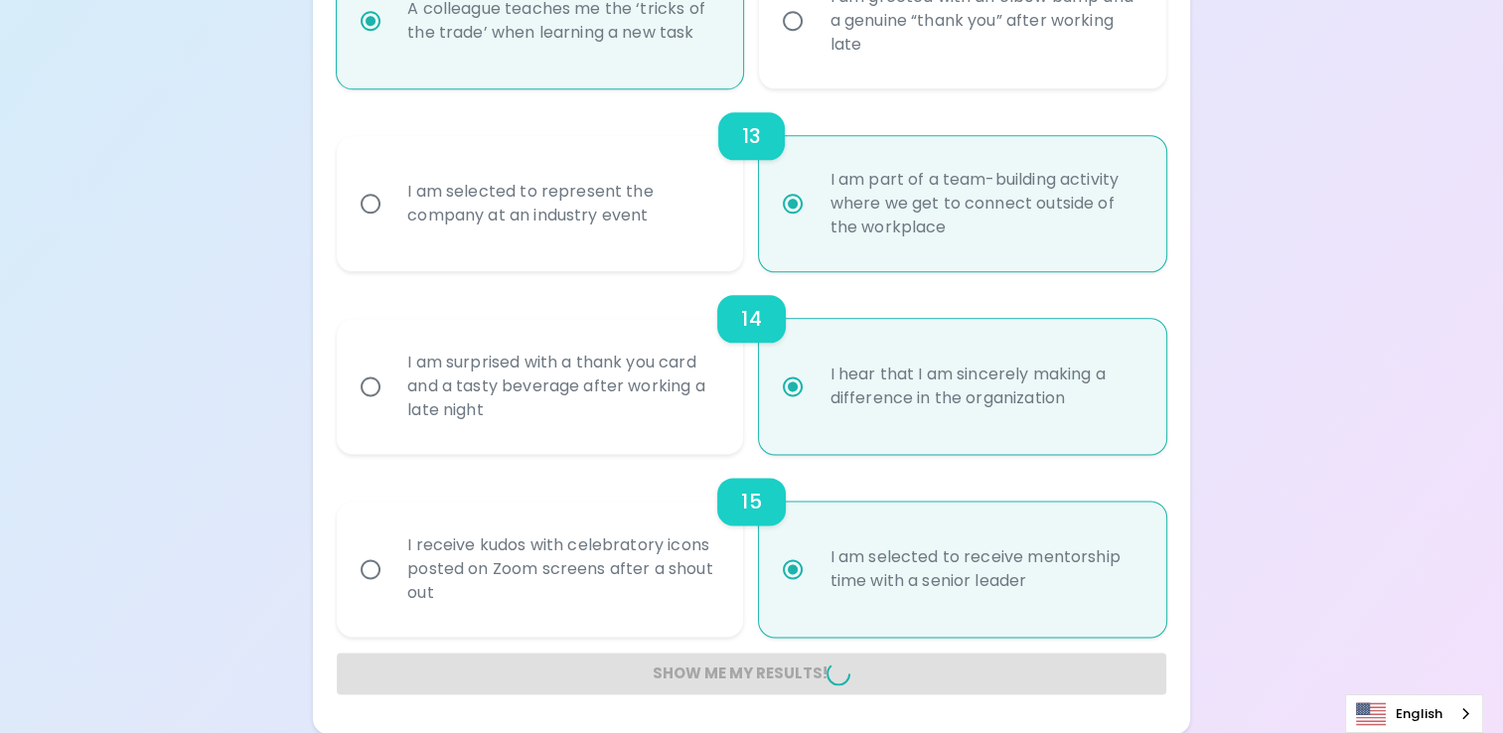
radio input "false"
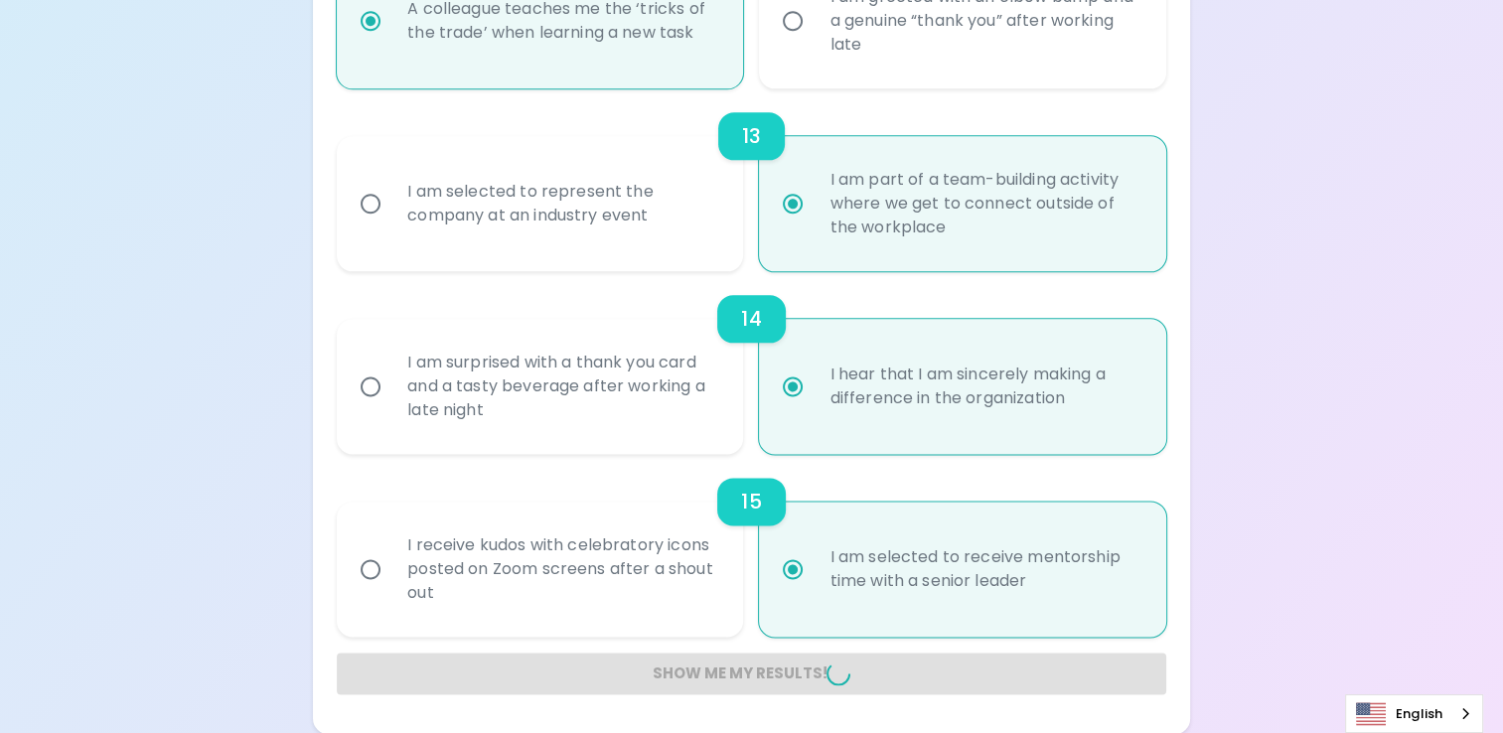
radio input "false"
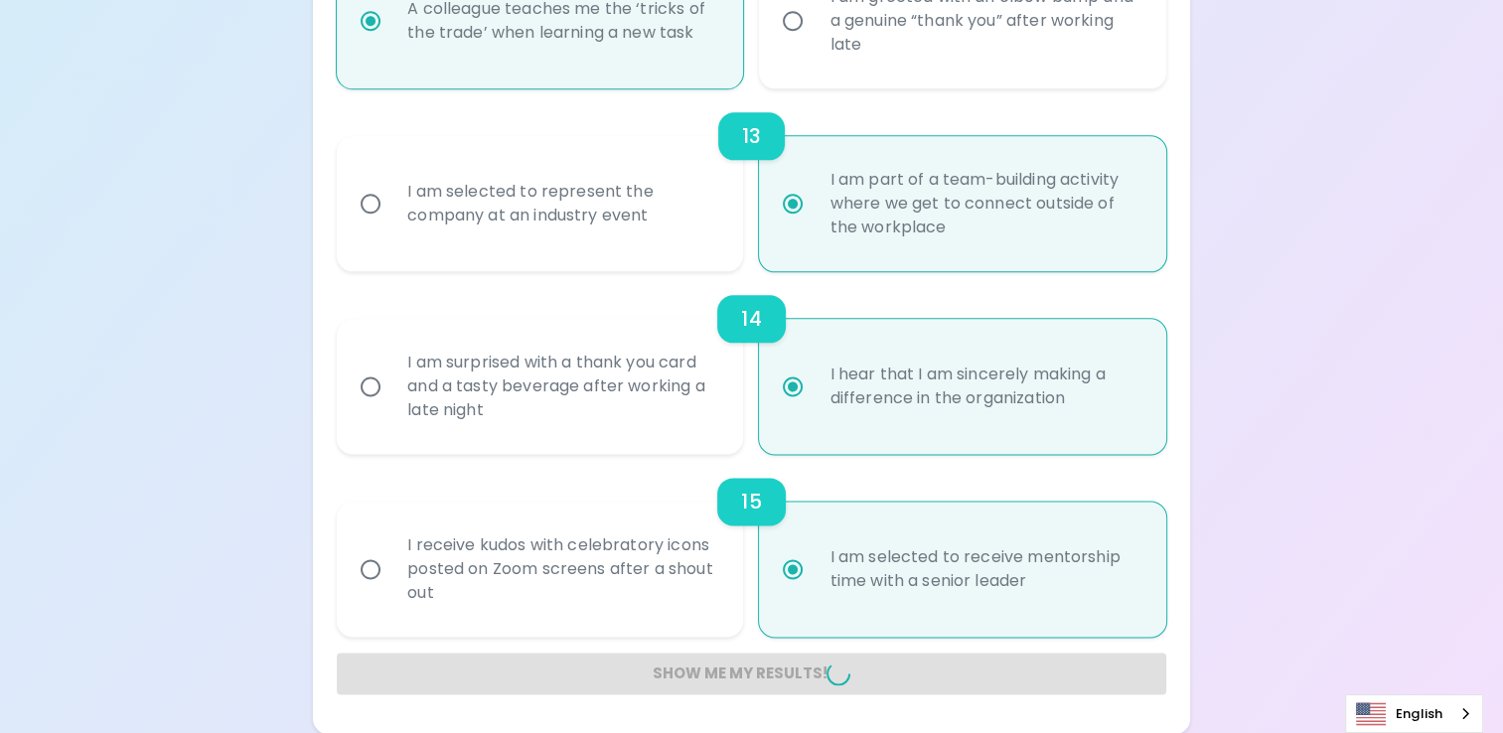
radio input "false"
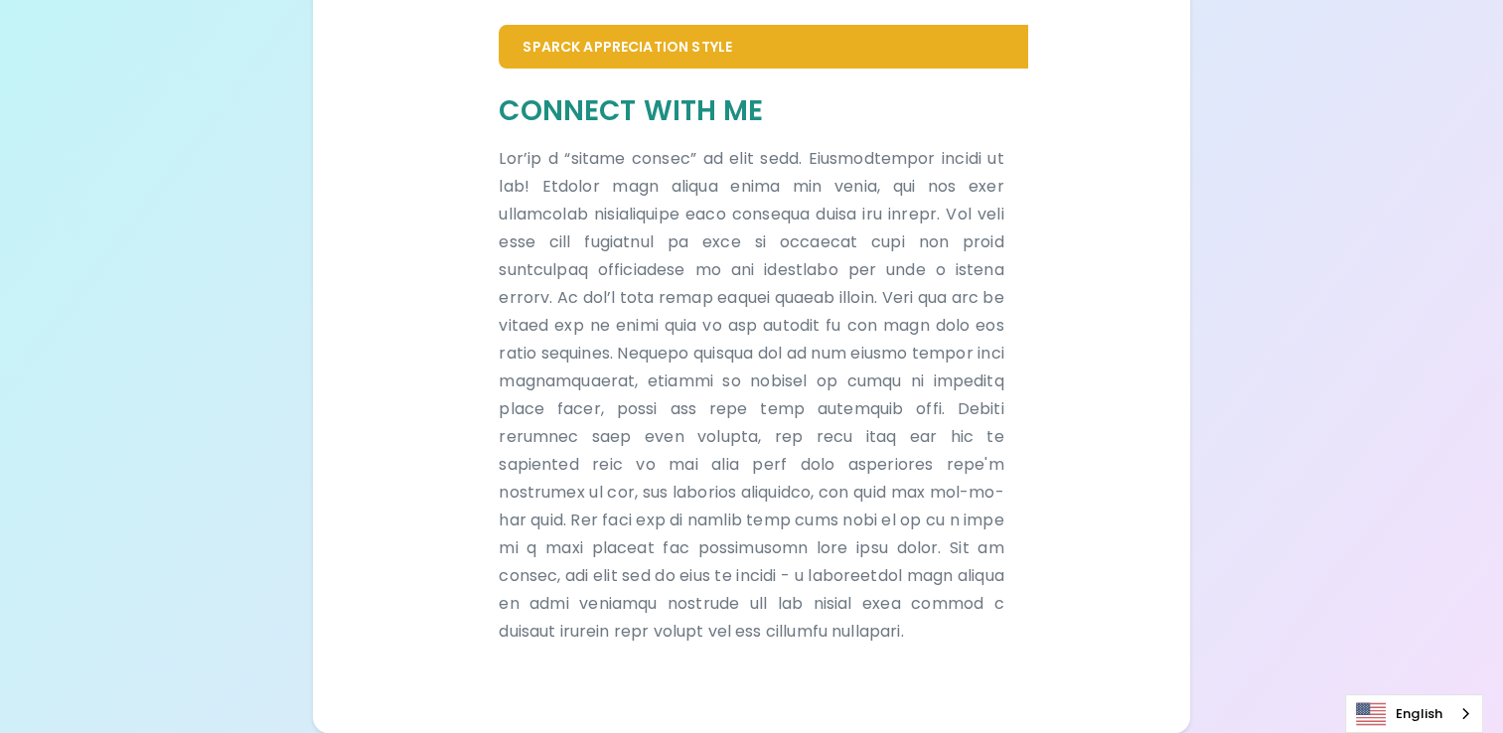
scroll to position [434, 0]
